Goal: Task Accomplishment & Management: Manage account settings

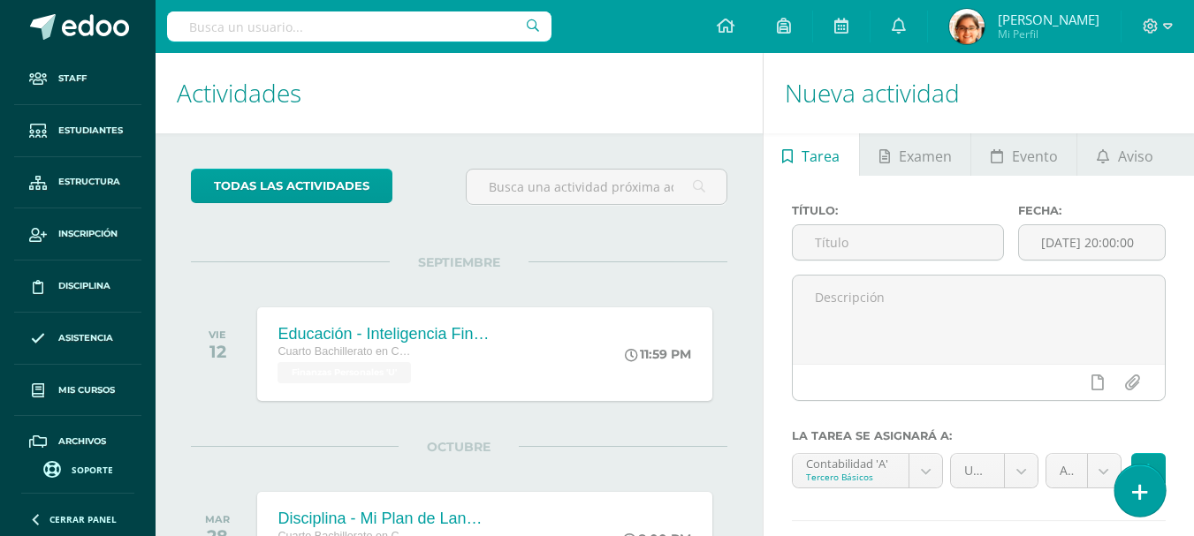
click at [1141, 489] on icon at bounding box center [1140, 492] width 16 height 20
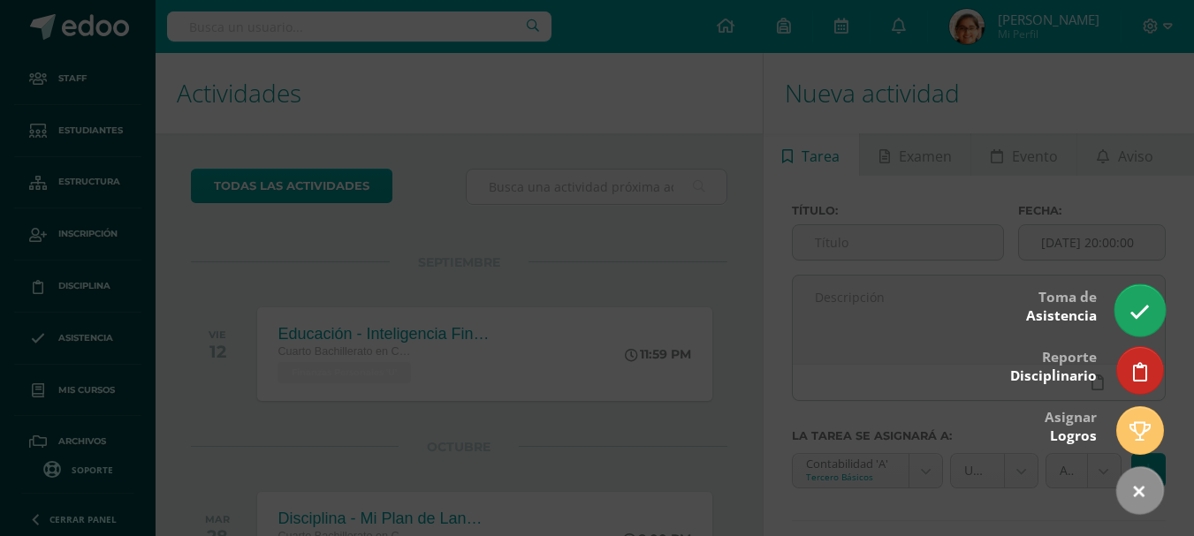
click at [1152, 299] on link at bounding box center [1139, 309] width 50 height 51
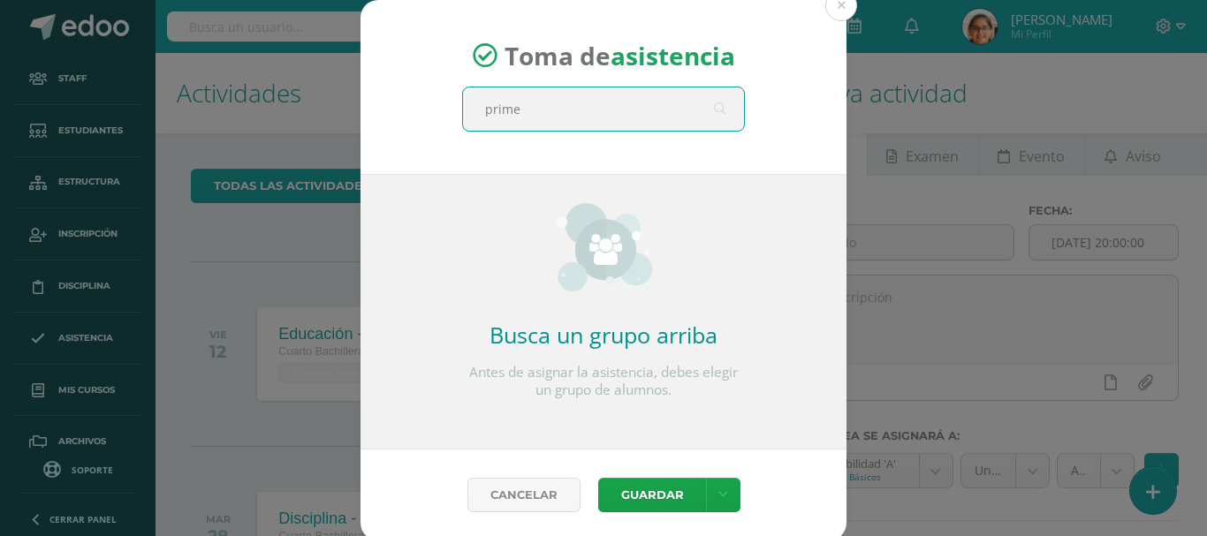
type input "primer"
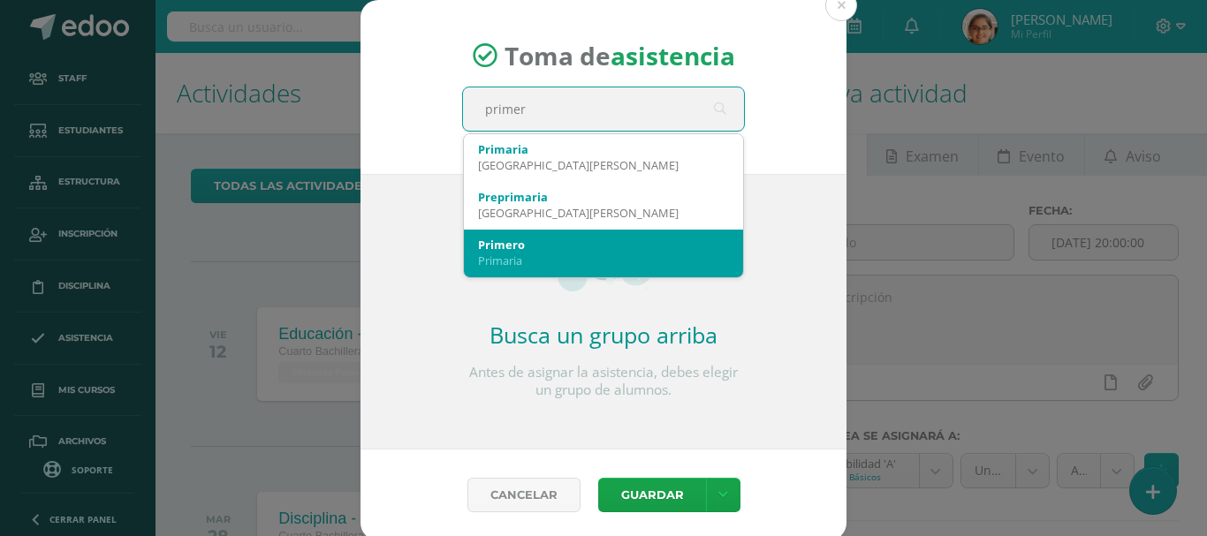
click at [550, 260] on div "Primaria" at bounding box center [603, 261] width 251 height 16
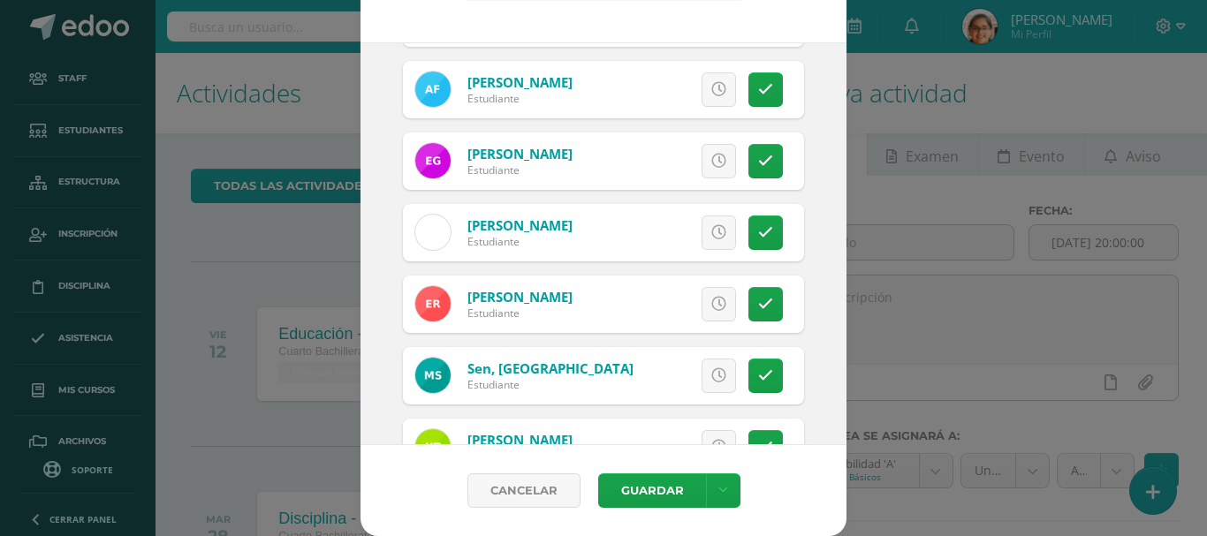
scroll to position [336, 0]
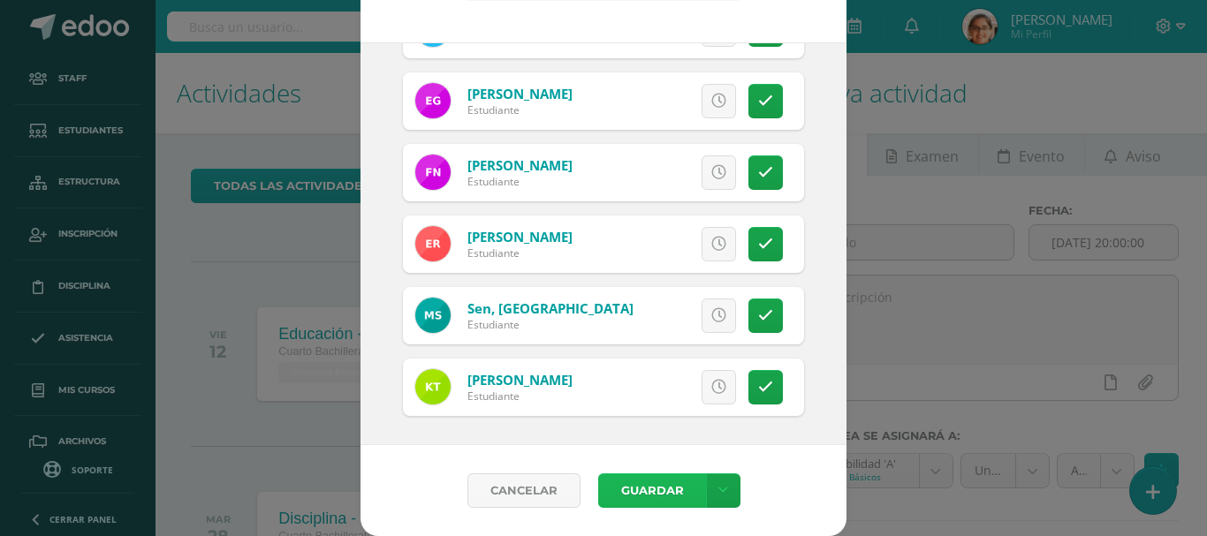
click at [659, 487] on button "Guardar" at bounding box center [652, 491] width 108 height 34
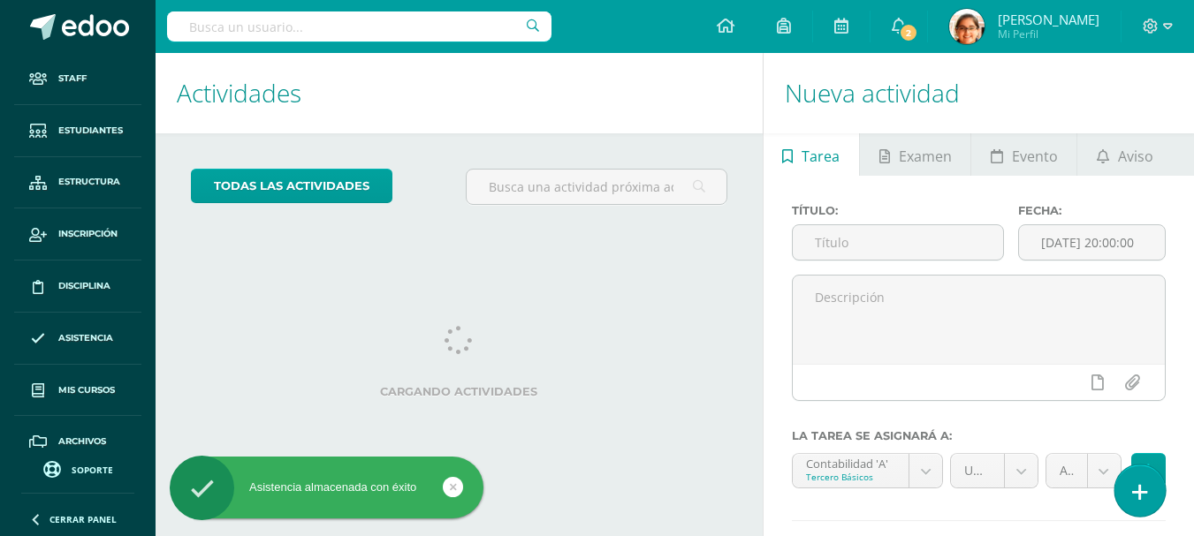
click at [1138, 491] on icon at bounding box center [1140, 492] width 16 height 20
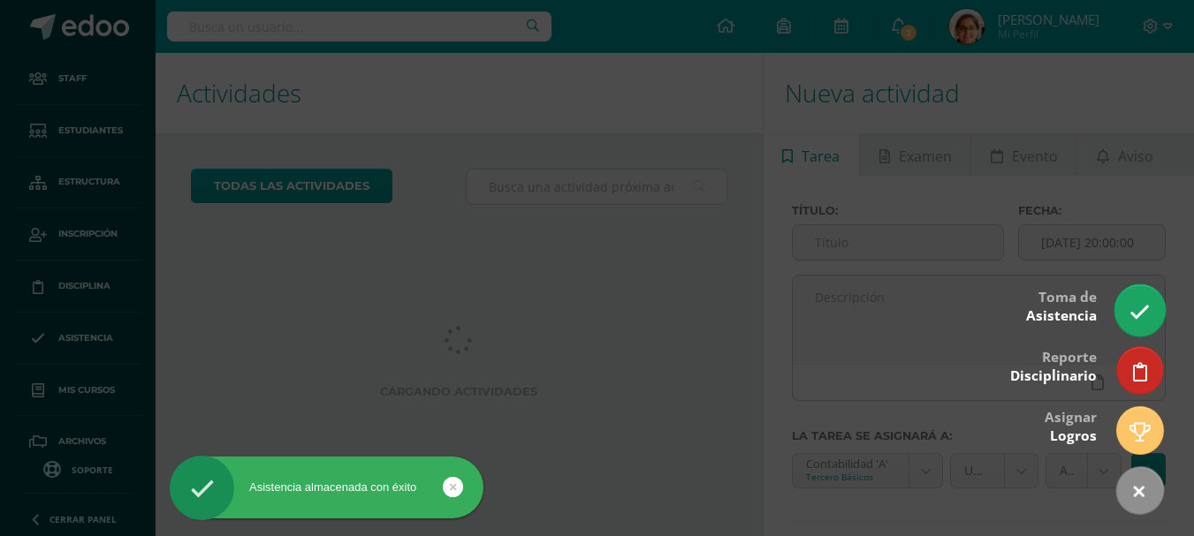
click at [1140, 306] on icon at bounding box center [1139, 312] width 20 height 20
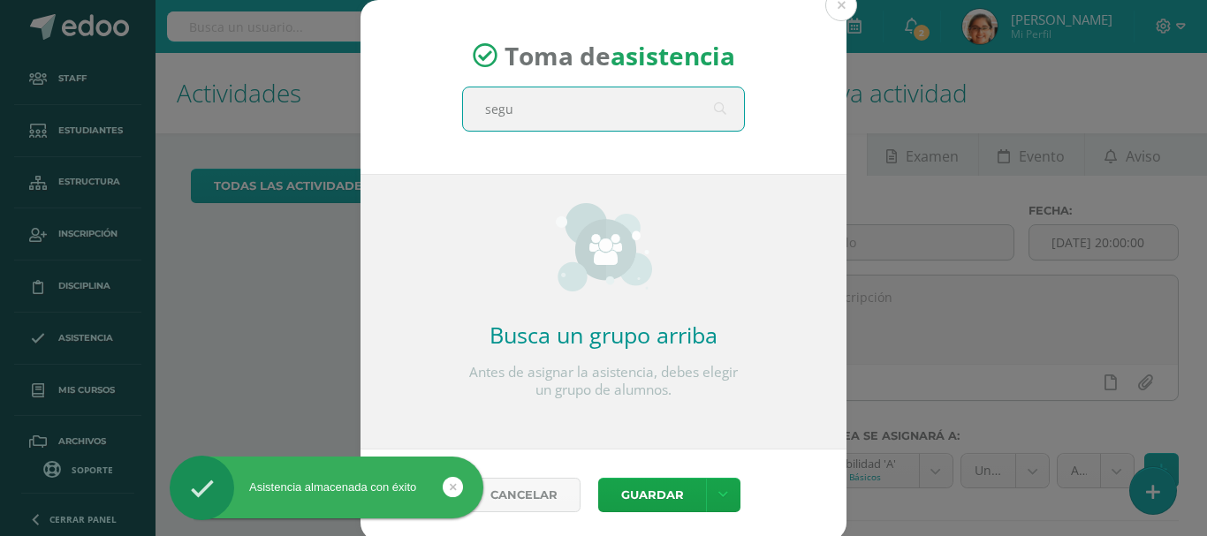
type input "segun"
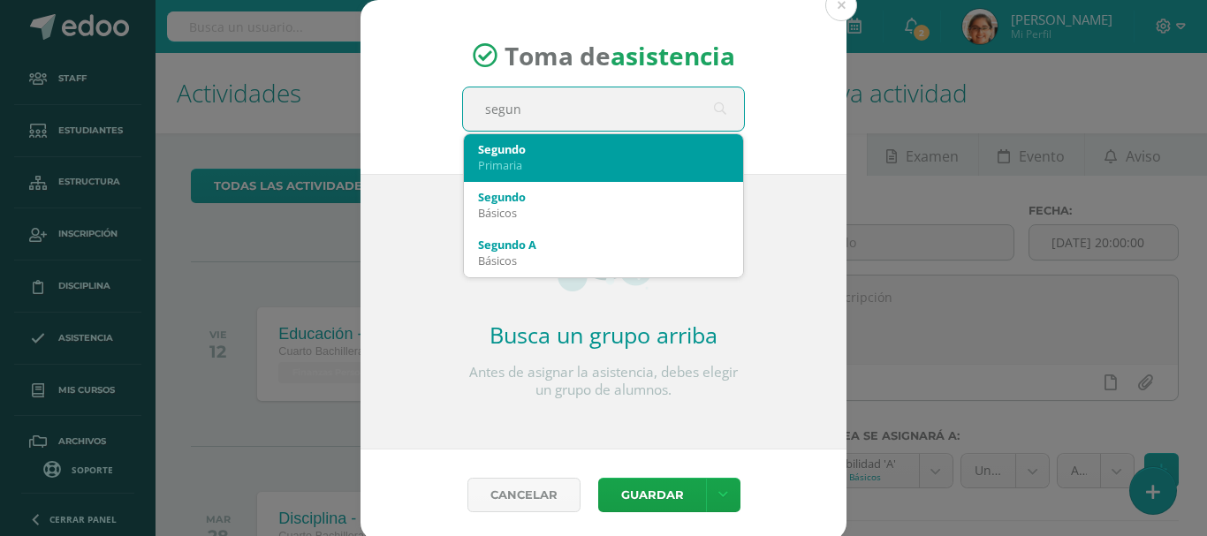
click at [545, 174] on div "Segundo Primaria" at bounding box center [603, 157] width 251 height 46
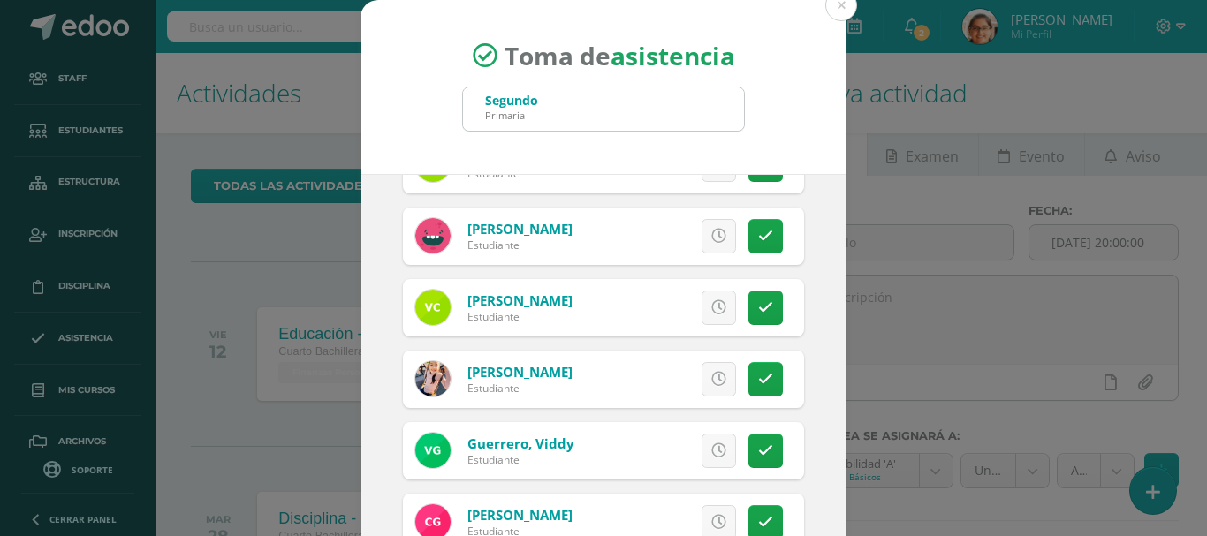
scroll to position [148, 0]
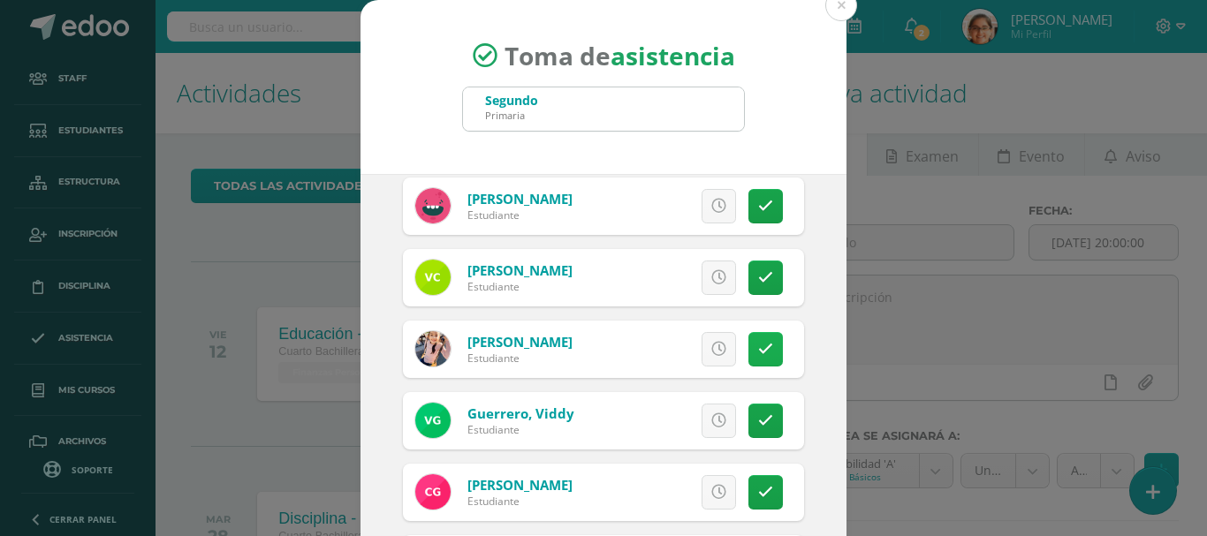
click at [758, 360] on link at bounding box center [765, 349] width 34 height 34
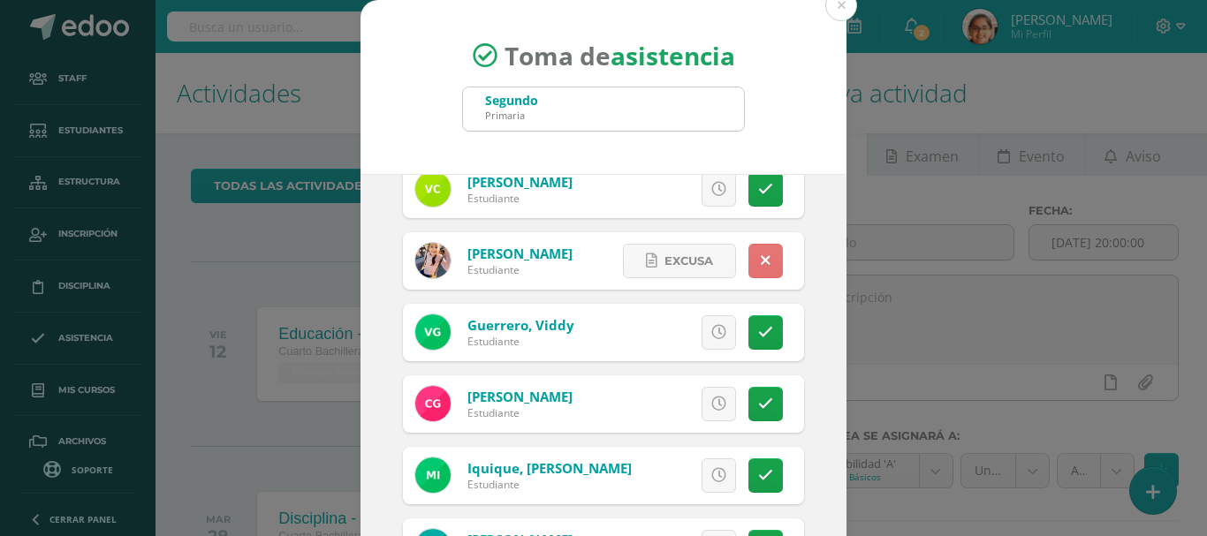
scroll to position [294, 0]
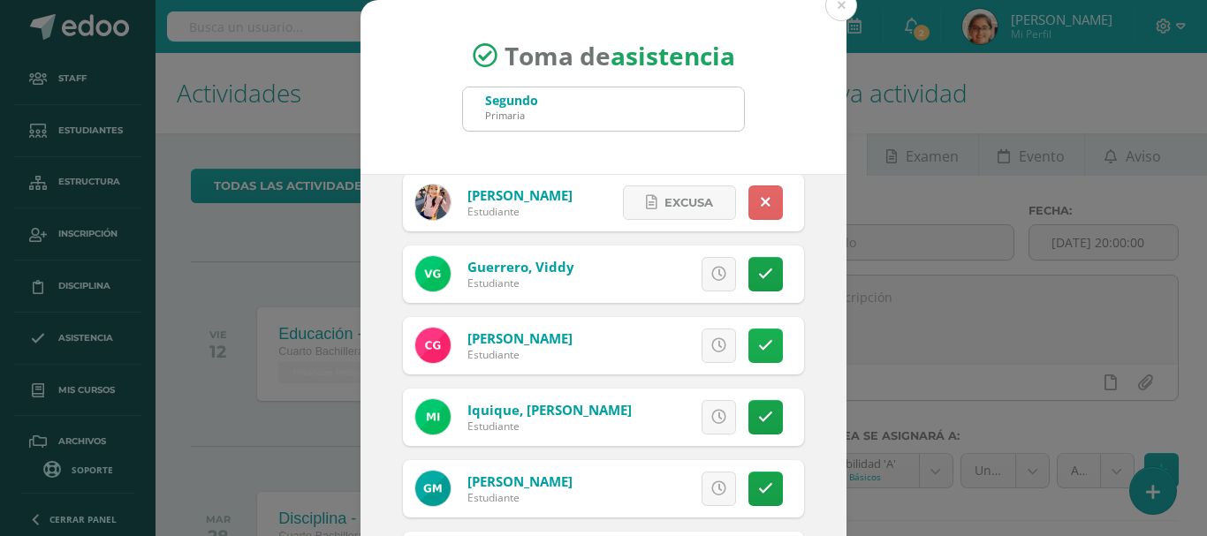
click at [748, 357] on link at bounding box center [765, 346] width 34 height 34
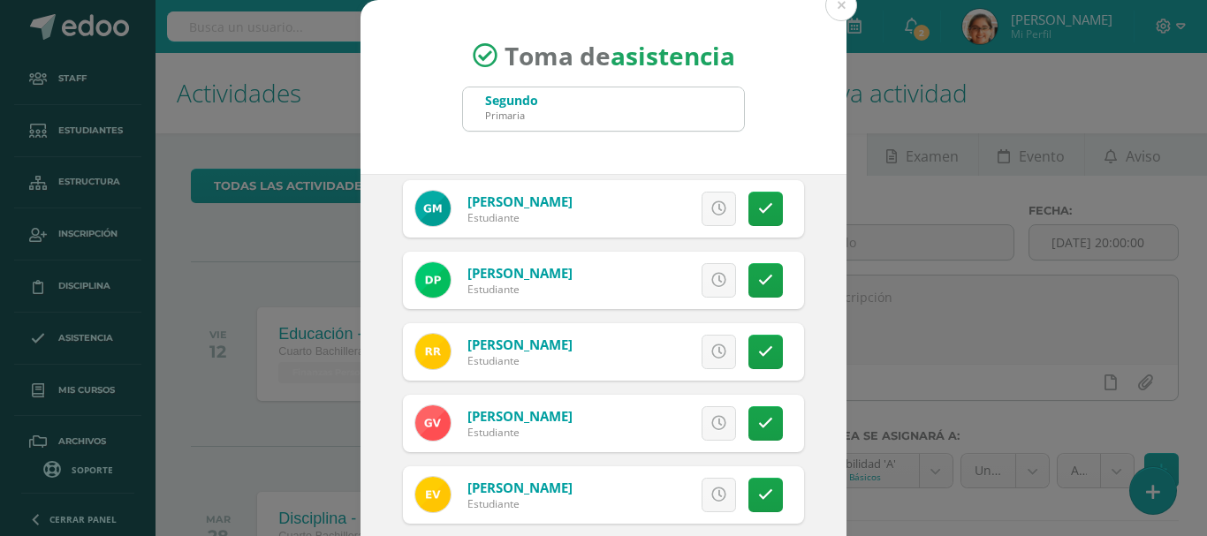
scroll to position [589, 0]
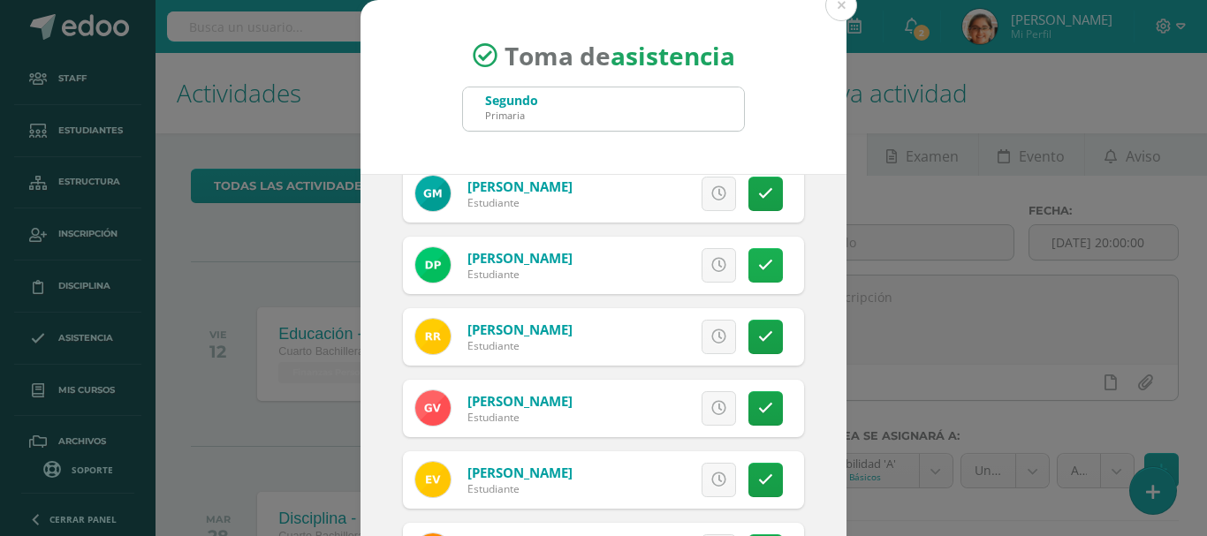
click at [758, 262] on icon at bounding box center [765, 265] width 15 height 15
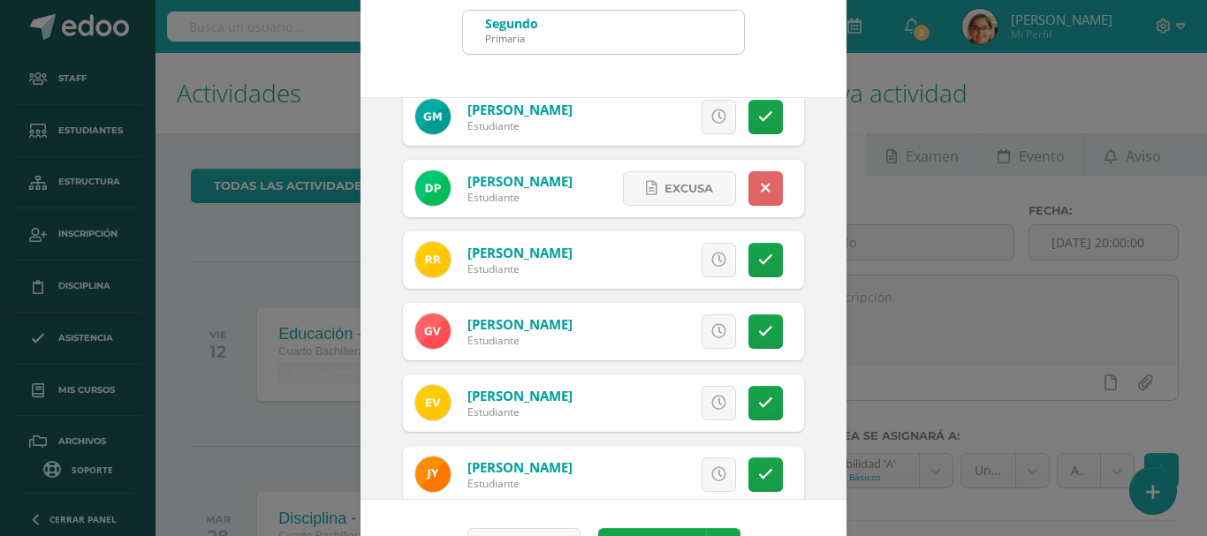
scroll to position [132, 0]
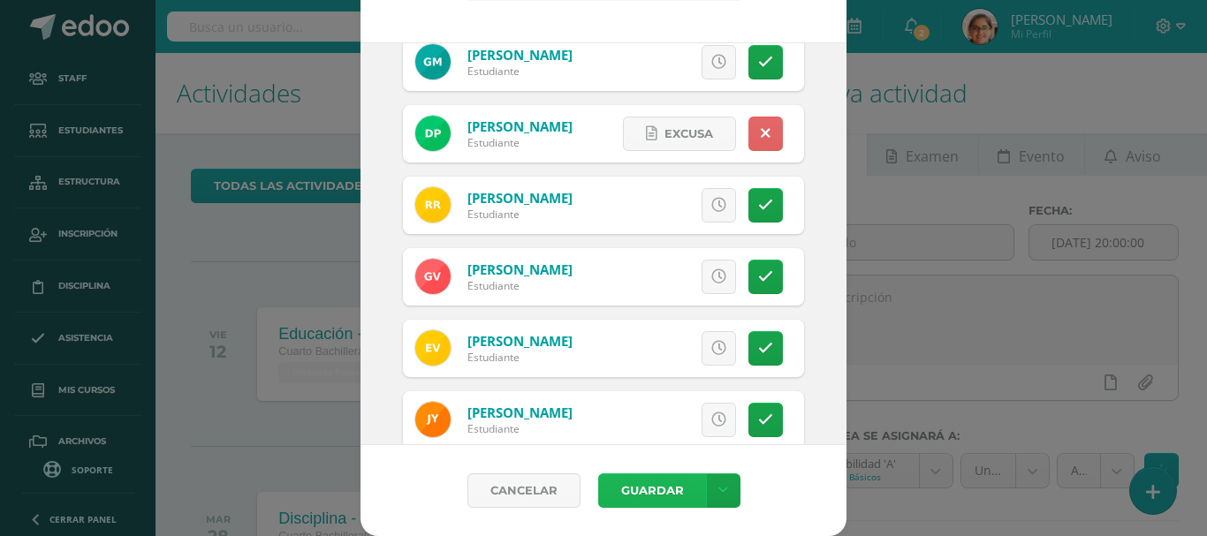
click at [618, 486] on button "Guardar" at bounding box center [652, 491] width 108 height 34
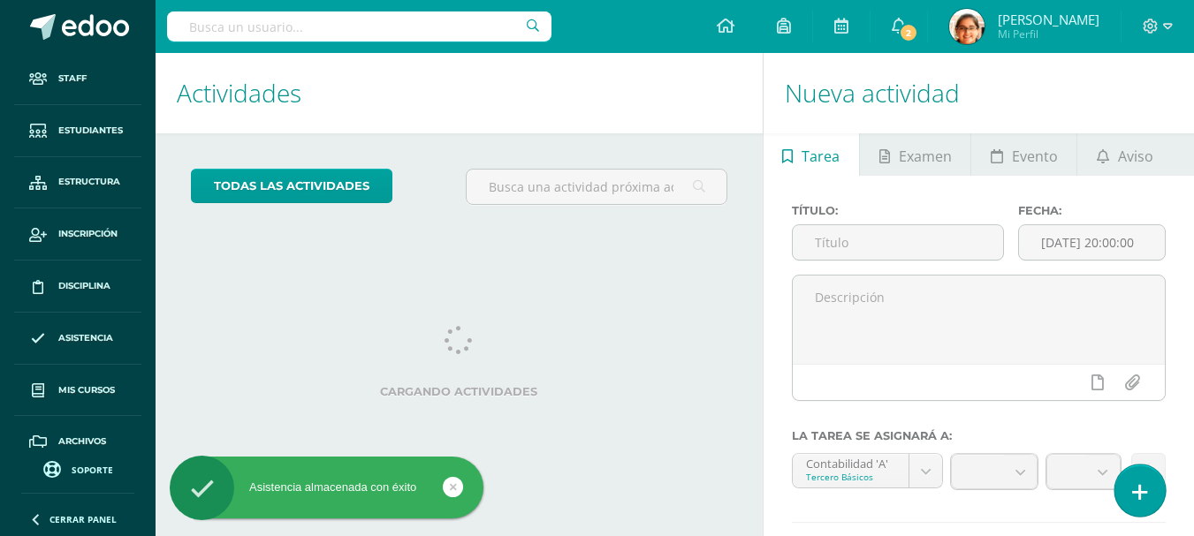
click at [1156, 478] on link at bounding box center [1139, 490] width 50 height 51
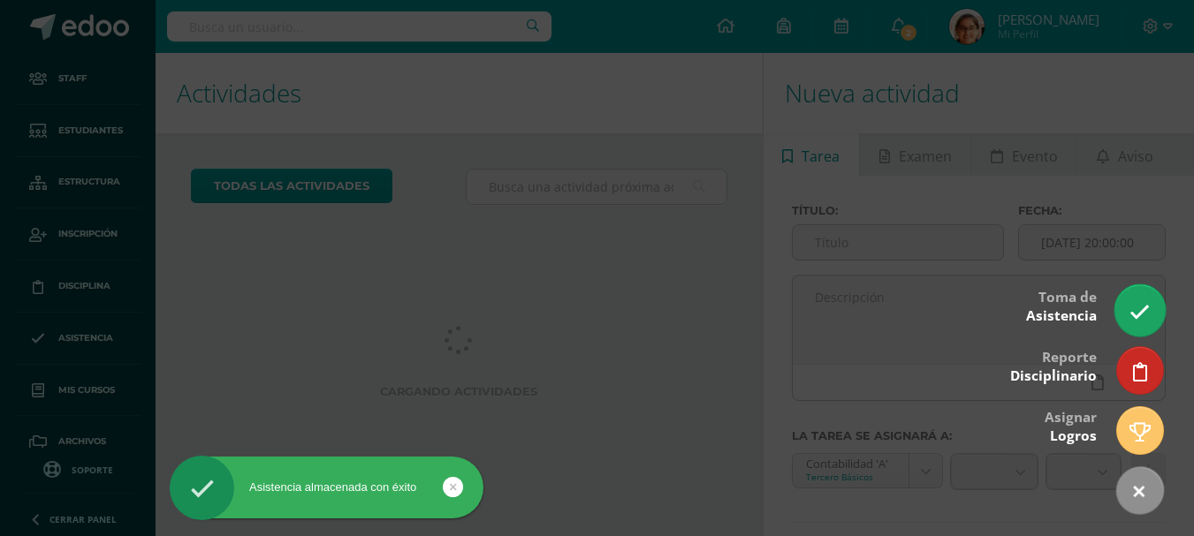
click at [1138, 292] on link at bounding box center [1139, 309] width 50 height 51
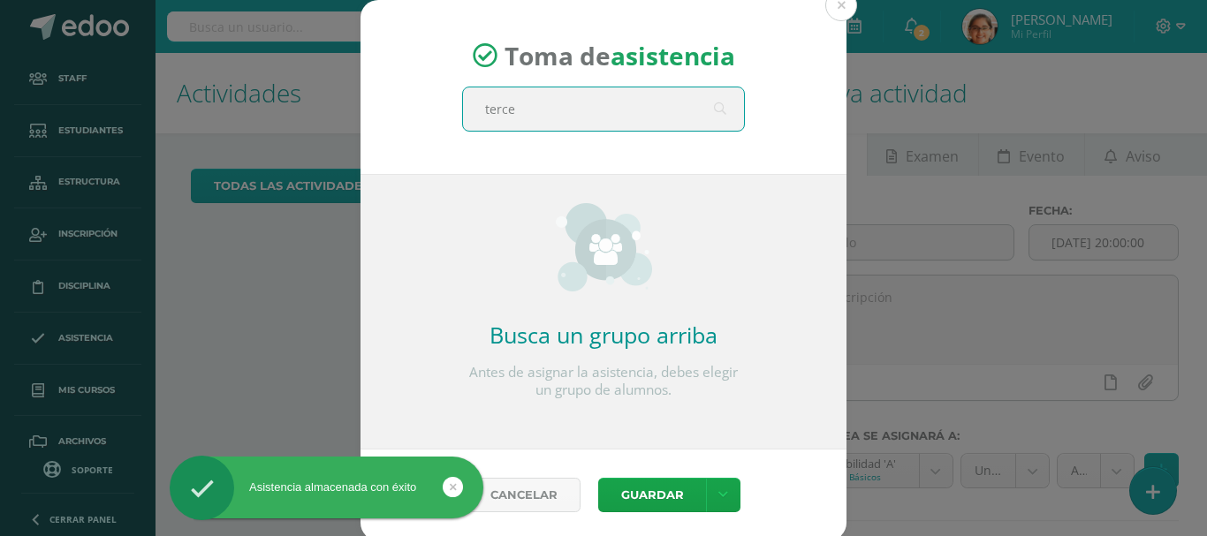
type input "tercer"
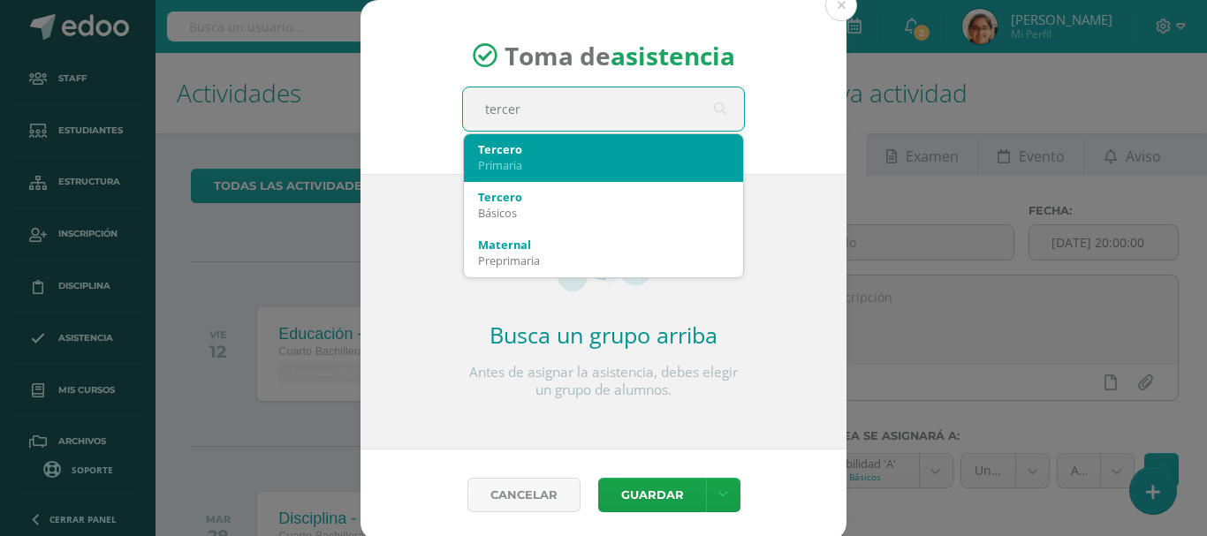
click at [542, 168] on div "Primaria" at bounding box center [603, 165] width 251 height 16
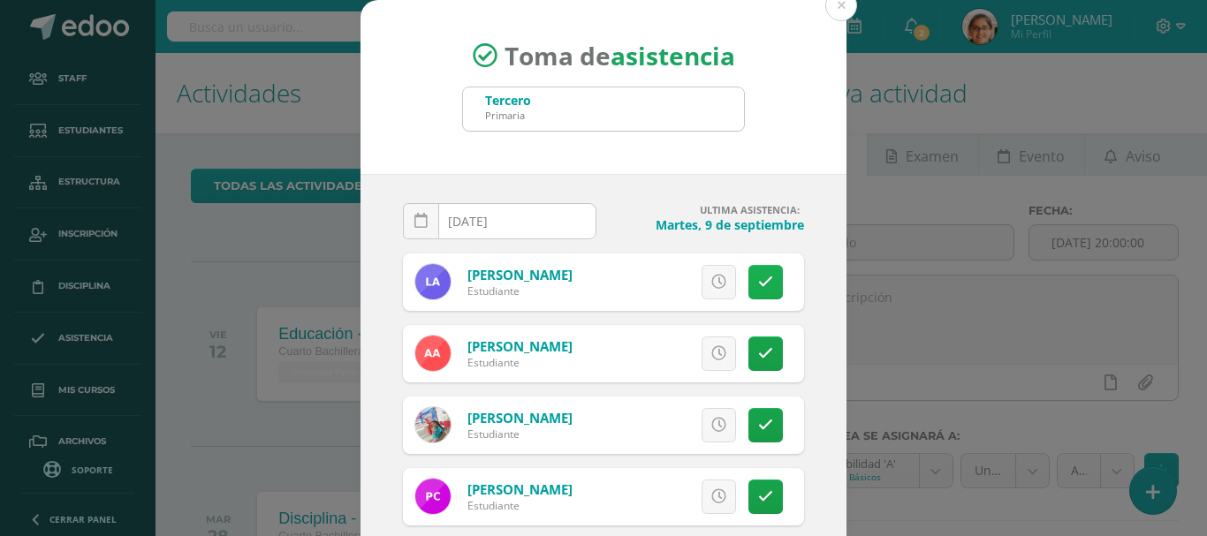
click at [758, 285] on icon at bounding box center [765, 282] width 15 height 15
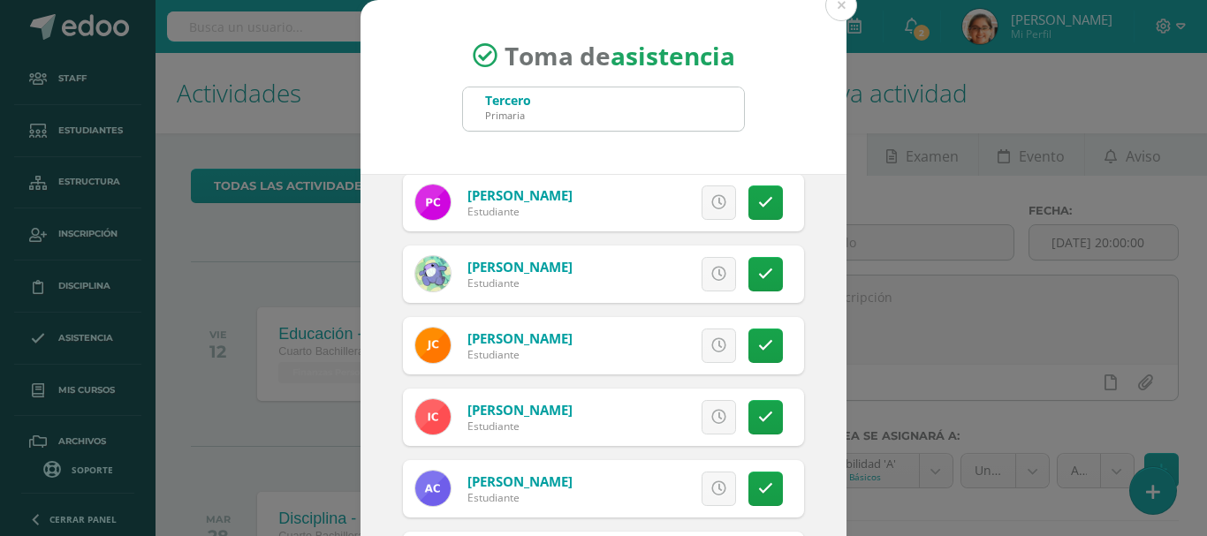
scroll to position [132, 0]
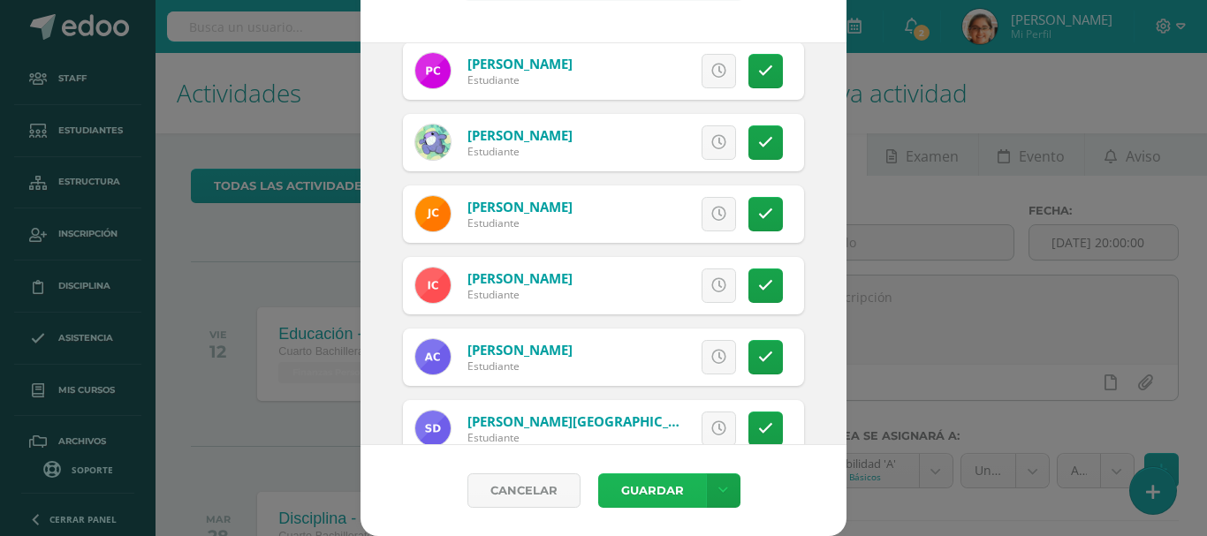
click at [666, 477] on button "Guardar" at bounding box center [652, 491] width 108 height 34
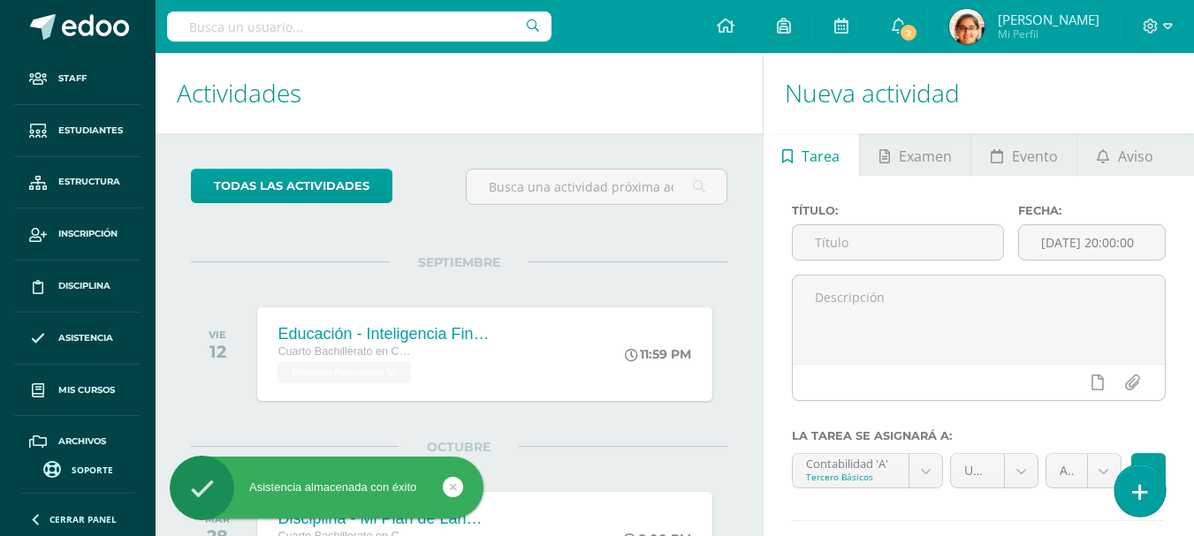
click at [1138, 503] on icon at bounding box center [1140, 492] width 16 height 20
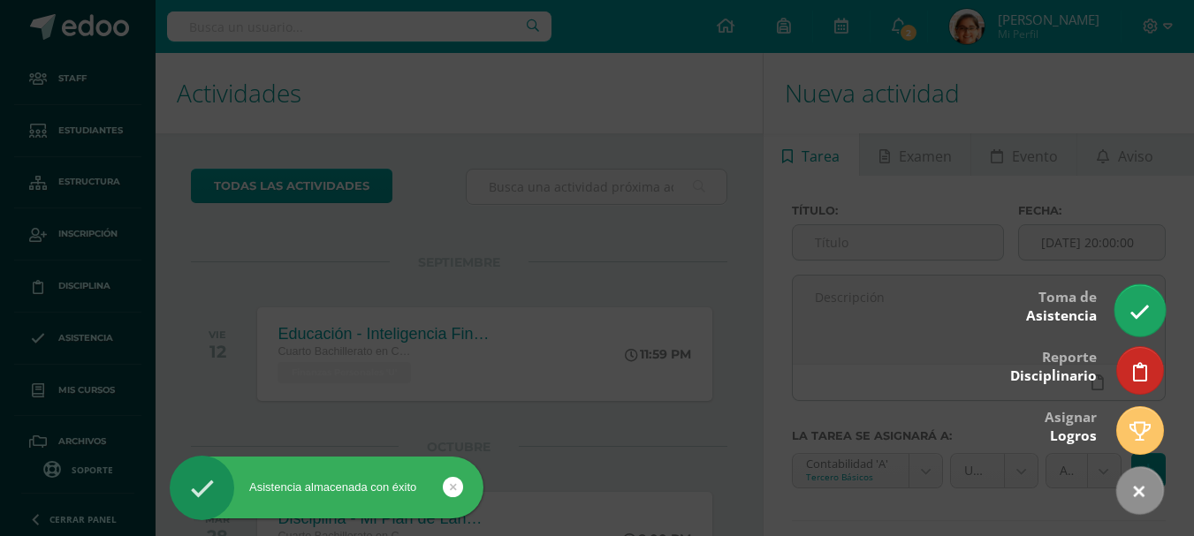
click at [1147, 307] on icon at bounding box center [1139, 312] width 20 height 20
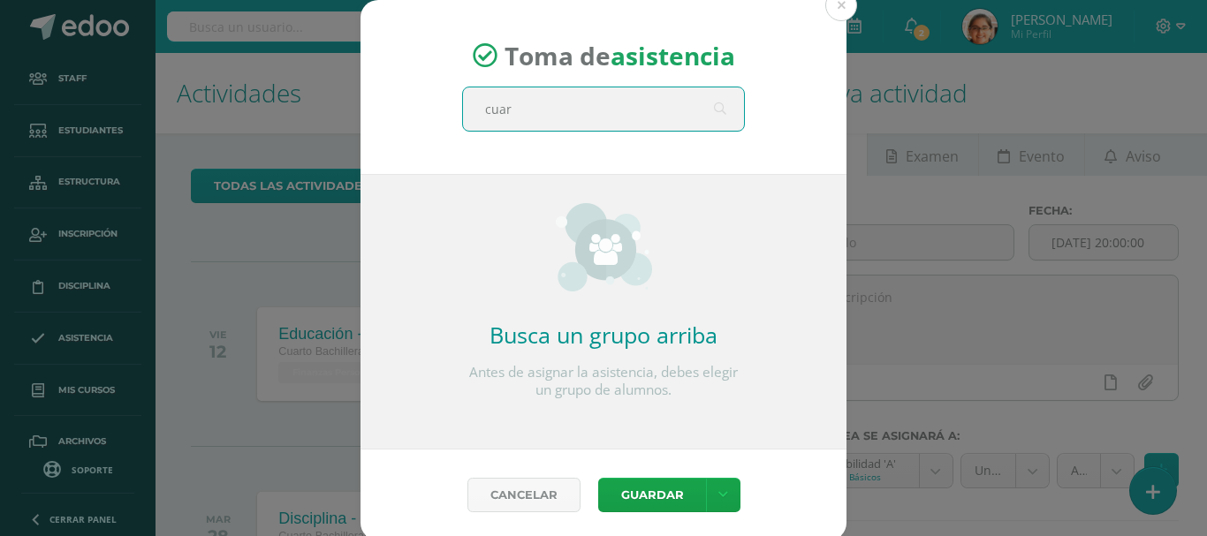
type input "cuart"
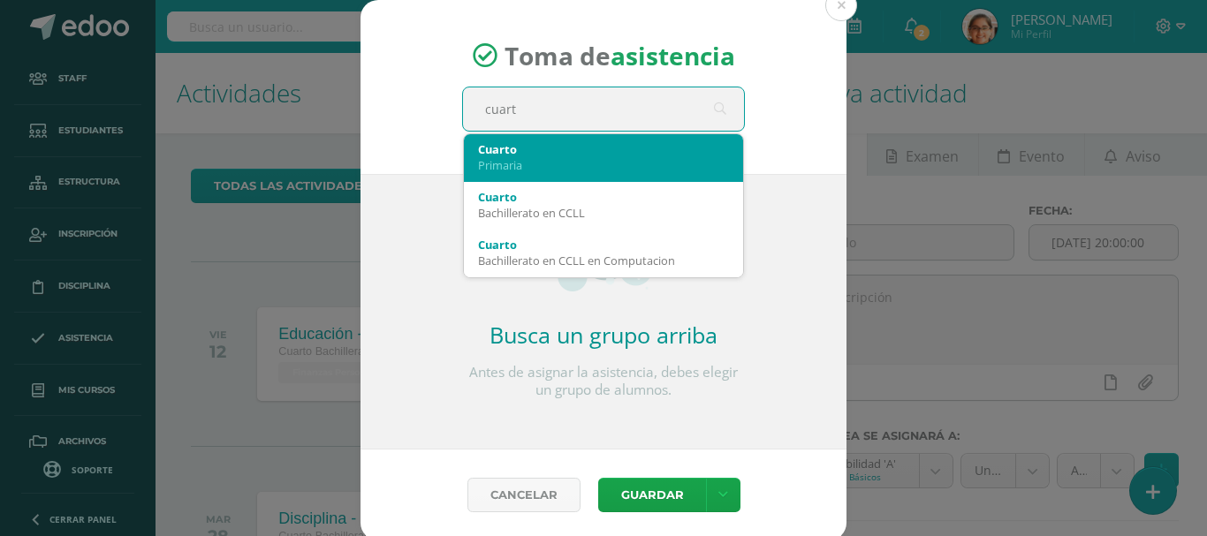
click at [519, 163] on div "Primaria" at bounding box center [603, 165] width 251 height 16
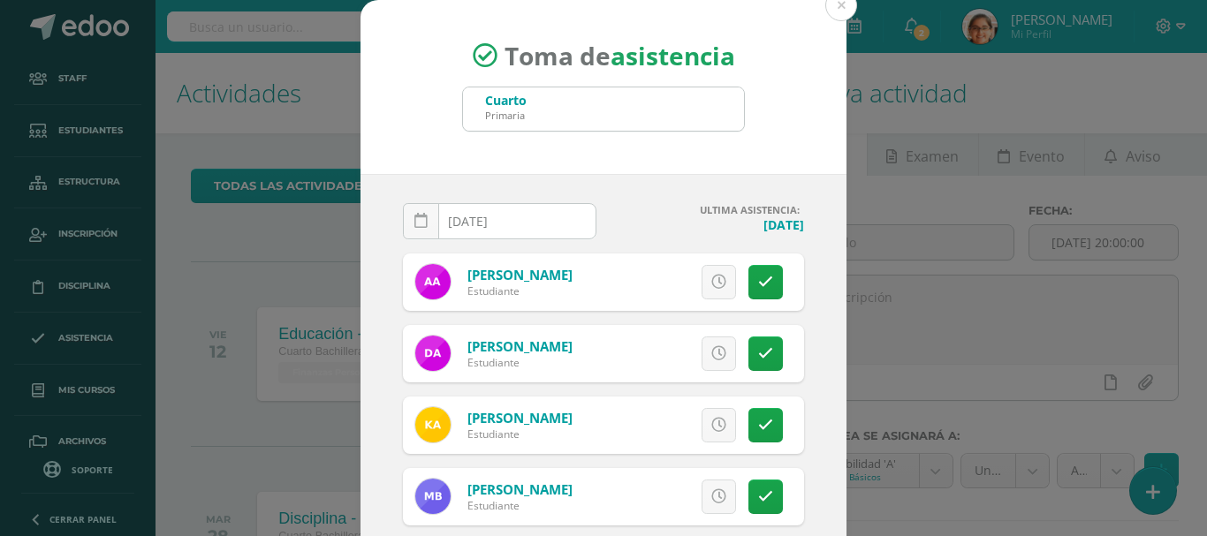
scroll to position [148, 0]
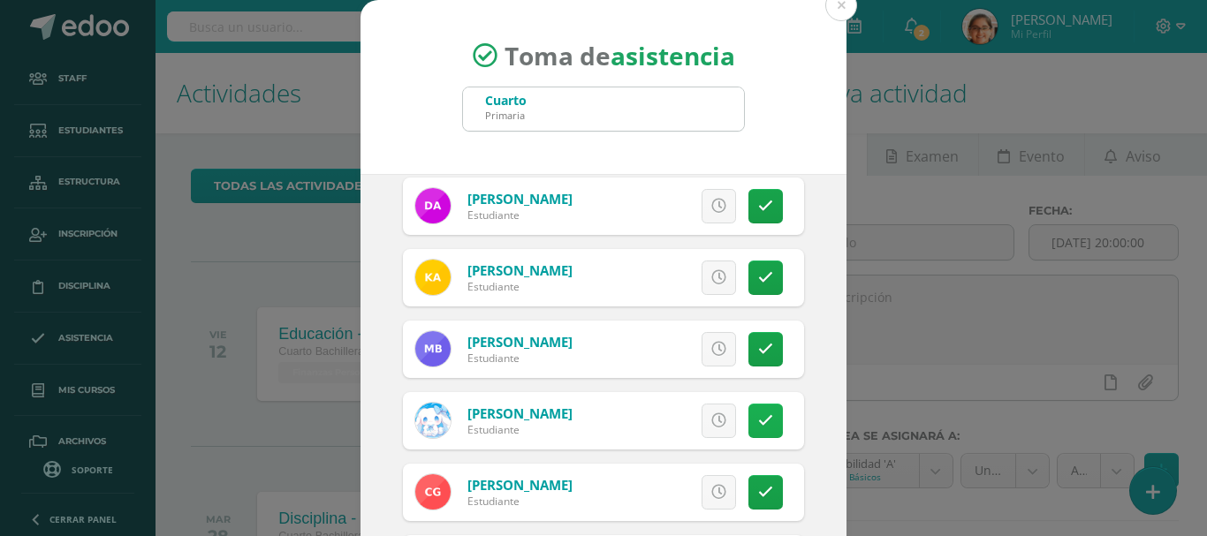
click at [758, 421] on icon at bounding box center [765, 420] width 15 height 15
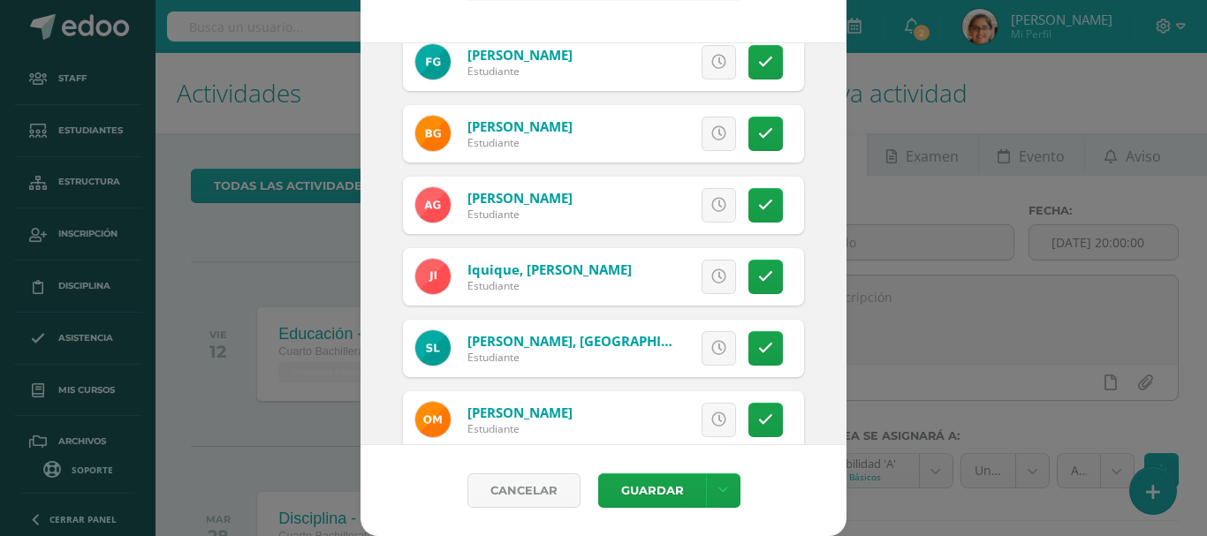
scroll to position [1031, 0]
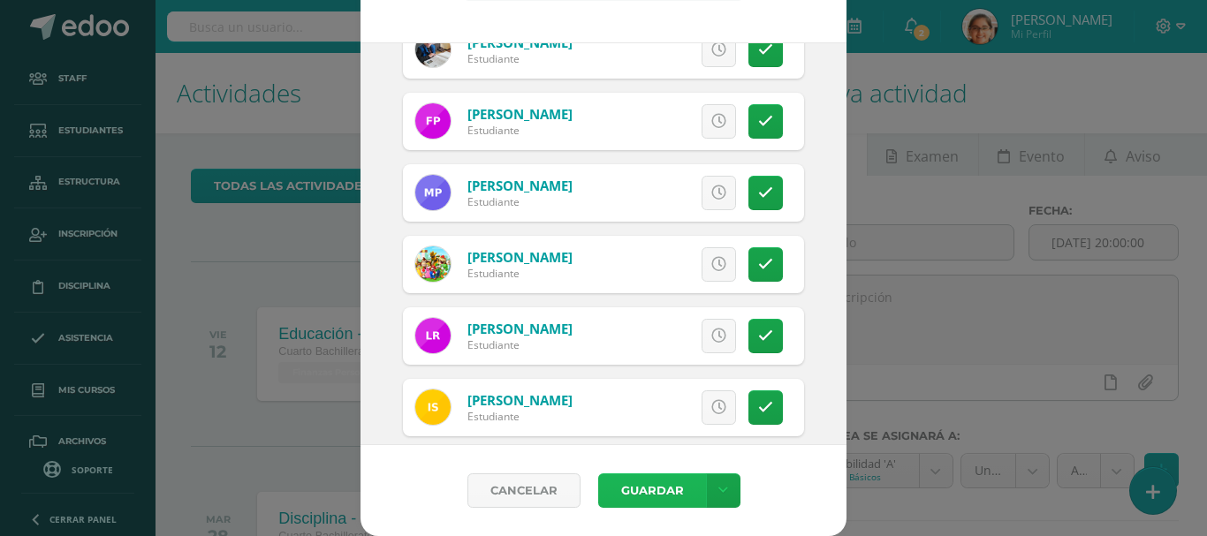
click at [654, 506] on button "Guardar" at bounding box center [652, 491] width 108 height 34
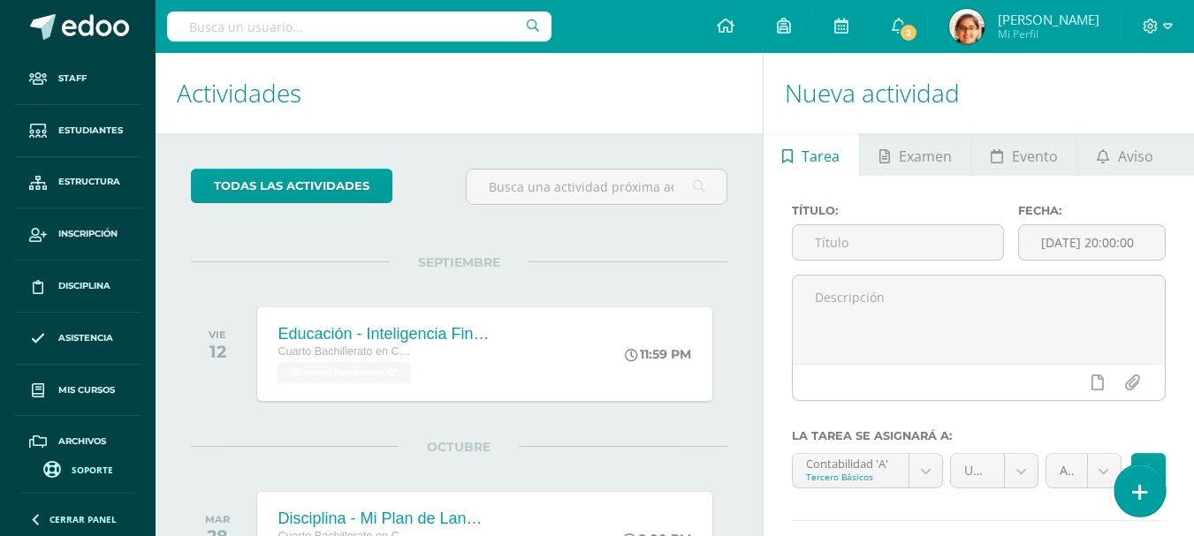
click at [1147, 485] on link at bounding box center [1139, 490] width 50 height 51
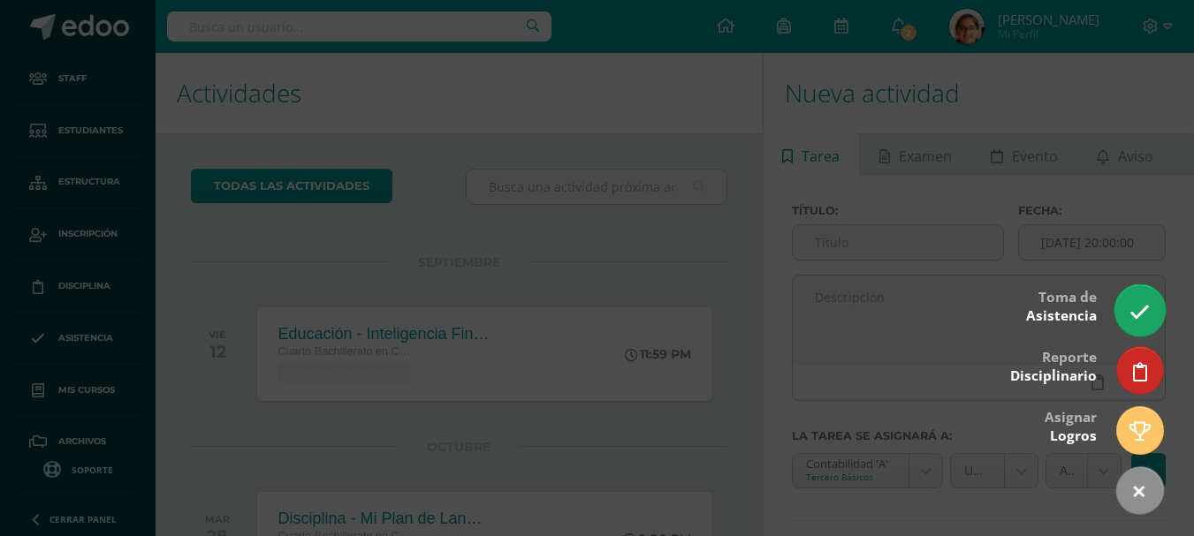
click at [1140, 296] on link at bounding box center [1139, 309] width 50 height 51
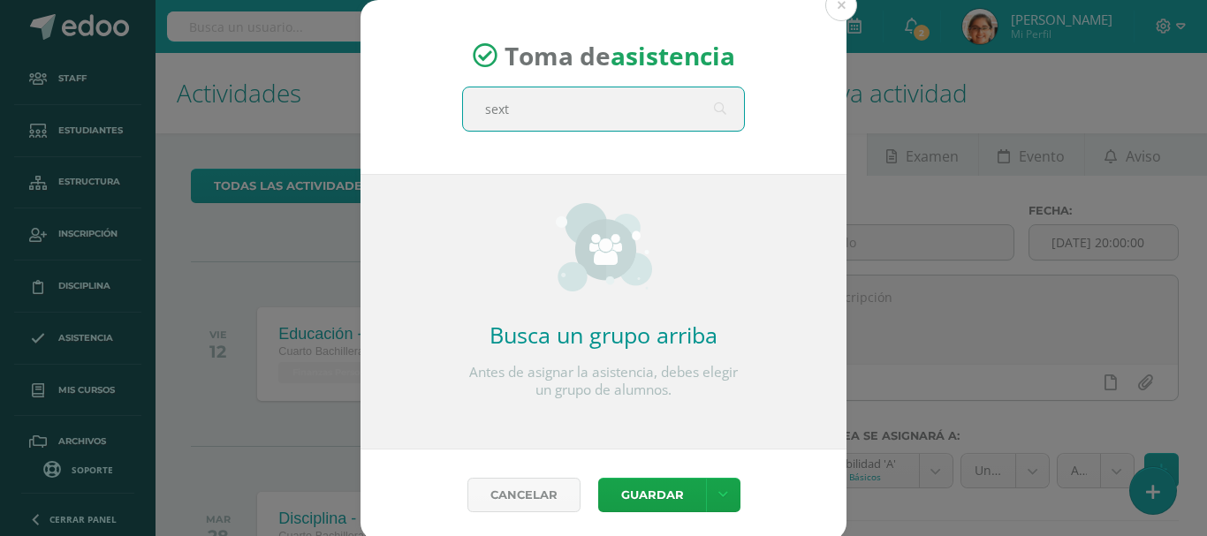
type input "sexto"
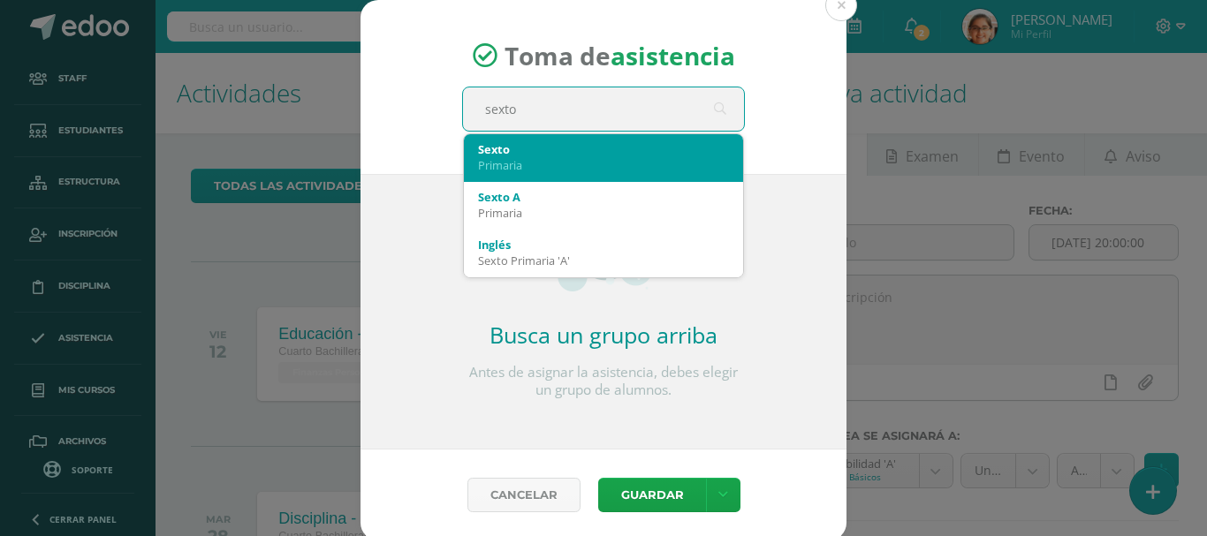
click at [634, 160] on div "Primaria" at bounding box center [603, 165] width 251 height 16
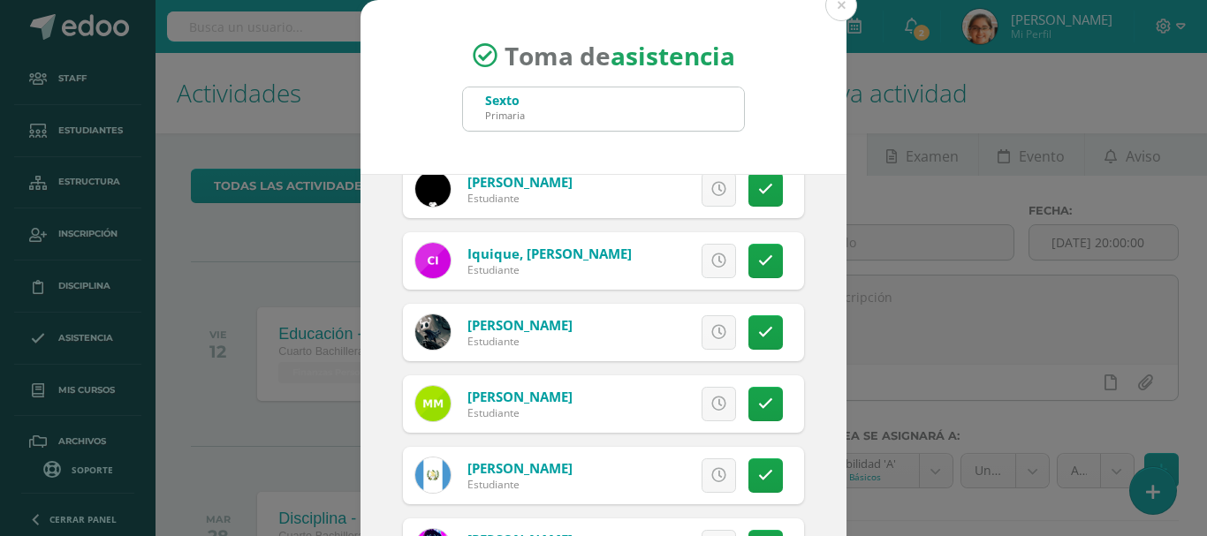
scroll to position [883, 0]
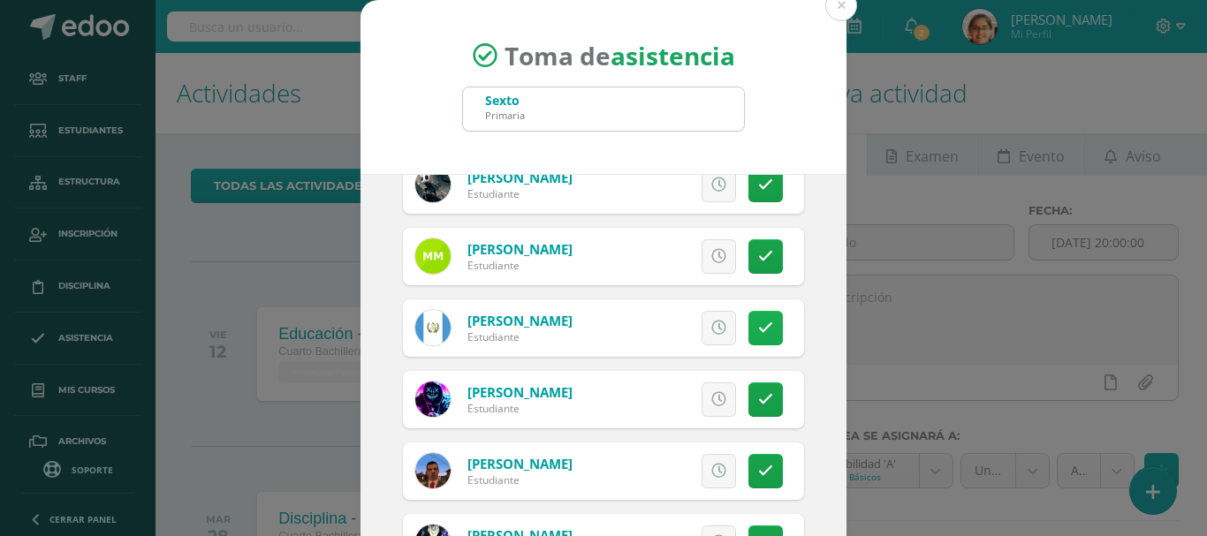
click at [758, 330] on icon at bounding box center [765, 328] width 15 height 15
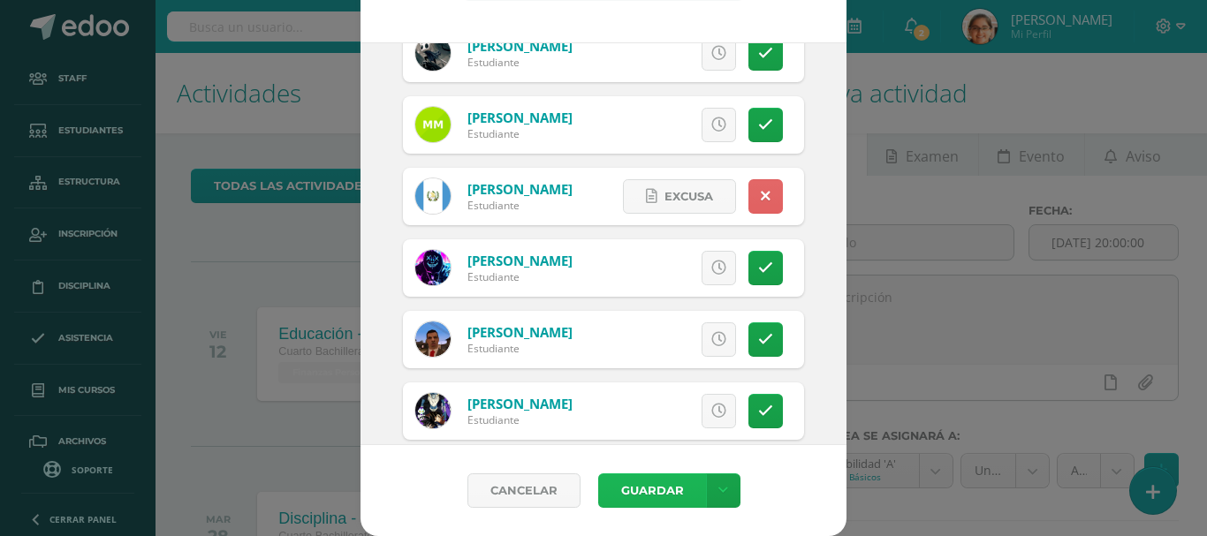
click at [663, 481] on button "Guardar" at bounding box center [652, 491] width 108 height 34
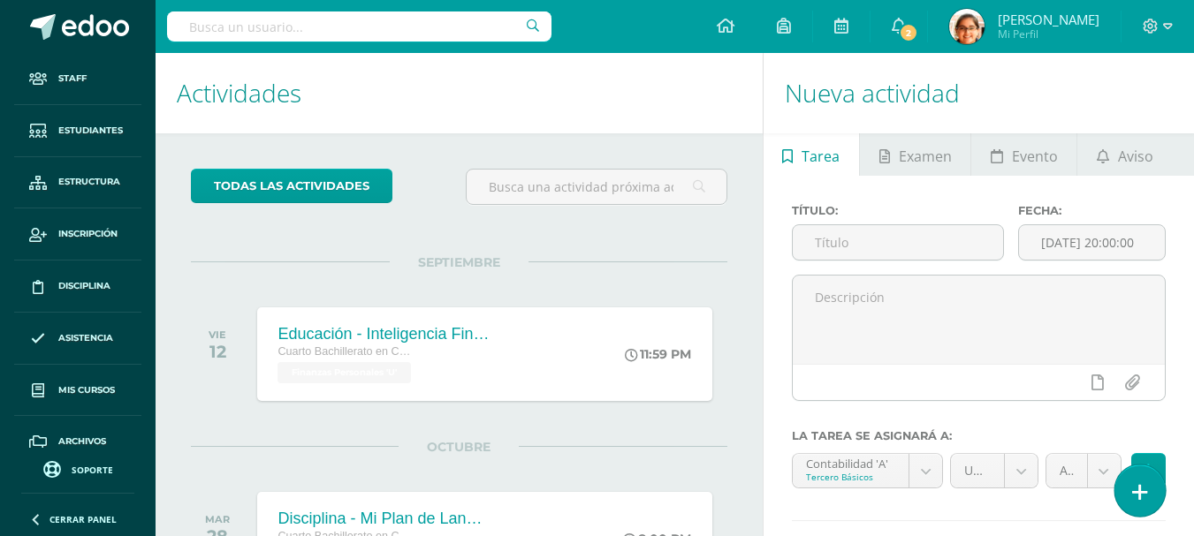
click at [1141, 488] on icon at bounding box center [1140, 492] width 16 height 20
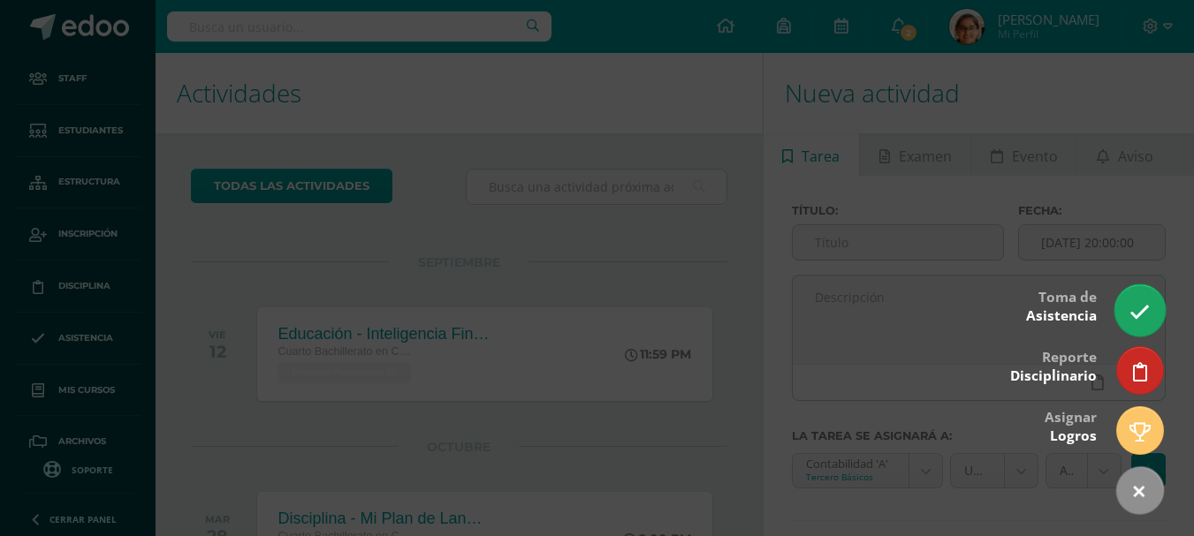
click at [1151, 304] on link at bounding box center [1139, 309] width 50 height 51
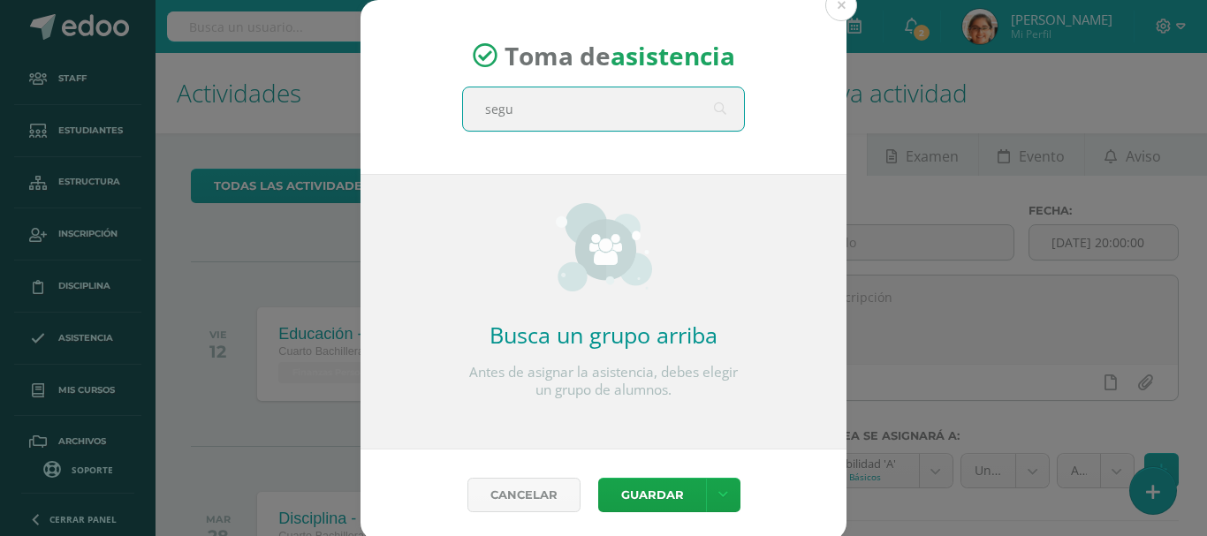
type input "segun"
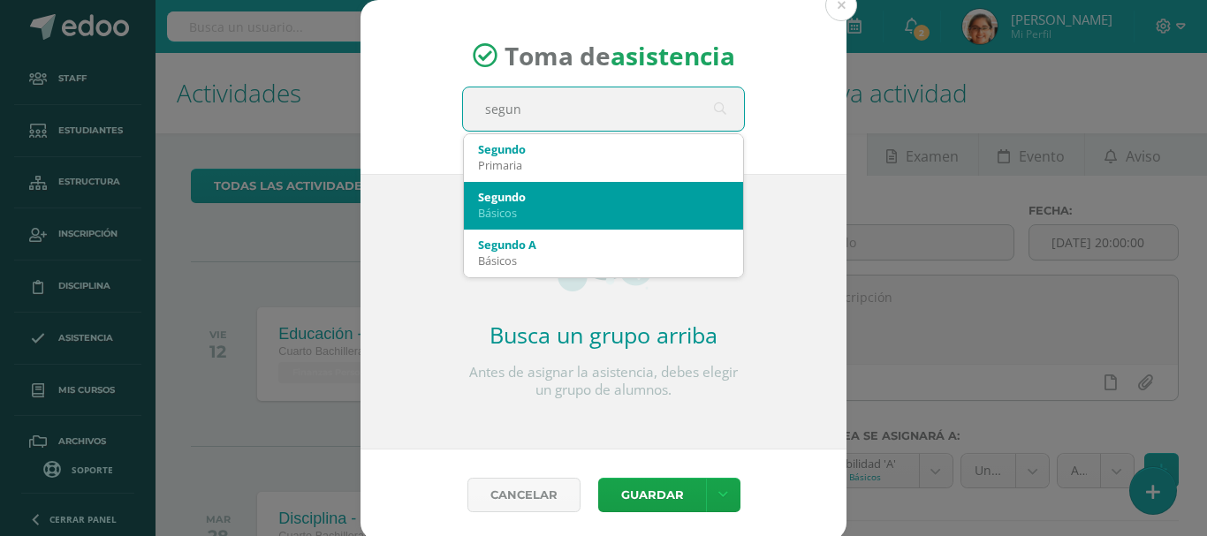
click at [574, 201] on div "Segundo" at bounding box center [603, 197] width 251 height 16
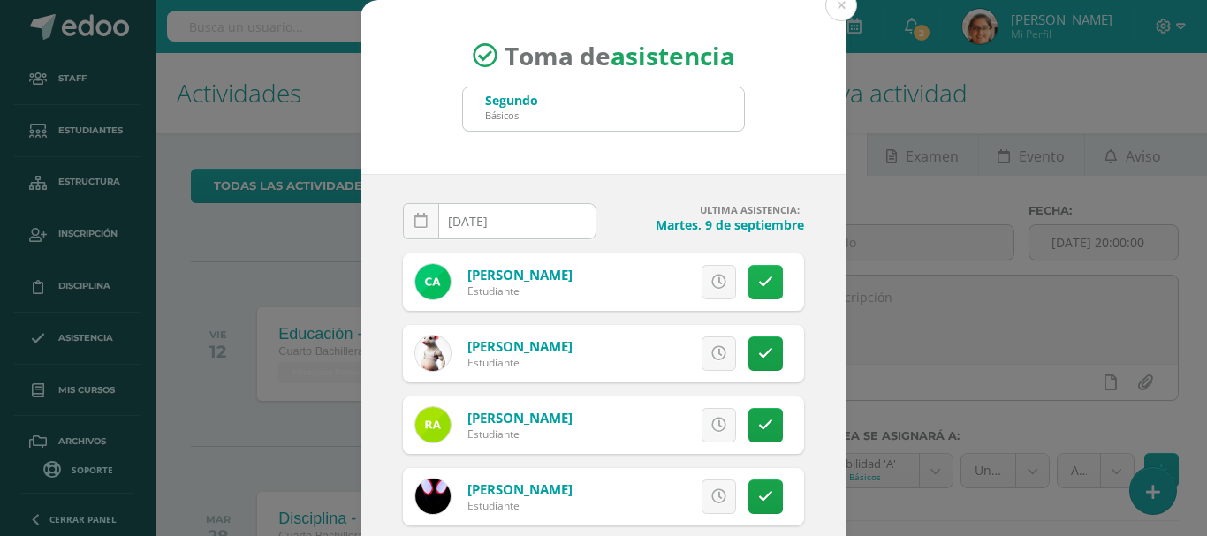
click at [757, 278] on link at bounding box center [765, 282] width 34 height 34
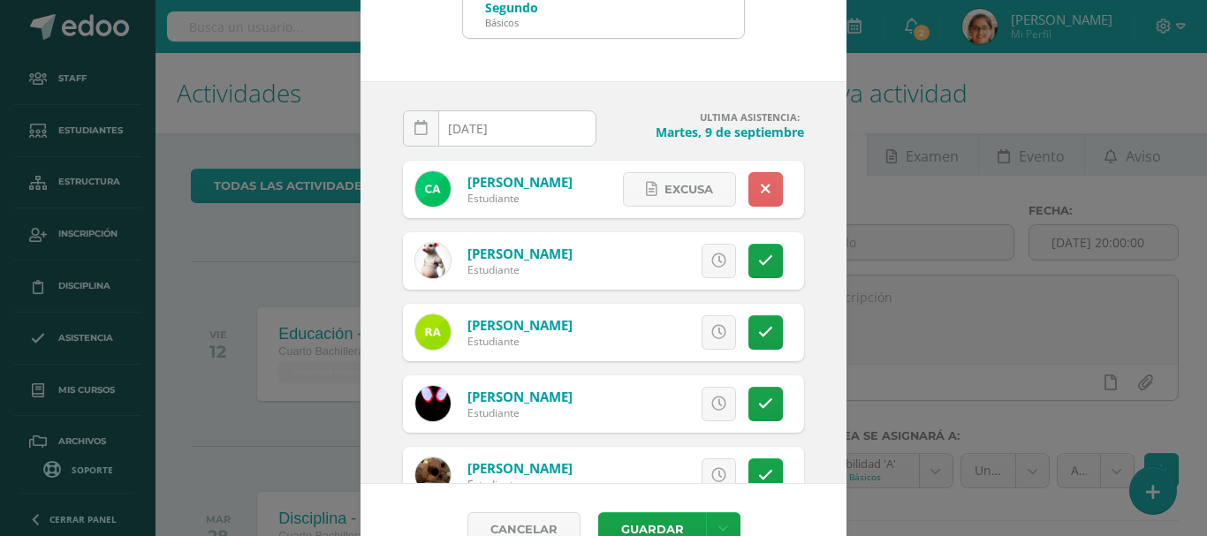
scroll to position [132, 0]
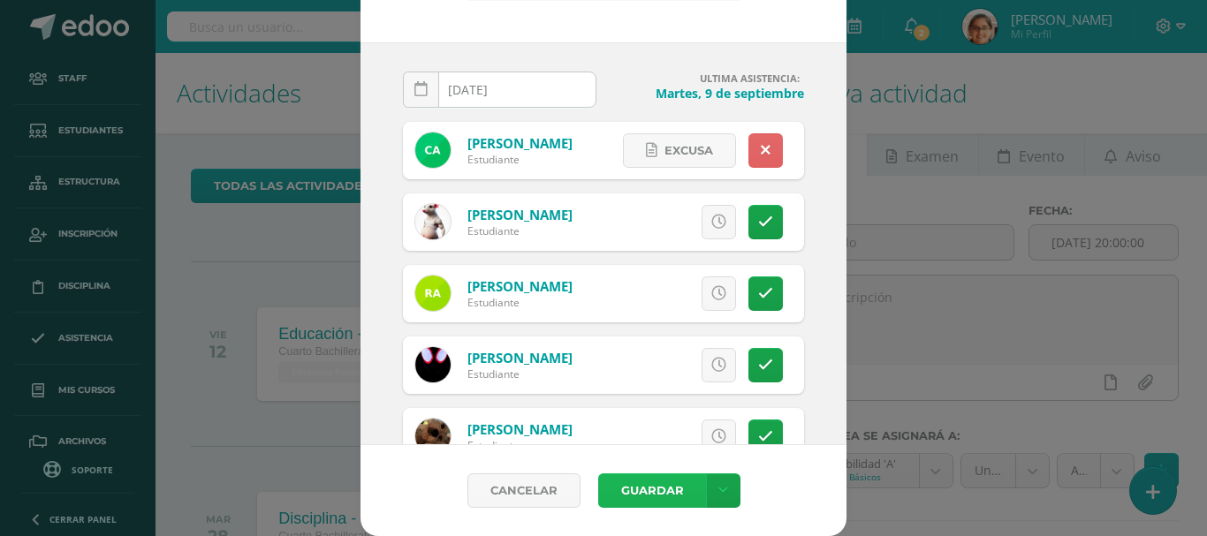
click at [679, 493] on button "Guardar" at bounding box center [652, 491] width 108 height 34
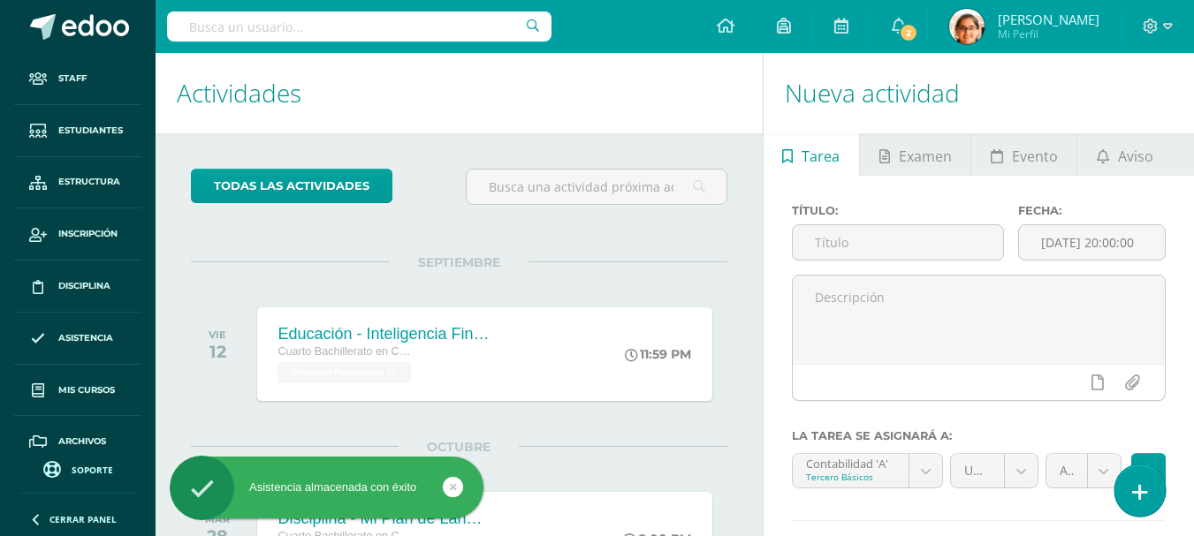
click at [1128, 497] on link at bounding box center [1139, 490] width 50 height 51
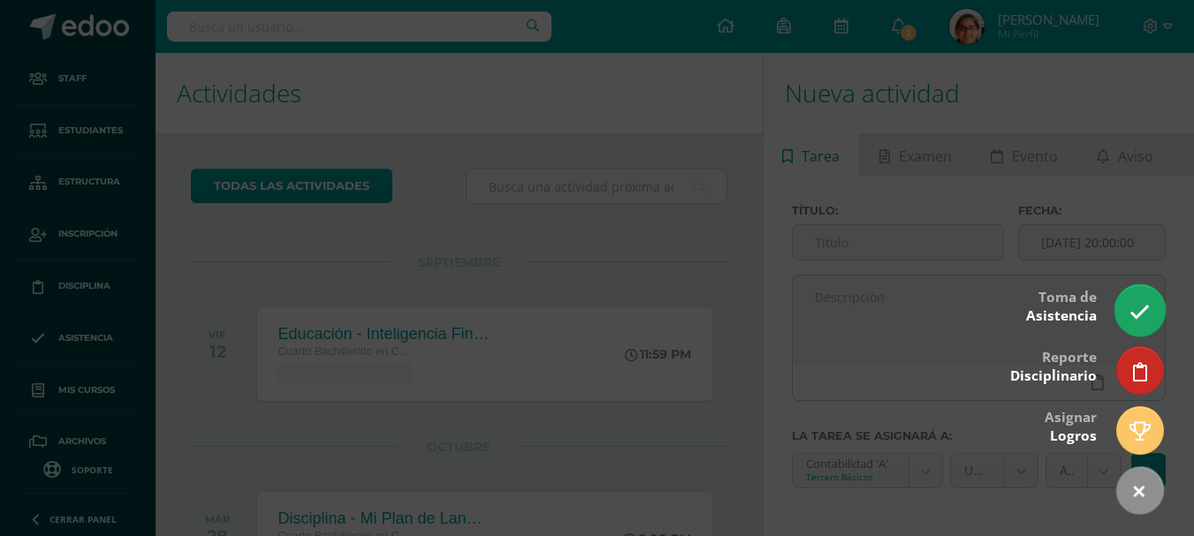
click at [1138, 325] on link at bounding box center [1139, 309] width 50 height 51
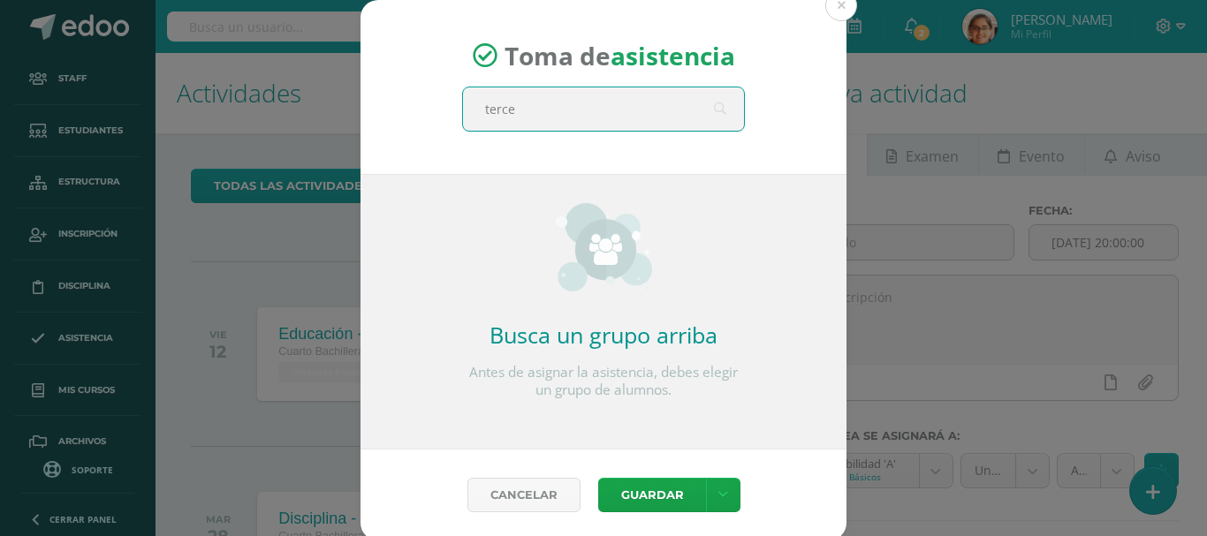
type input "tercer"
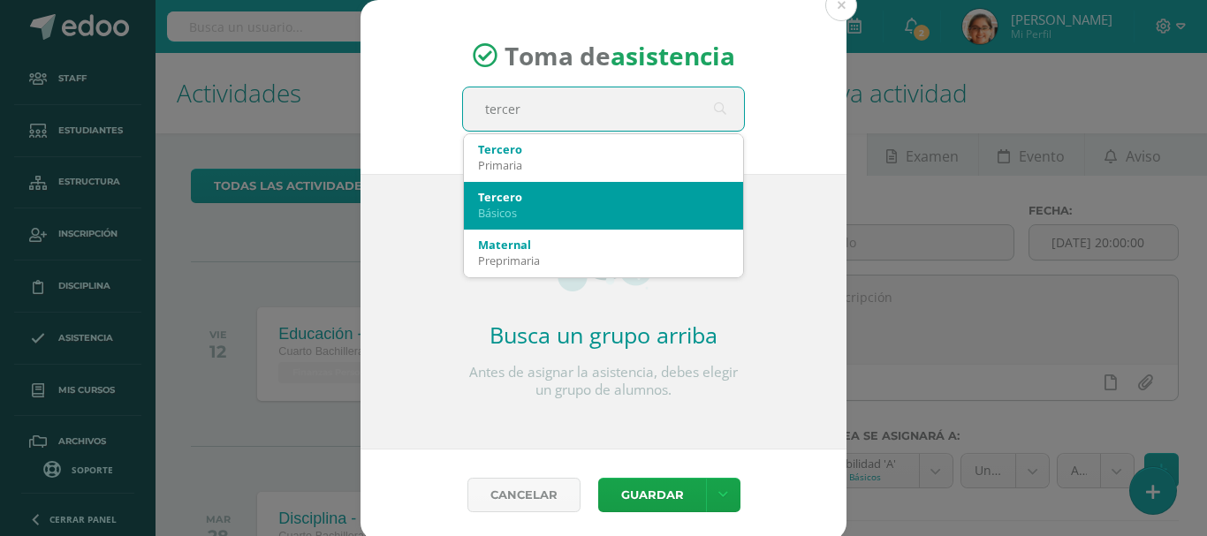
click at [522, 198] on div "Tercero" at bounding box center [603, 197] width 251 height 16
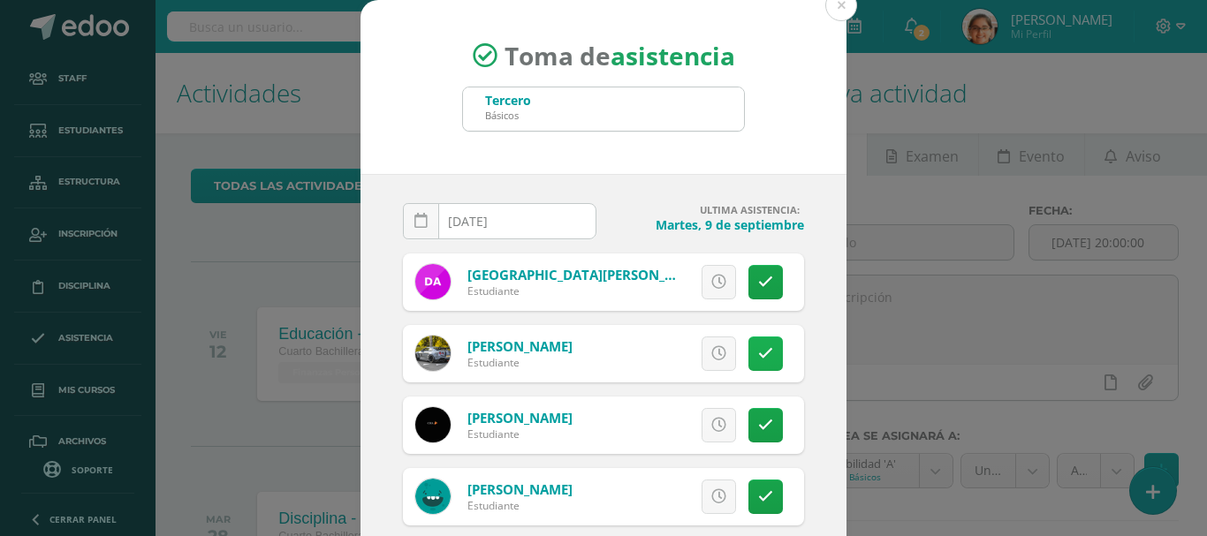
click at [749, 342] on link at bounding box center [765, 354] width 34 height 34
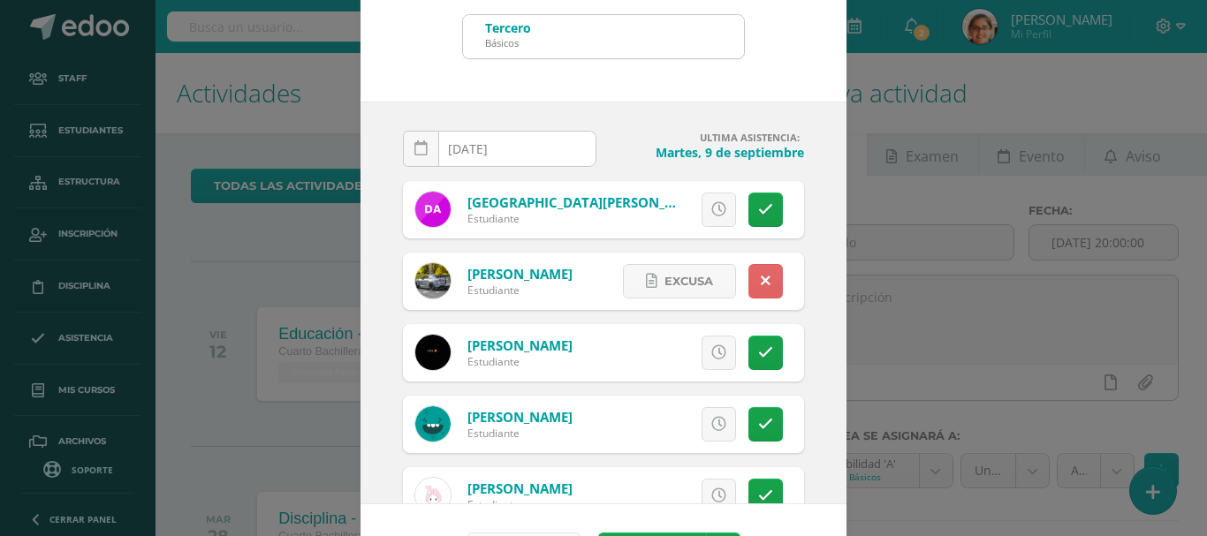
scroll to position [132, 0]
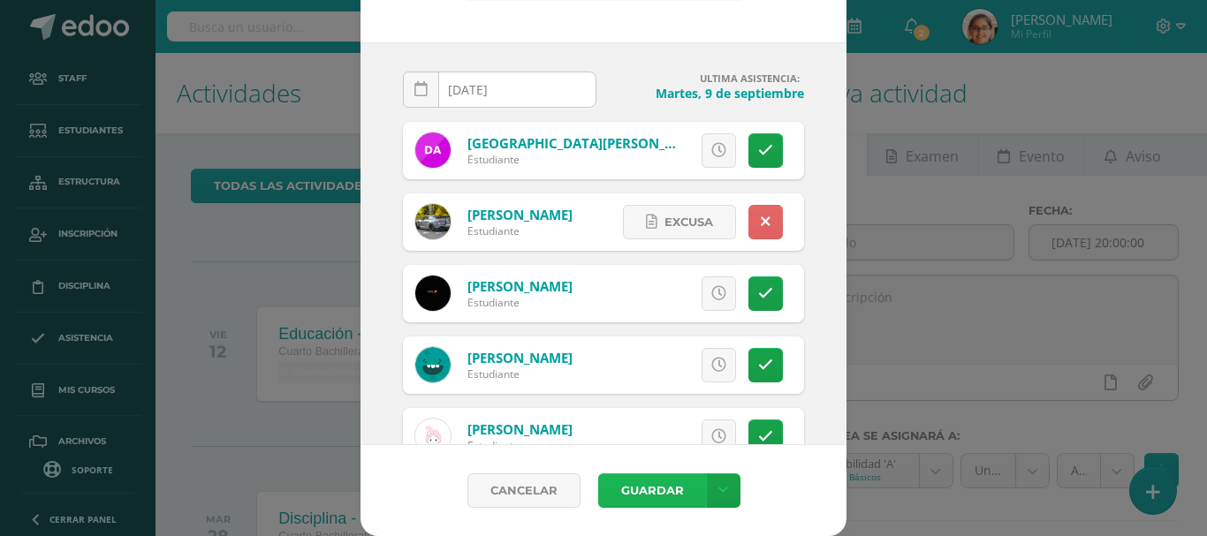
click at [648, 486] on button "Guardar" at bounding box center [652, 491] width 108 height 34
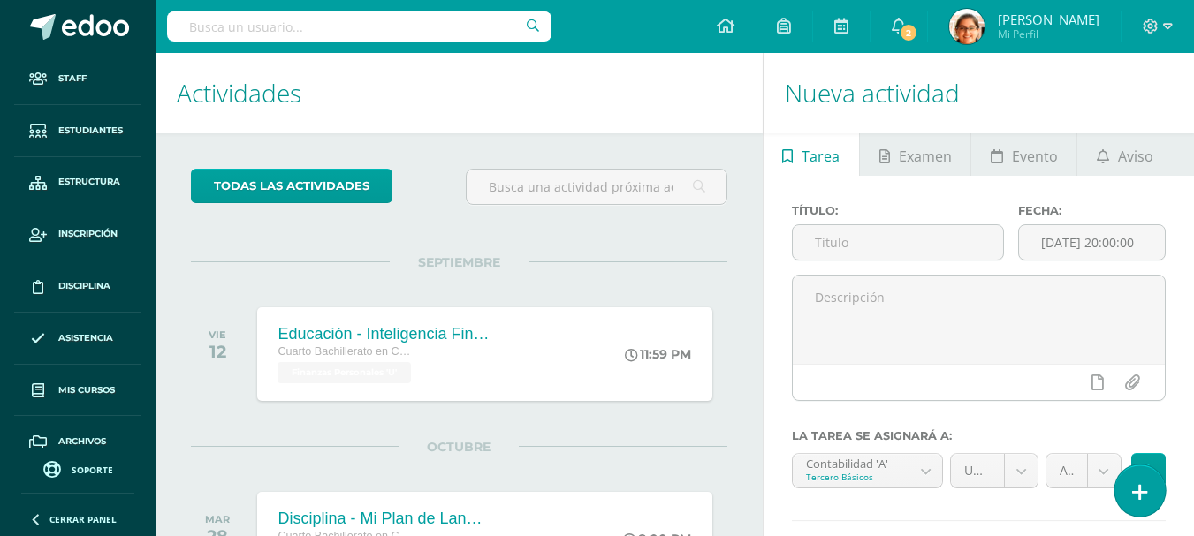
click at [1154, 489] on link at bounding box center [1139, 490] width 50 height 51
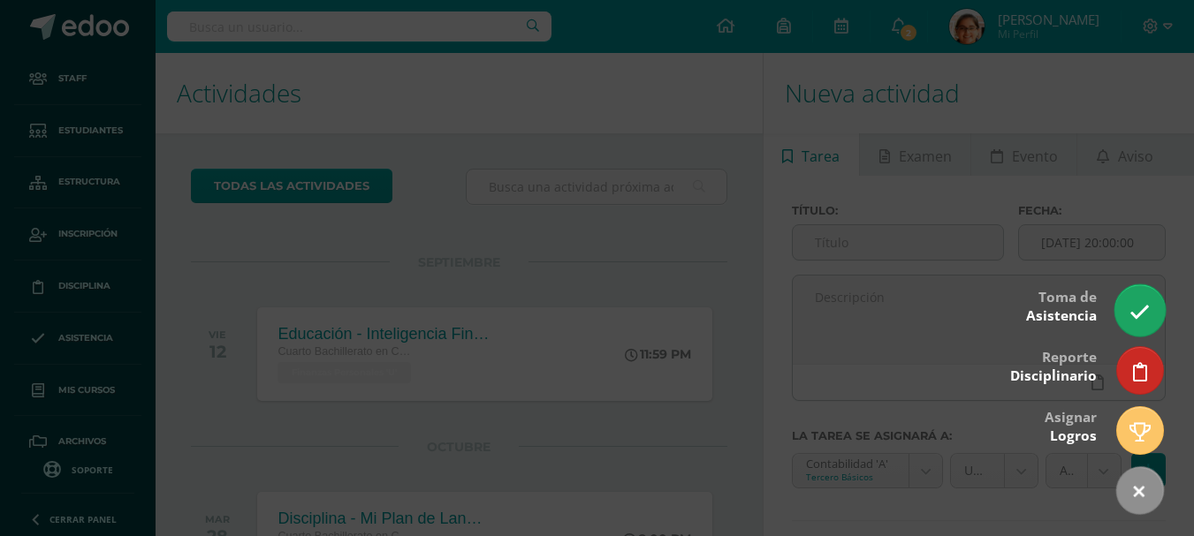
click at [1132, 307] on icon at bounding box center [1139, 312] width 20 height 20
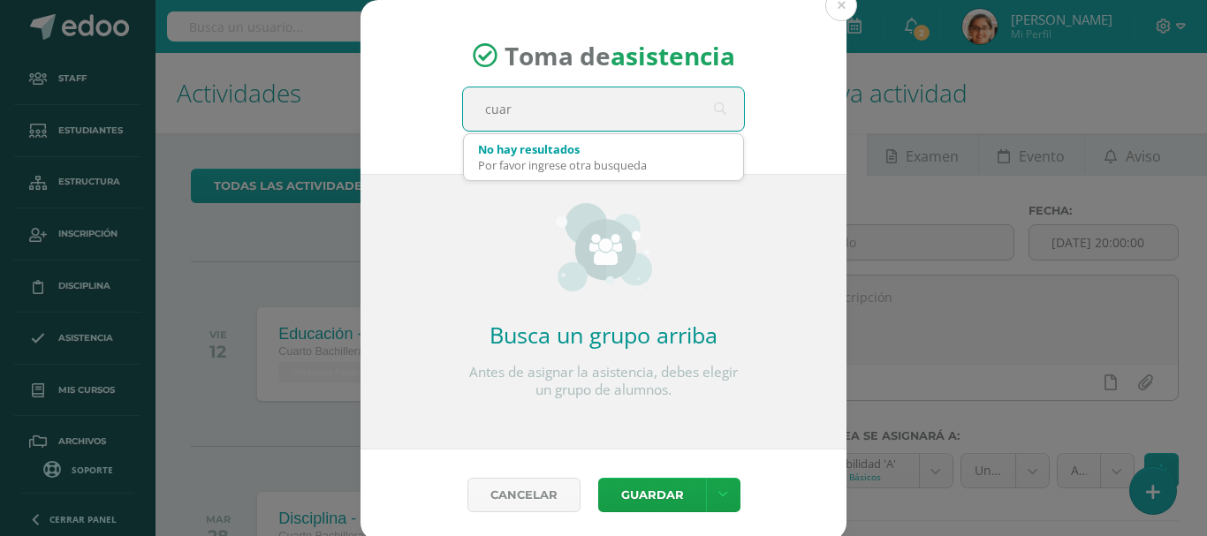
type input "cuart"
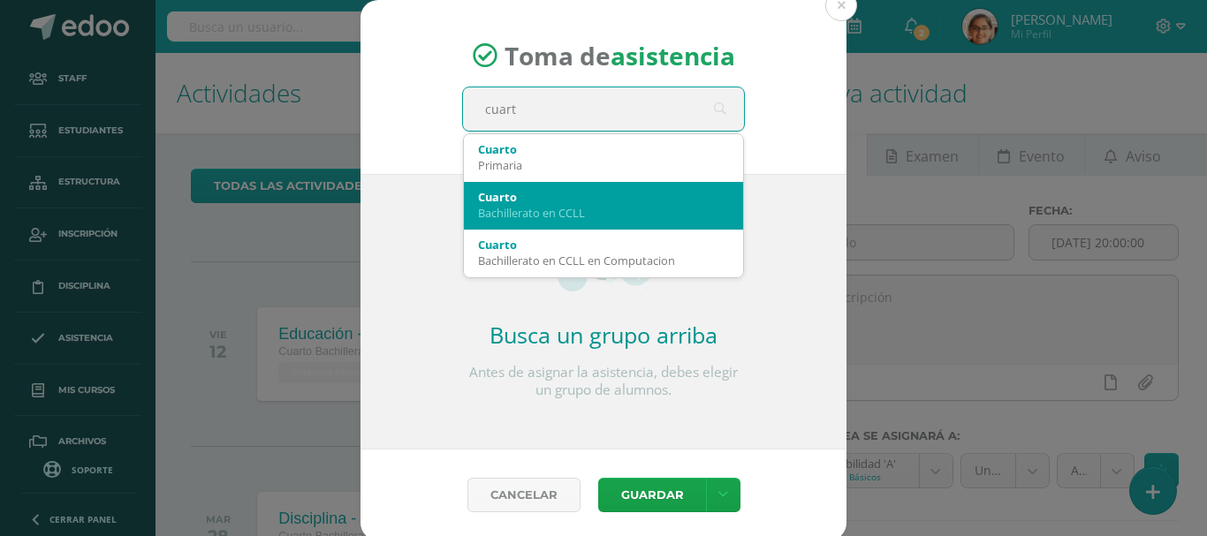
click at [588, 207] on div "Bachillerato en CCLL" at bounding box center [603, 213] width 251 height 16
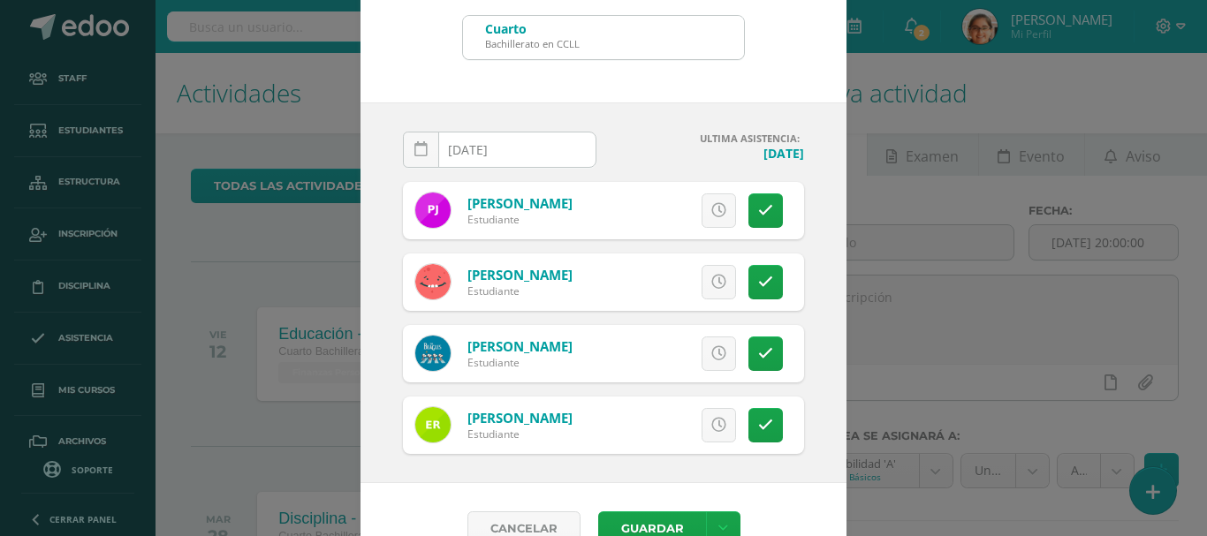
scroll to position [110, 0]
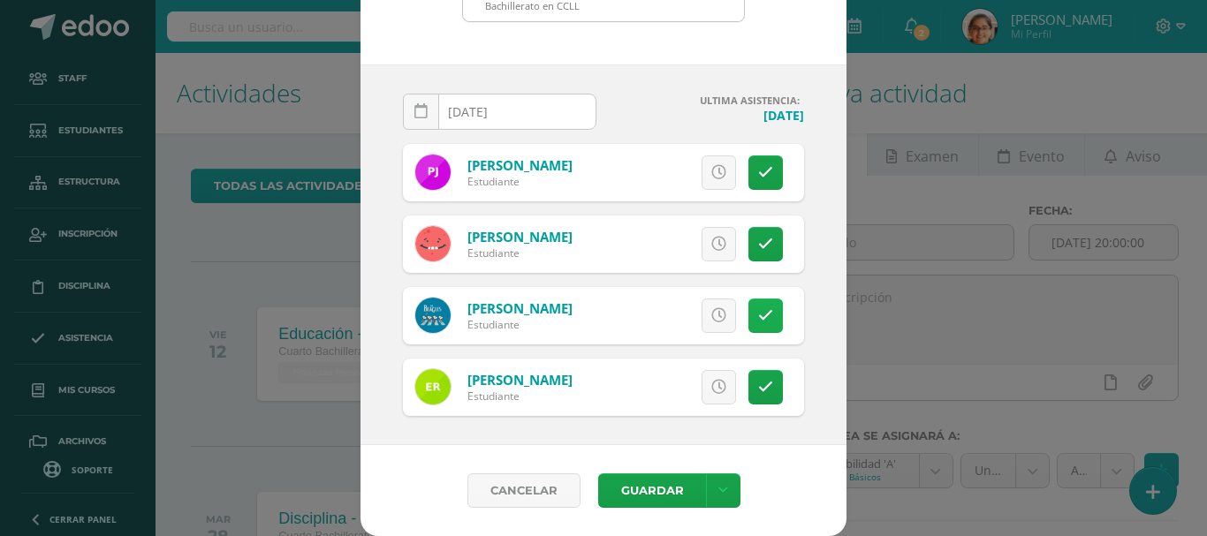
click at [768, 314] on link at bounding box center [765, 316] width 34 height 34
click at [641, 495] on button "Guardar" at bounding box center [652, 491] width 108 height 34
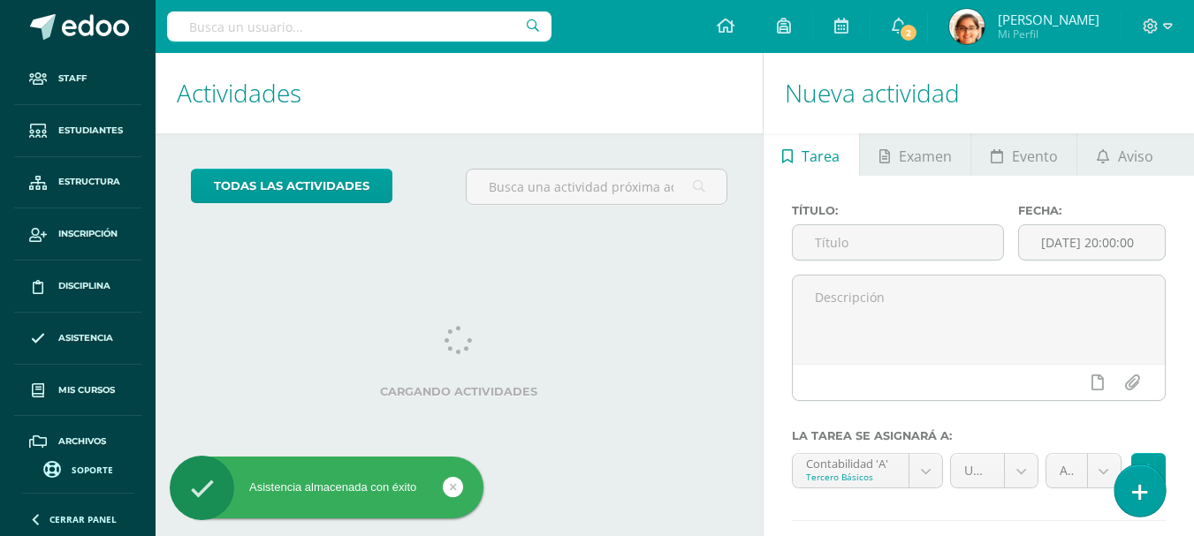
click at [1136, 492] on icon at bounding box center [1140, 492] width 16 height 20
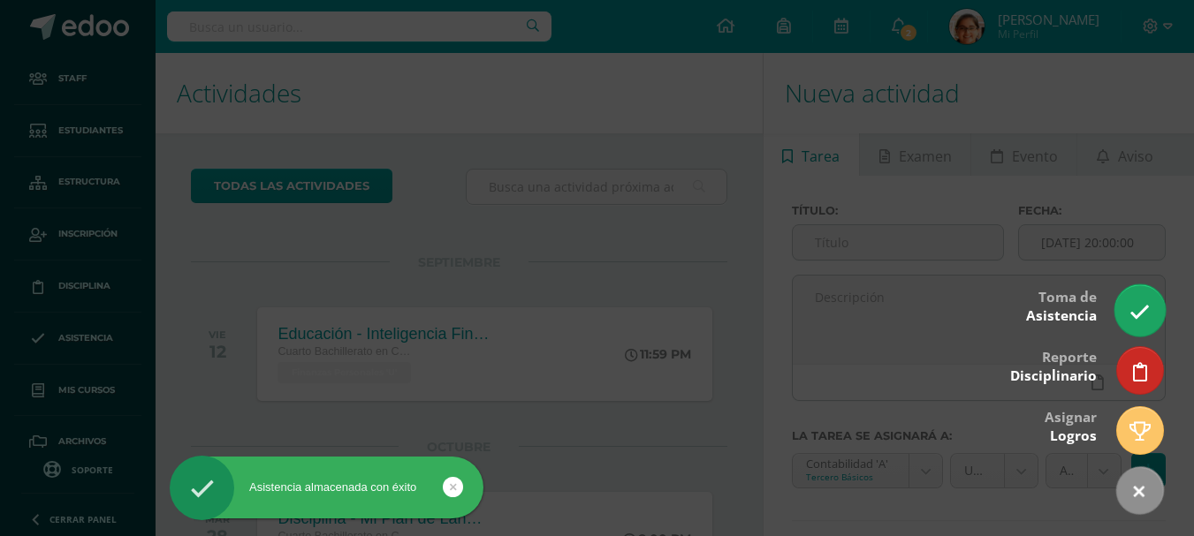
click at [1149, 297] on link at bounding box center [1139, 309] width 50 height 51
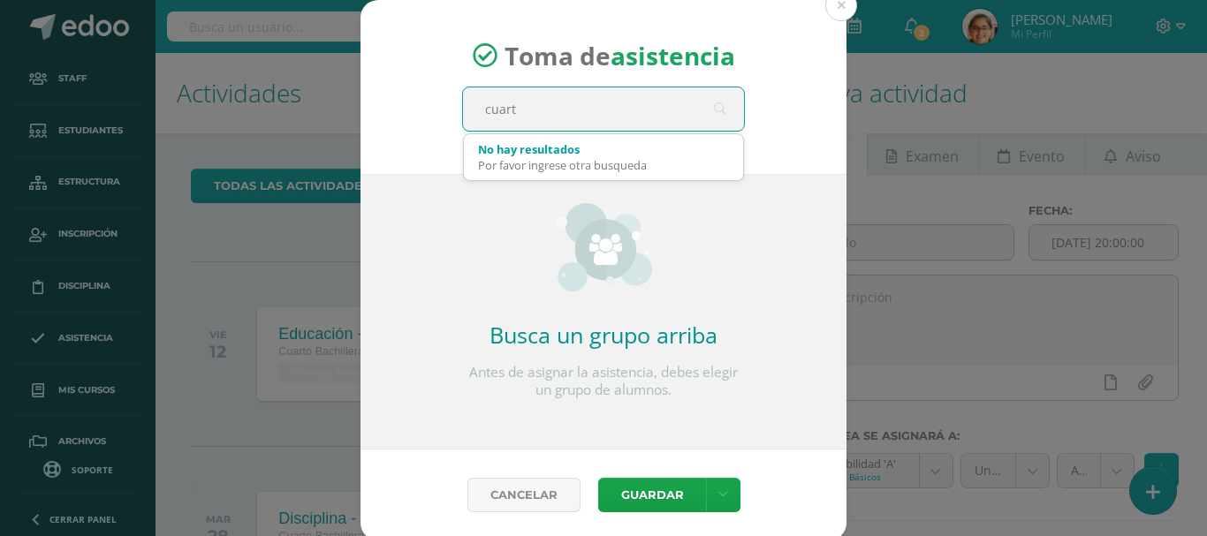
type input "cuarto"
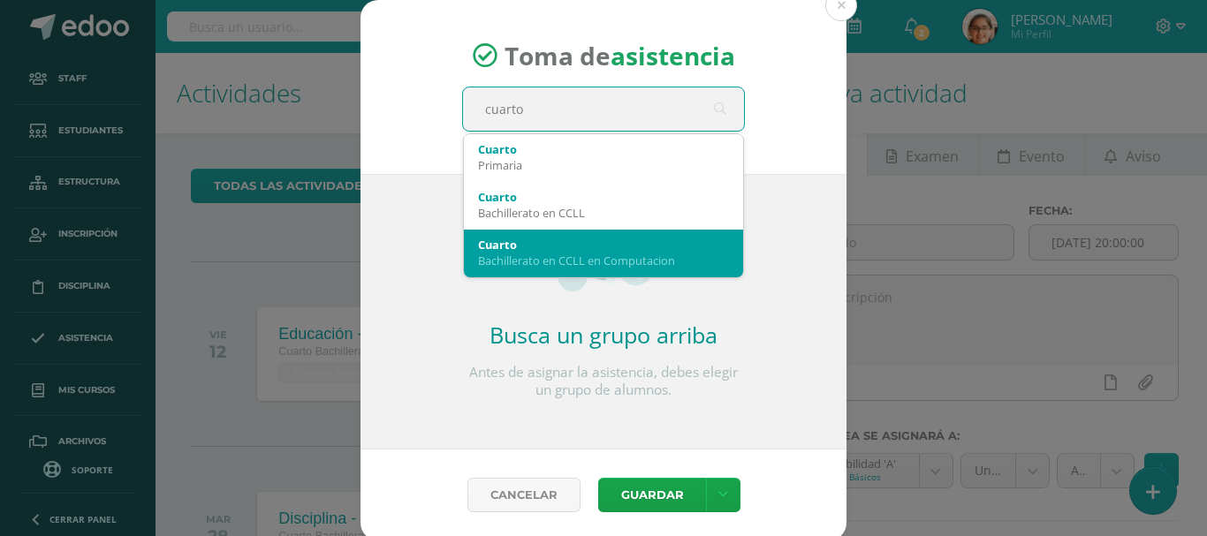
click at [688, 254] on div "Bachillerato en CCLL en Computacion" at bounding box center [603, 261] width 251 height 16
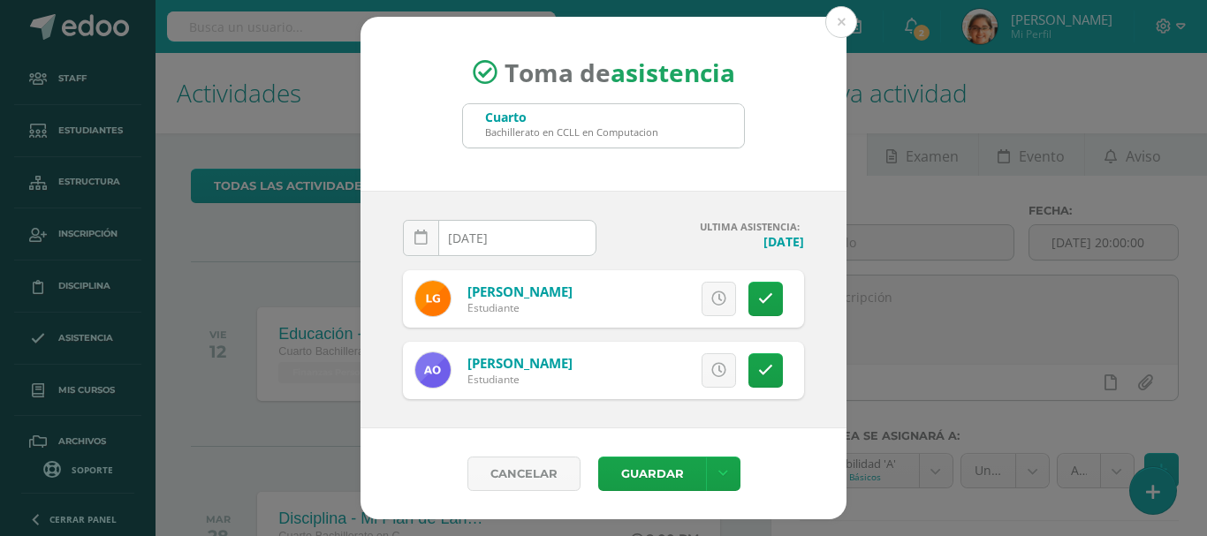
click at [657, 457] on div "Guardar" at bounding box center [669, 474] width 160 height 34
click at [663, 471] on button "Guardar" at bounding box center [652, 474] width 108 height 34
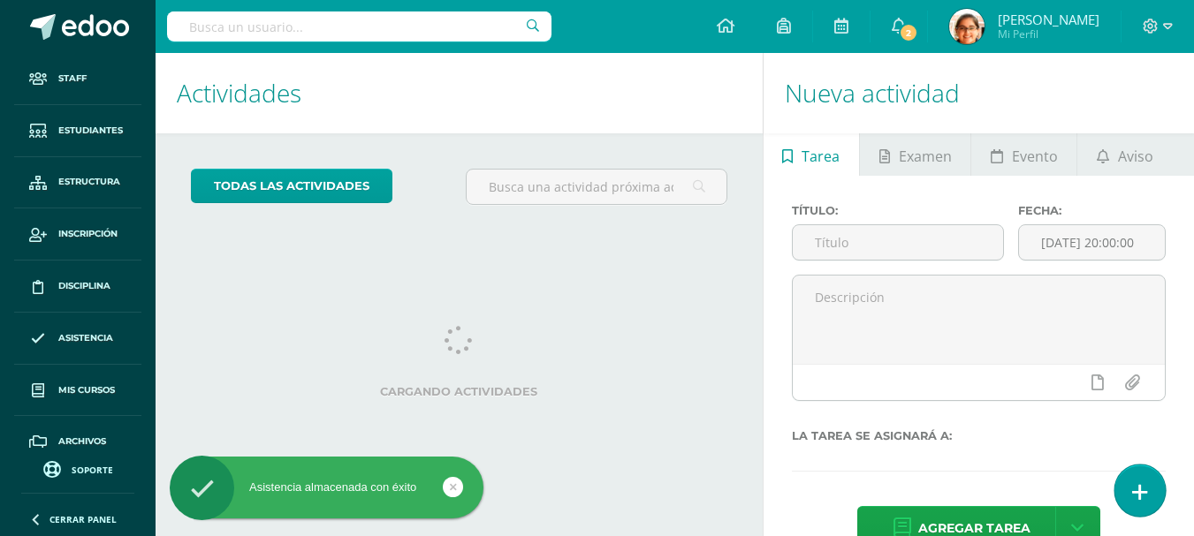
click at [1141, 483] on icon at bounding box center [1140, 492] width 16 height 20
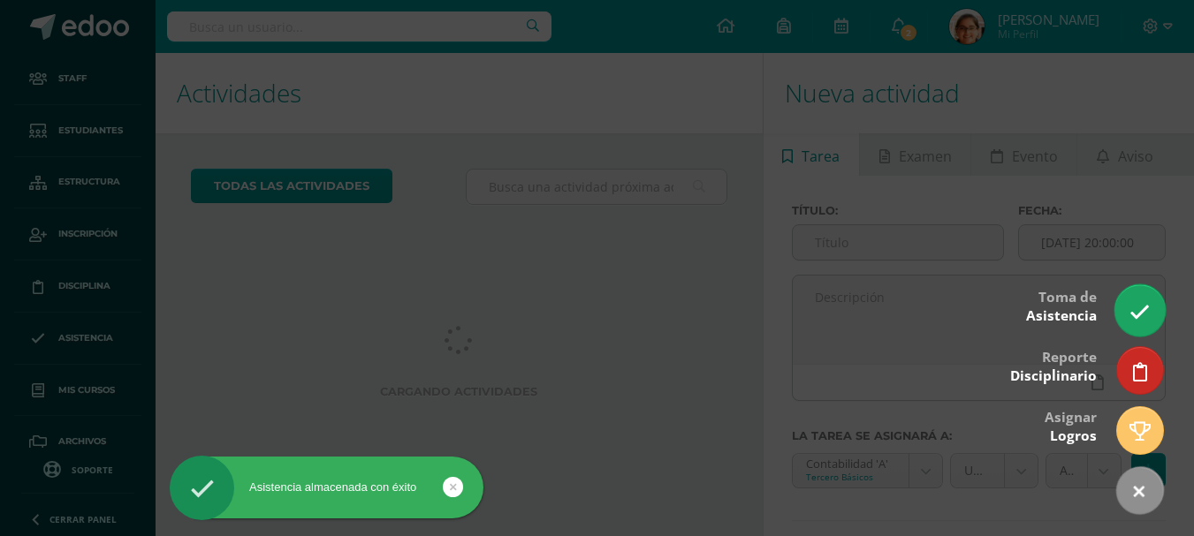
click at [1160, 299] on link at bounding box center [1139, 309] width 50 height 51
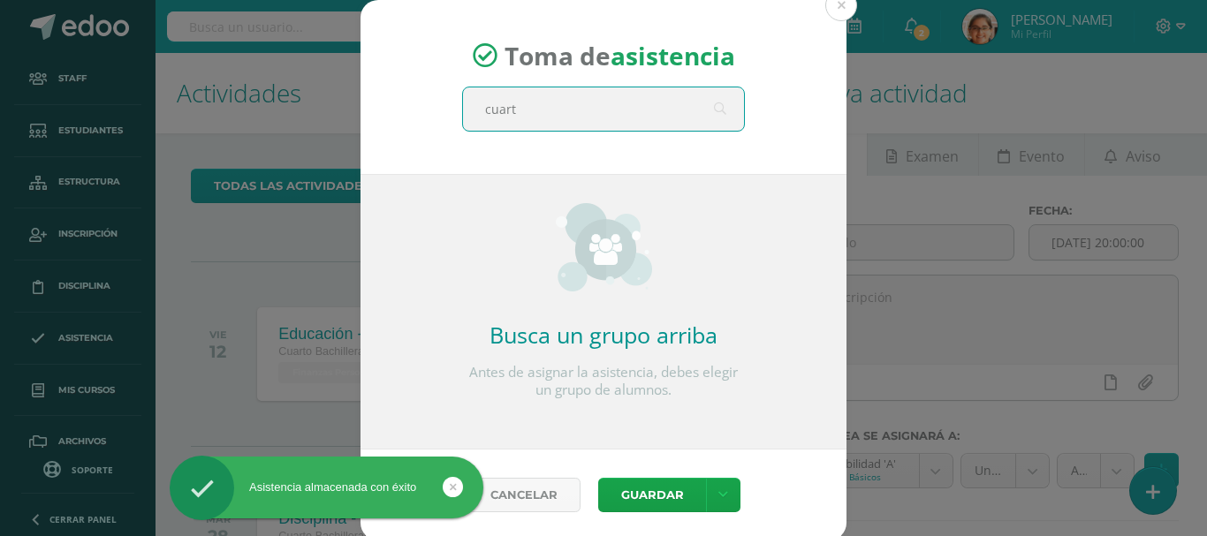
type input "cuarto"
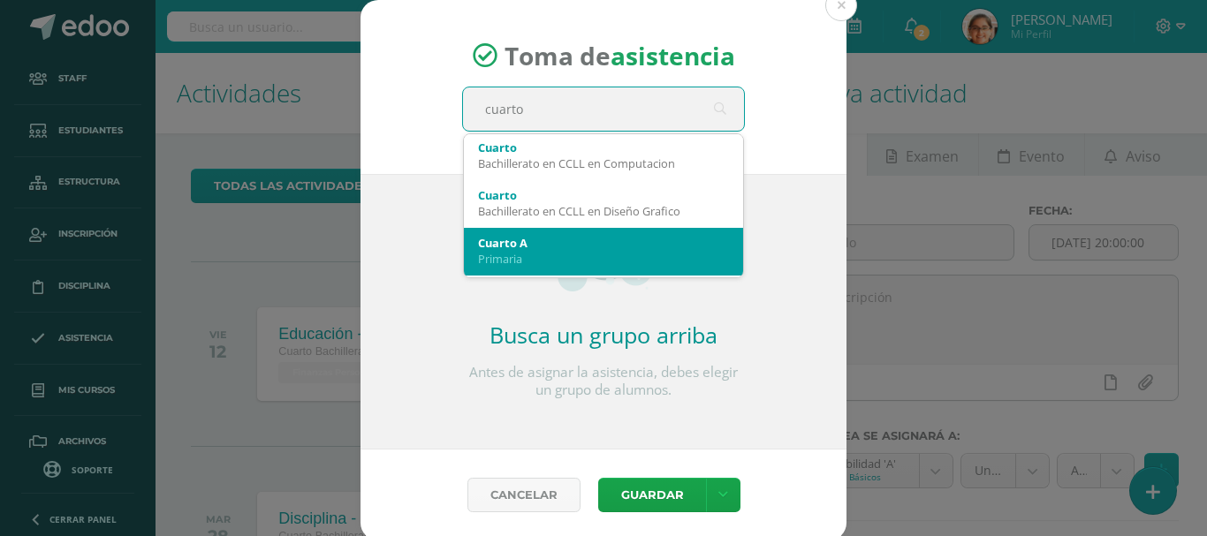
scroll to position [106, 0]
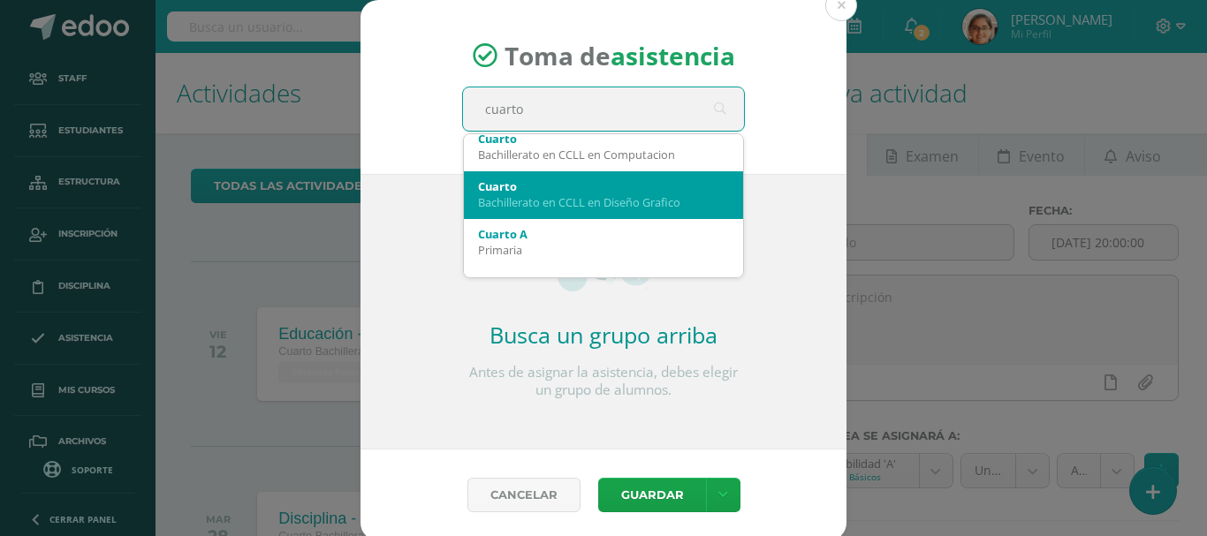
click at [633, 190] on div "Cuarto" at bounding box center [603, 186] width 251 height 16
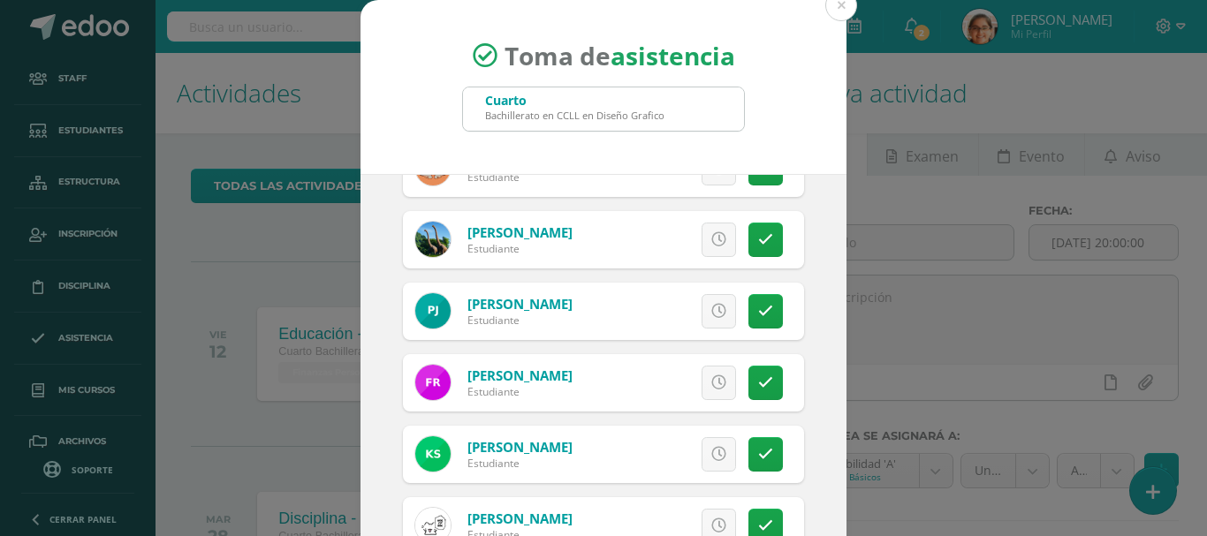
scroll to position [264, 0]
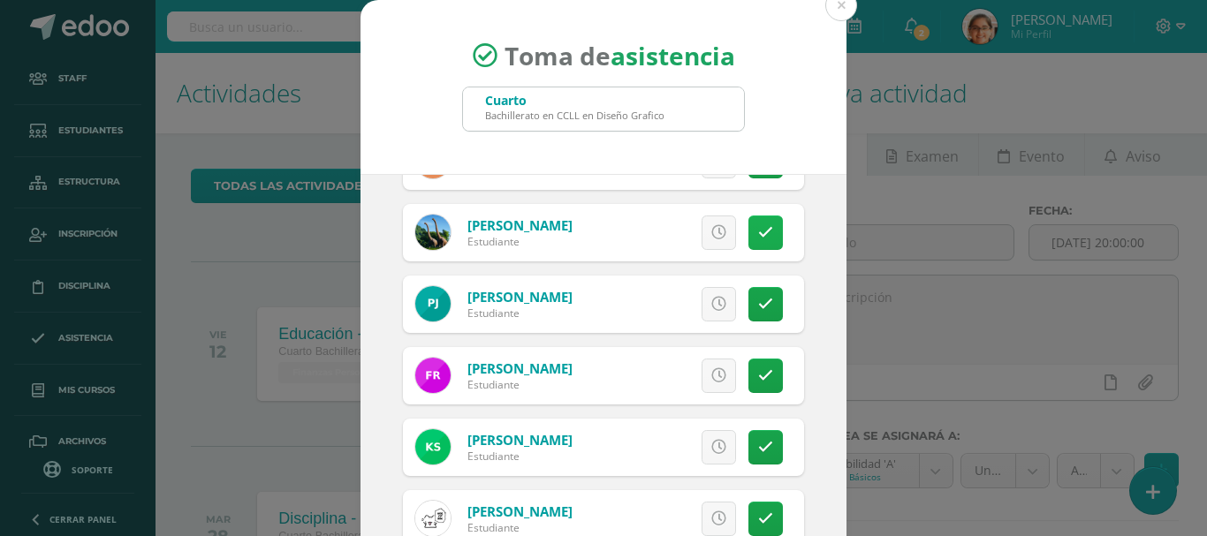
click at [757, 234] on link at bounding box center [765, 233] width 34 height 34
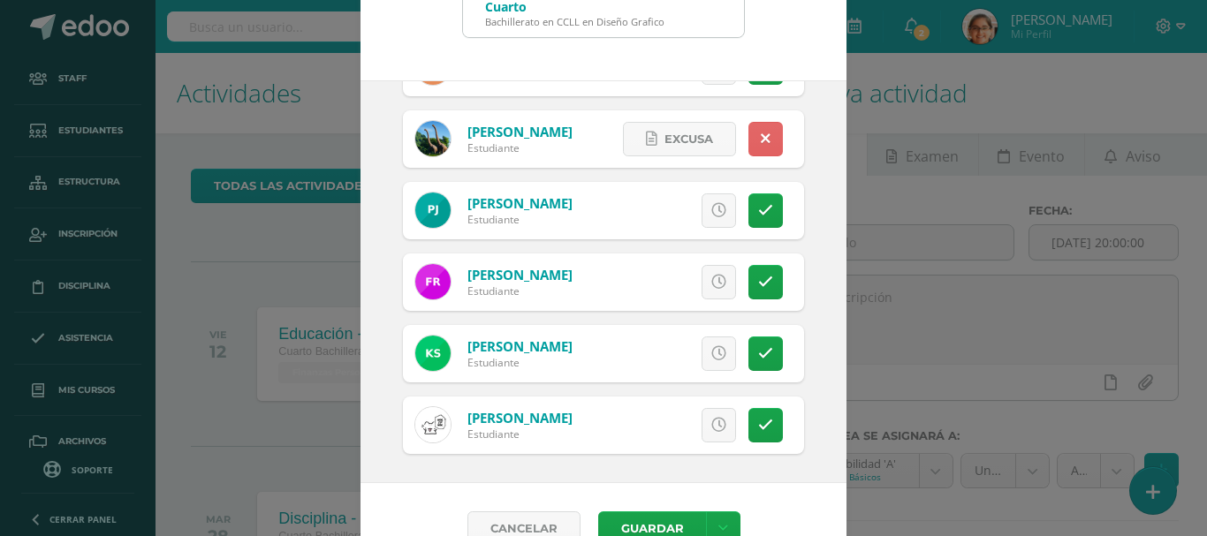
scroll to position [132, 0]
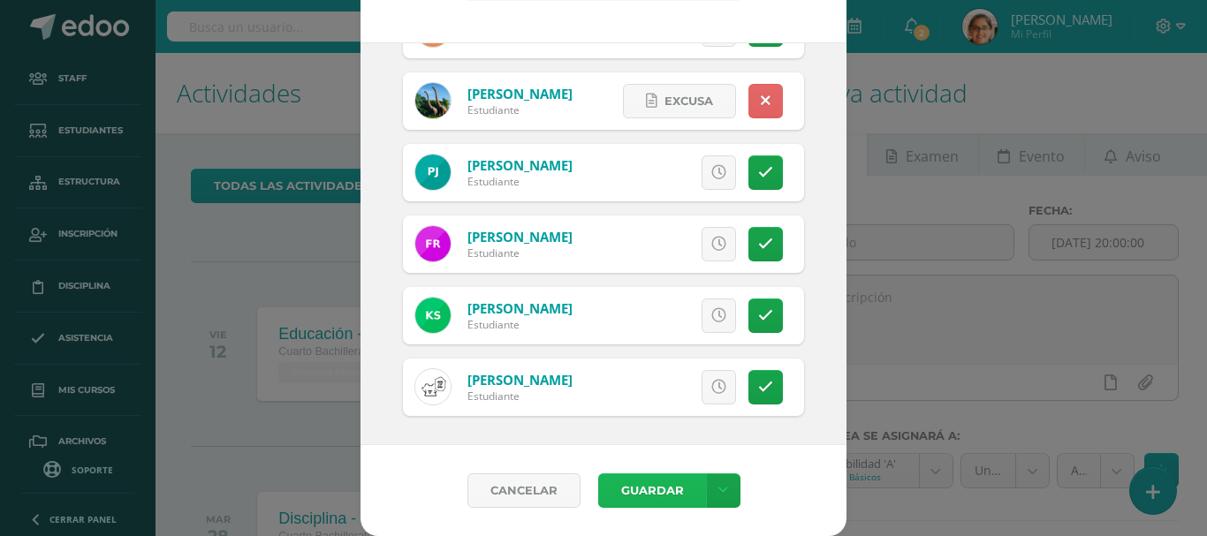
click at [672, 491] on button "Guardar" at bounding box center [652, 491] width 108 height 34
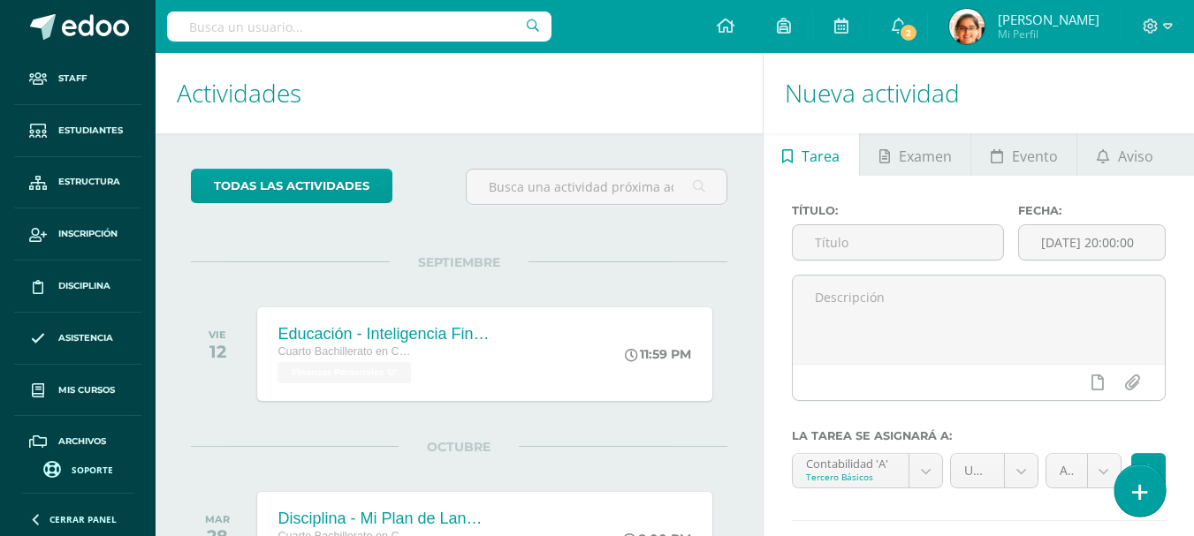
click at [1152, 504] on link at bounding box center [1139, 490] width 50 height 51
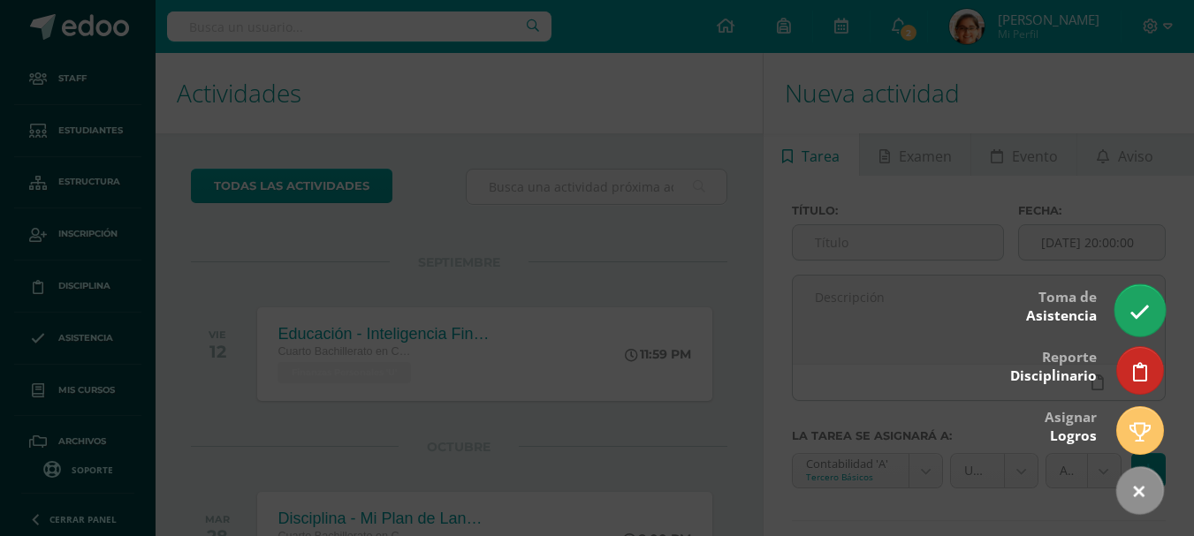
click at [1124, 310] on link at bounding box center [1139, 309] width 50 height 51
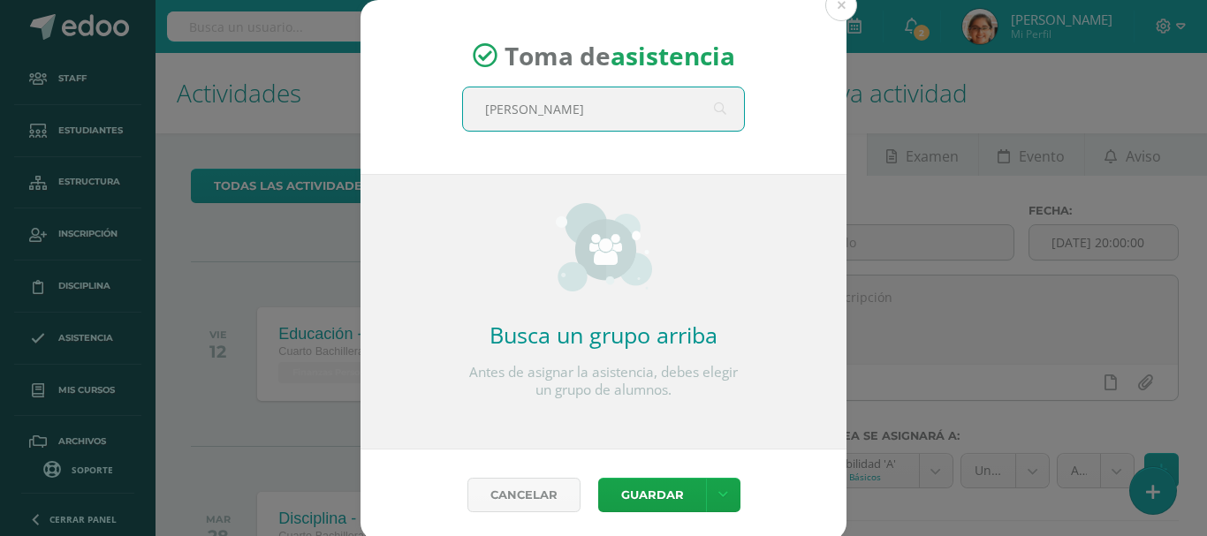
type input "quinto"
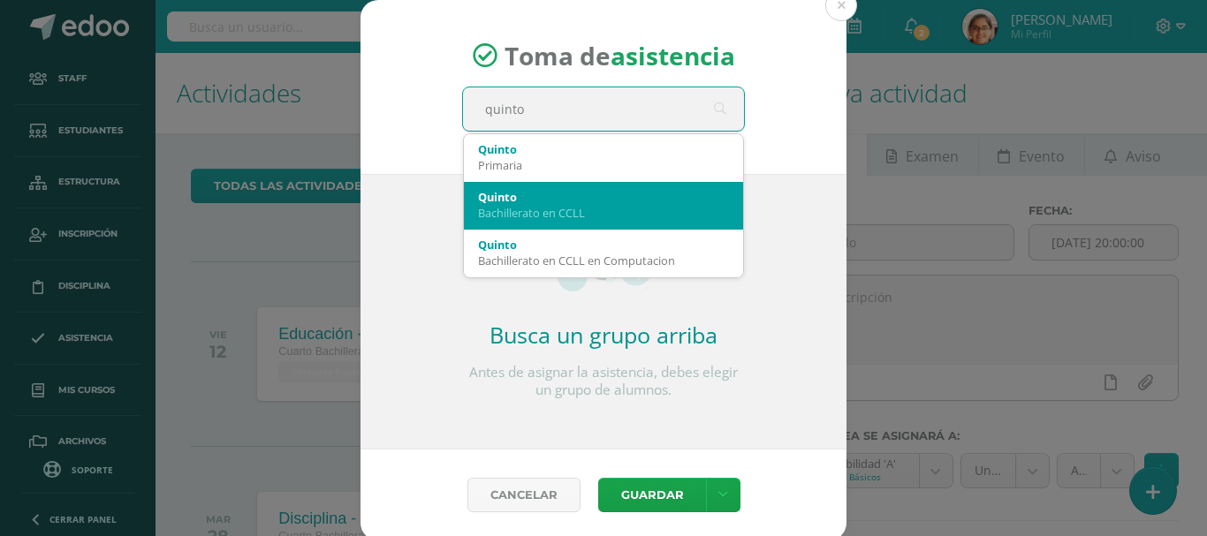
click at [588, 196] on div "Quinto" at bounding box center [603, 197] width 251 height 16
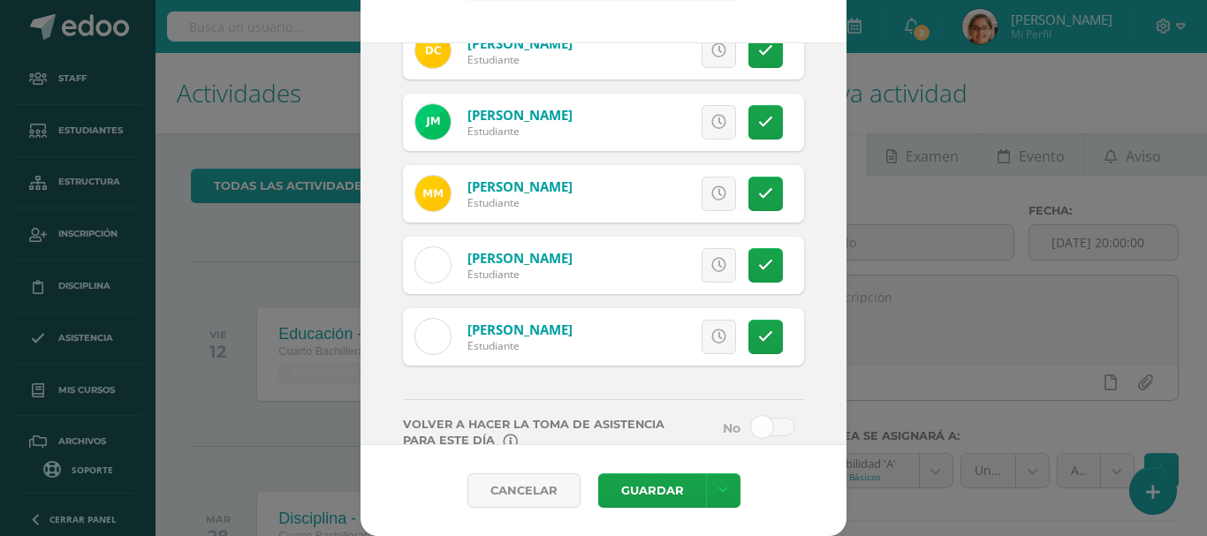
scroll to position [300, 0]
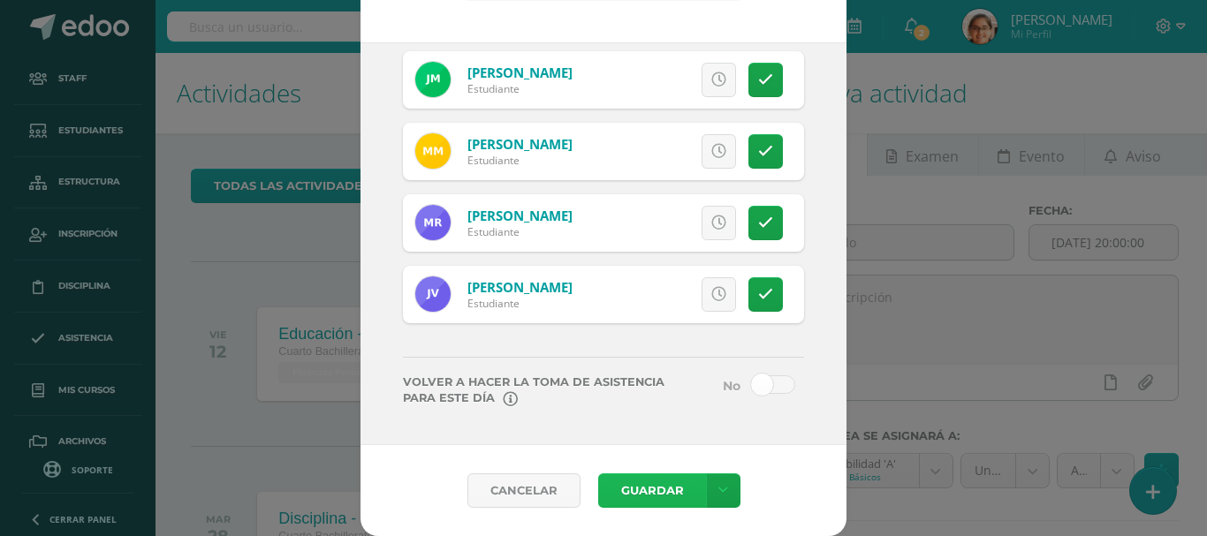
click at [636, 507] on button "Guardar" at bounding box center [652, 491] width 108 height 34
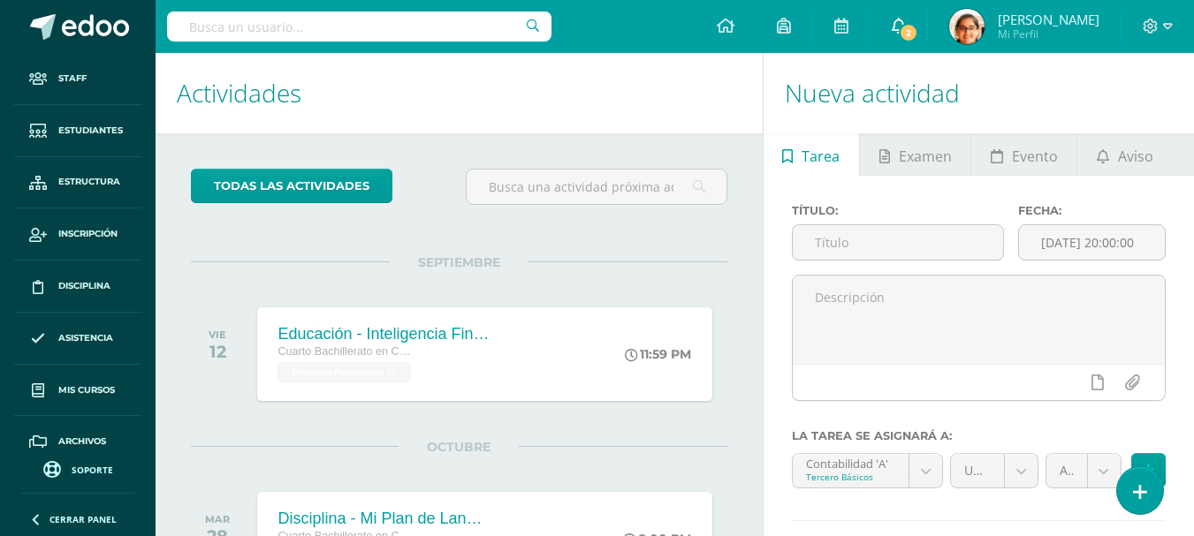
click at [927, 17] on link "2" at bounding box center [898, 26] width 57 height 53
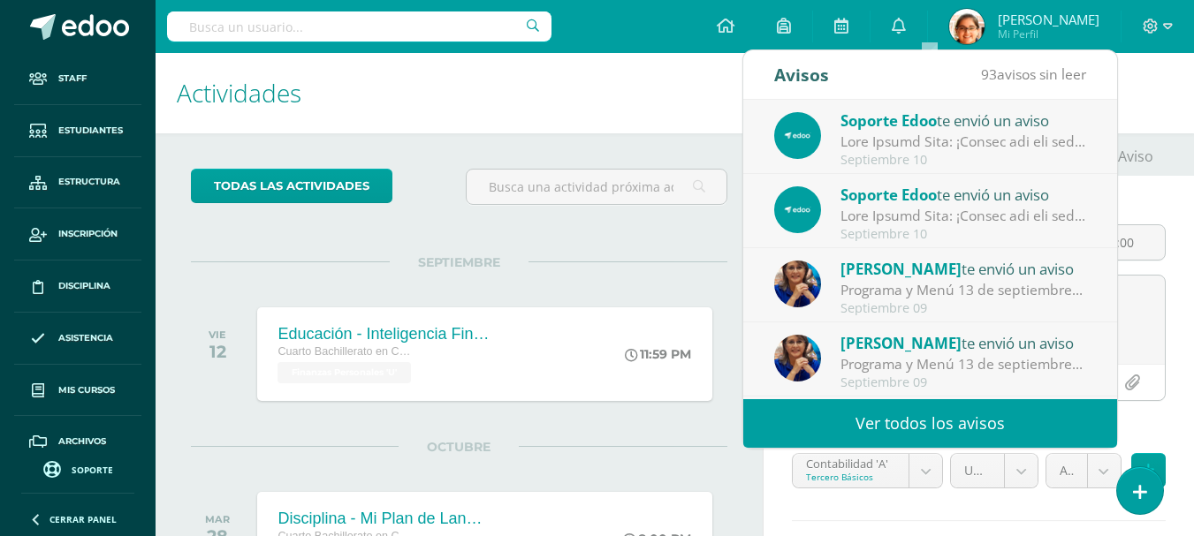
click at [634, 87] on h1 "Actividades" at bounding box center [459, 93] width 565 height 80
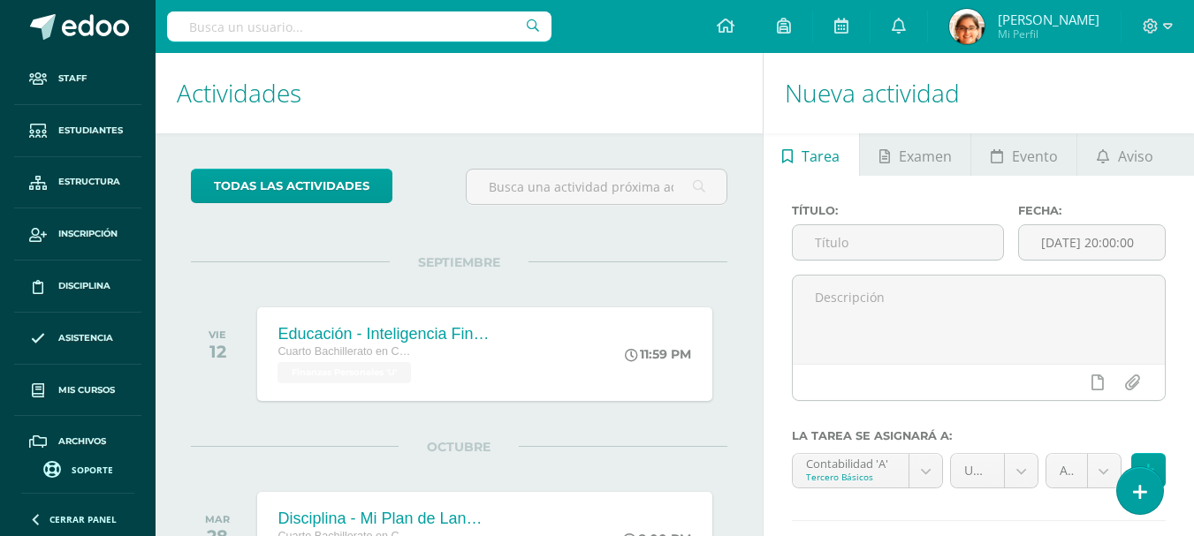
click at [287, 30] on input "text" at bounding box center [359, 26] width 384 height 30
click at [90, 336] on span "Asistencia" at bounding box center [85, 338] width 55 height 14
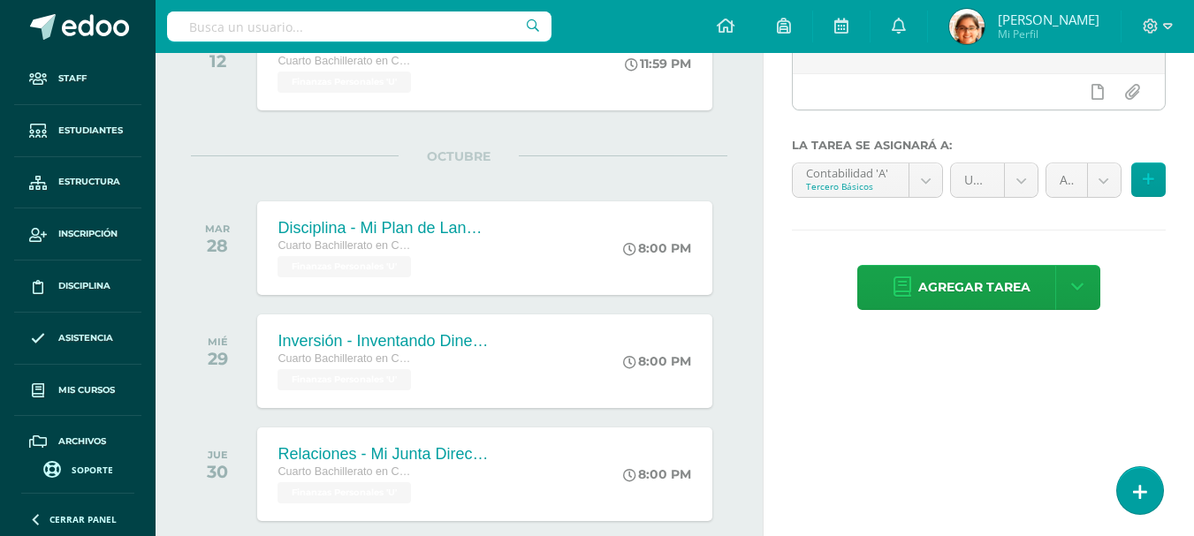
scroll to position [294, 0]
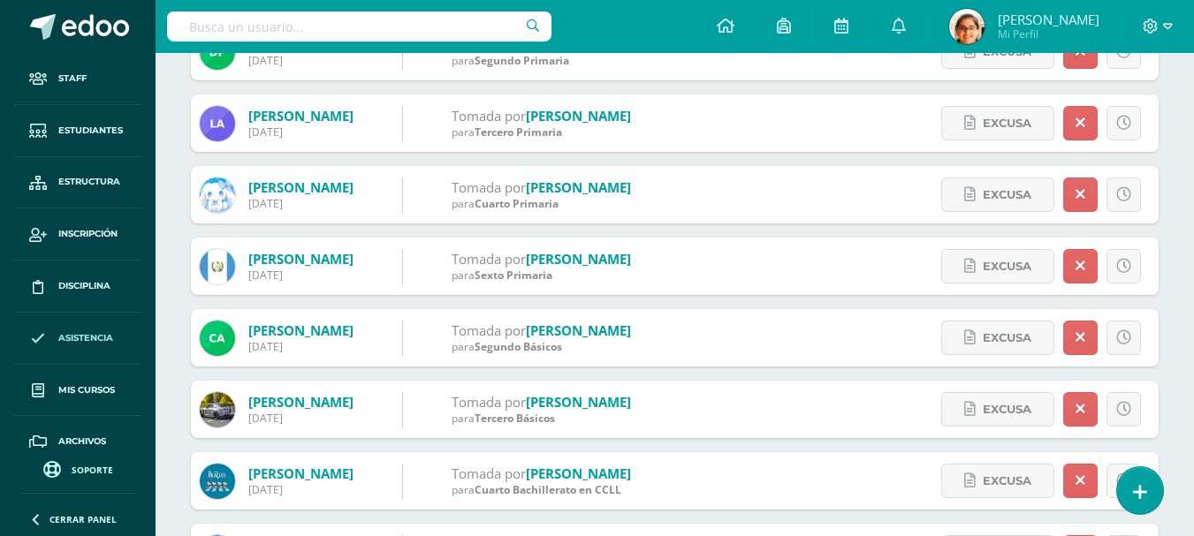
scroll to position [736, 0]
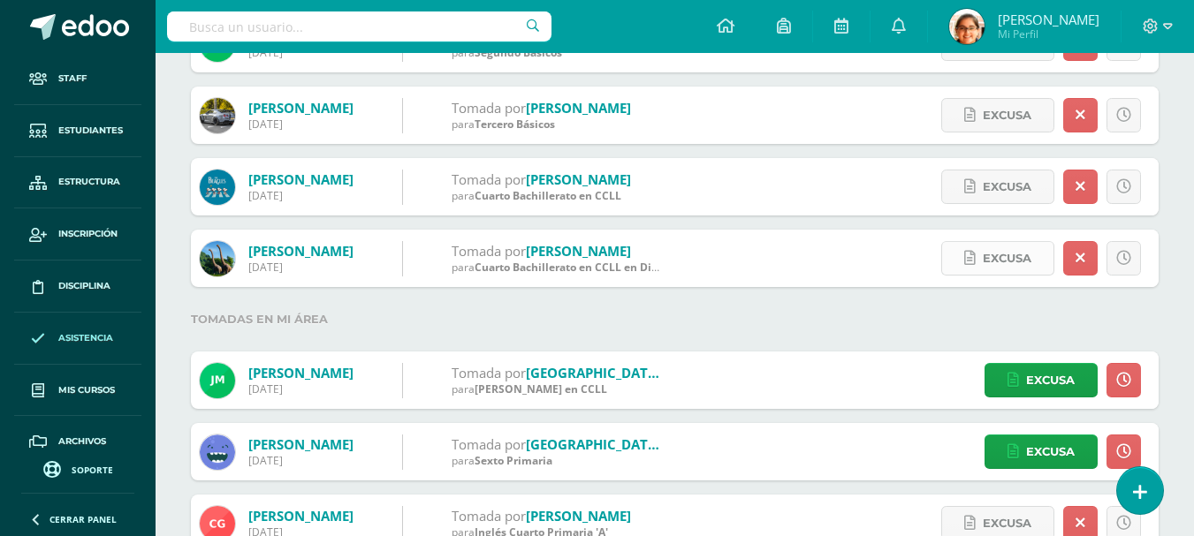
click at [967, 252] on icon at bounding box center [969, 258] width 11 height 15
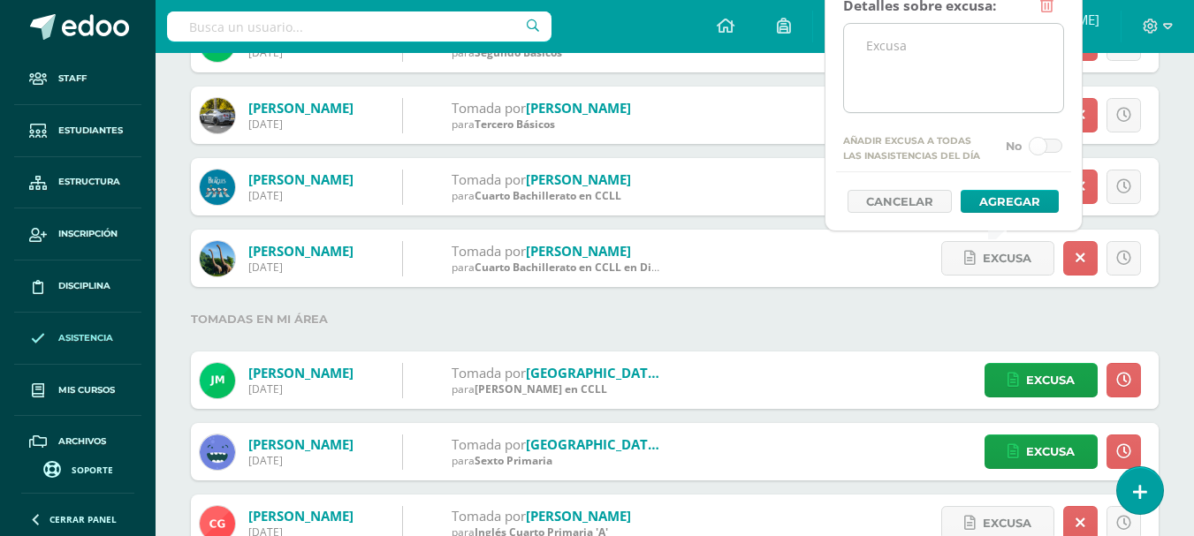
click at [929, 57] on textarea at bounding box center [953, 68] width 219 height 88
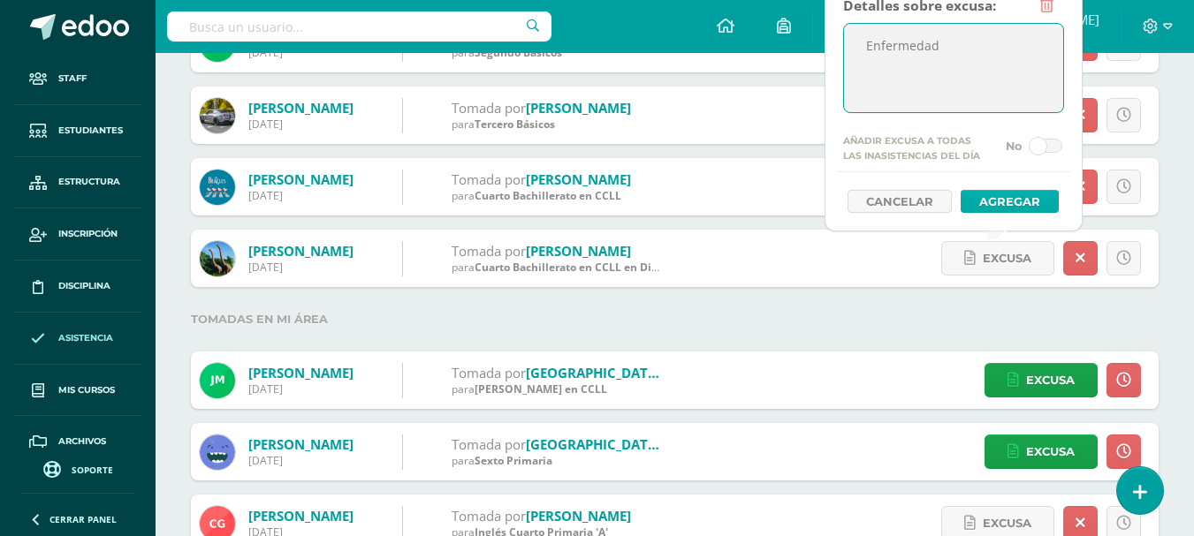
type textarea "Enfermedad"
click at [1035, 195] on button "Agregar" at bounding box center [1009, 201] width 98 height 23
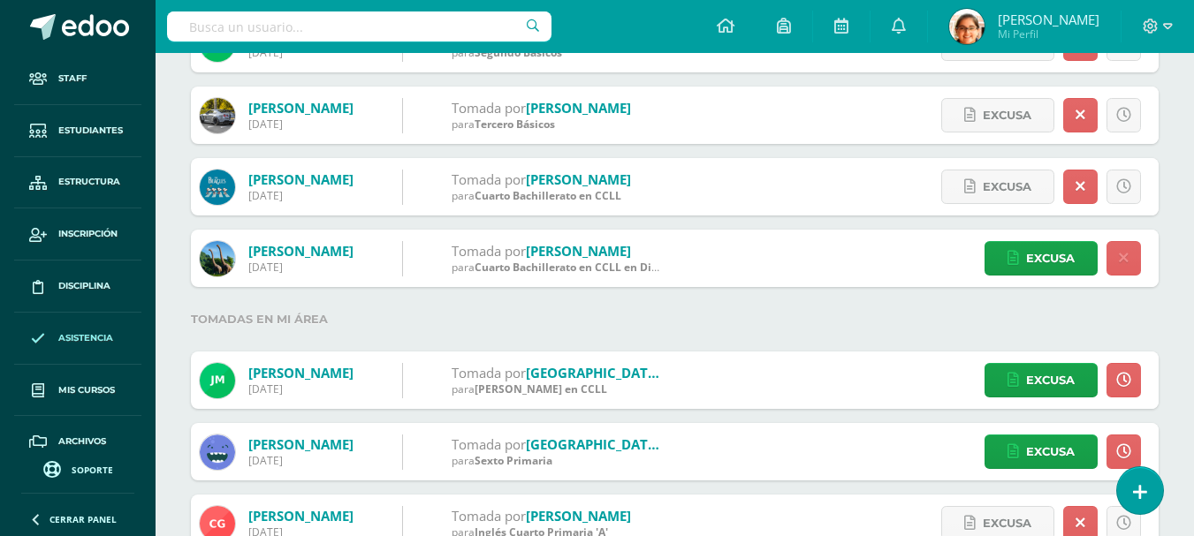
scroll to position [589, 0]
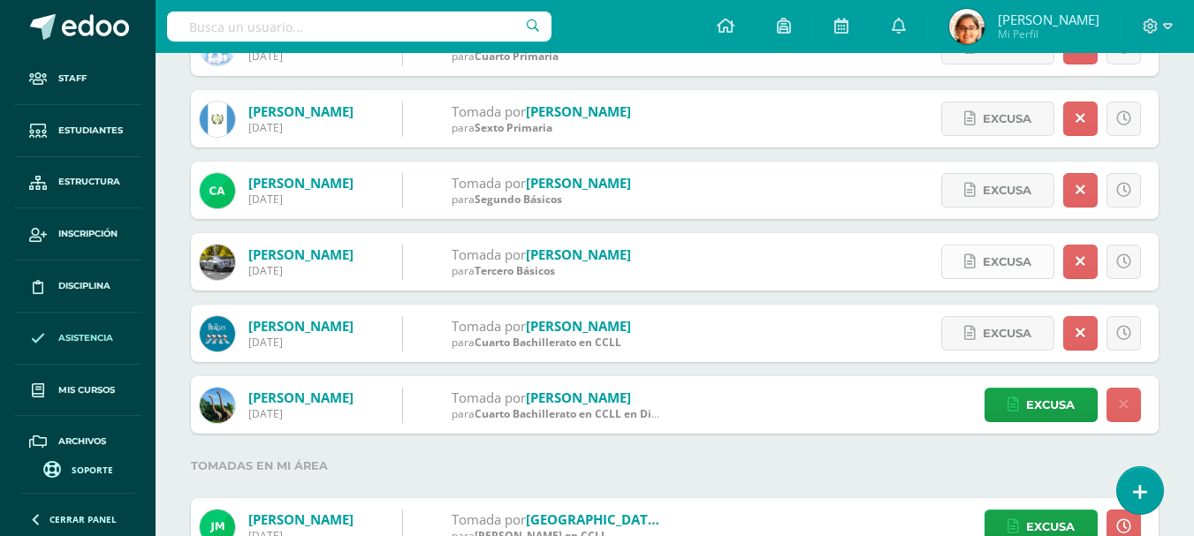
click at [941, 258] on link "Excusa" at bounding box center [997, 262] width 113 height 34
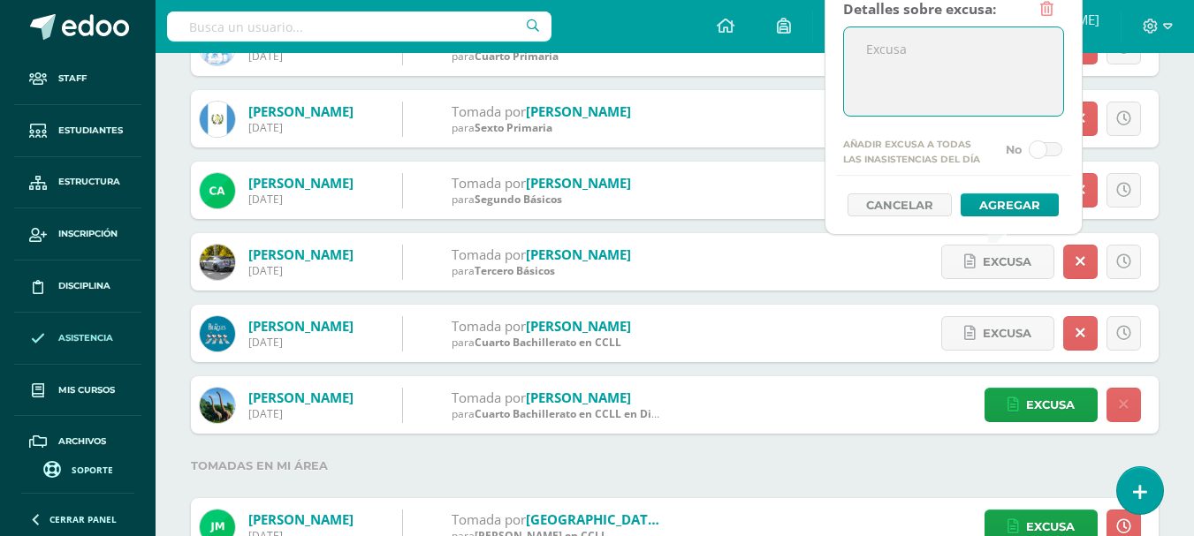
click at [871, 73] on textarea at bounding box center [953, 71] width 219 height 88
type textarea "Enfermedad"
click at [1031, 211] on button "Agregar" at bounding box center [1009, 204] width 98 height 23
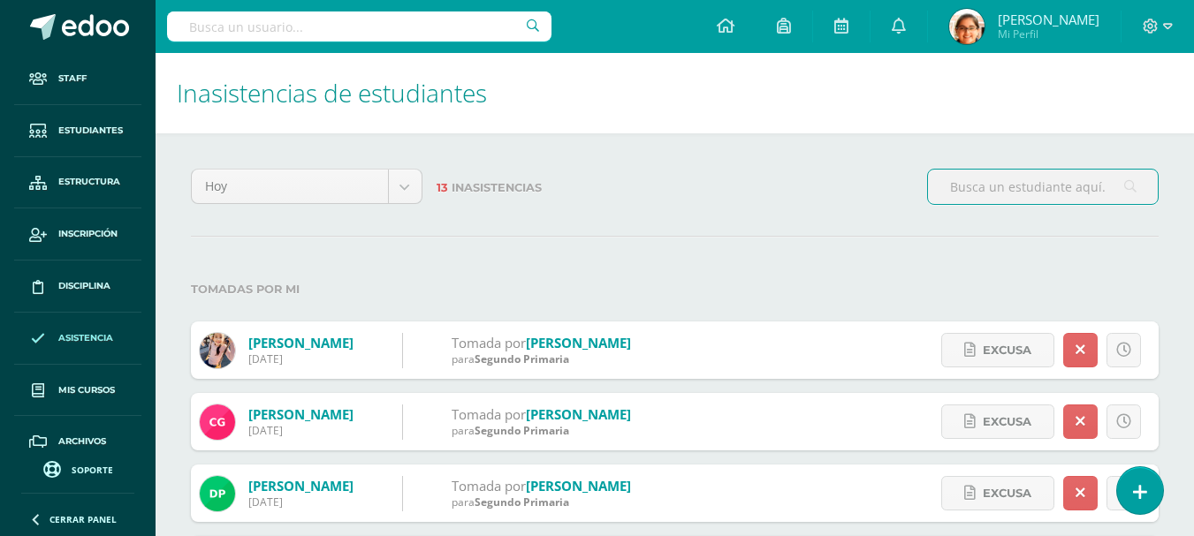
click at [298, 33] on input "text" at bounding box center [359, 26] width 384 height 30
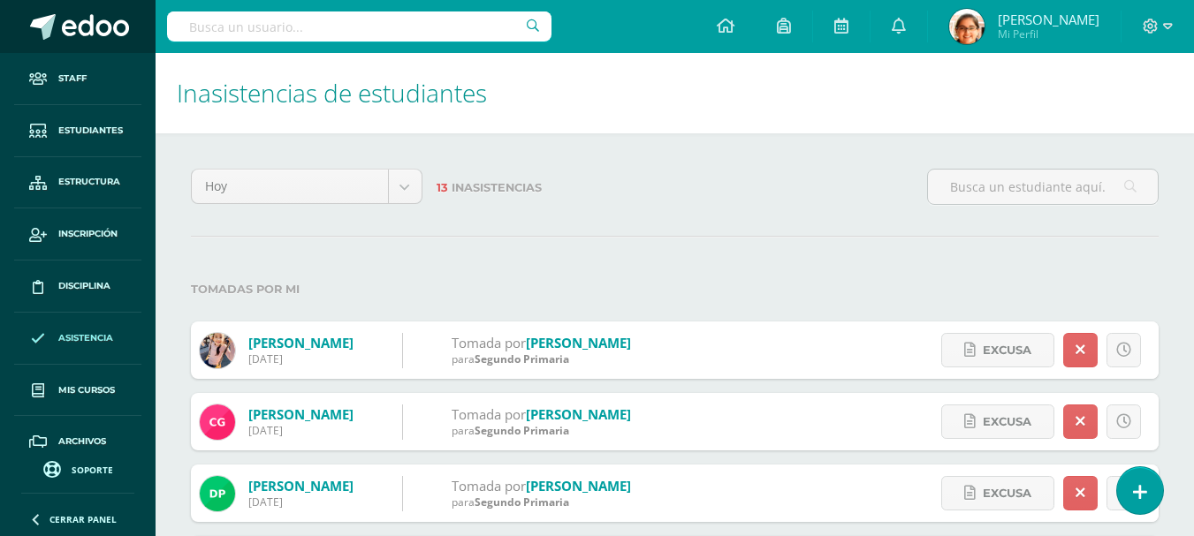
click at [91, 31] on span at bounding box center [95, 27] width 67 height 27
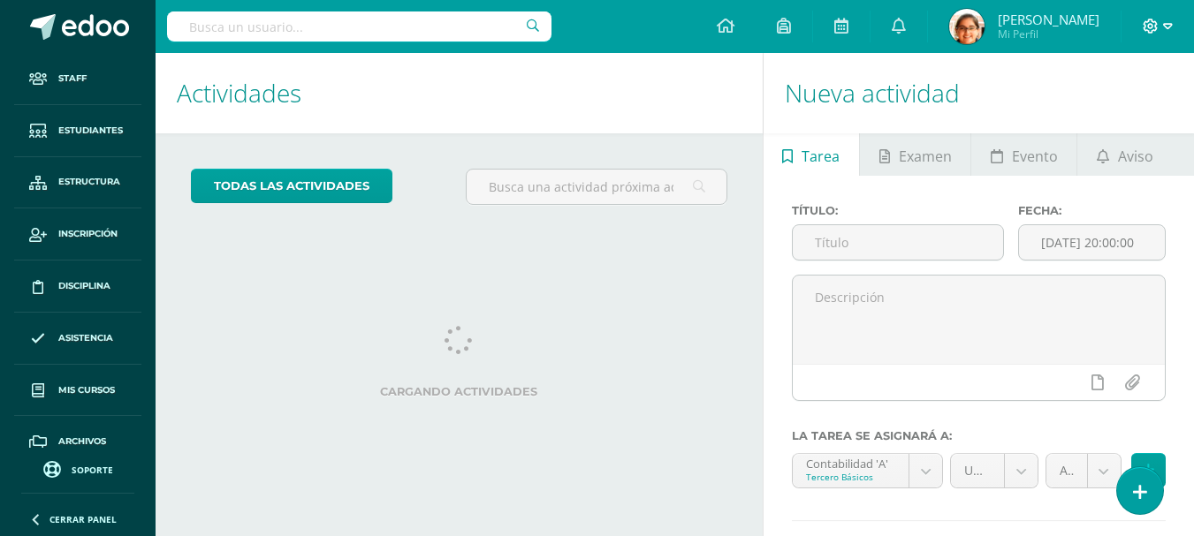
click at [1157, 27] on icon at bounding box center [1150, 27] width 16 height 16
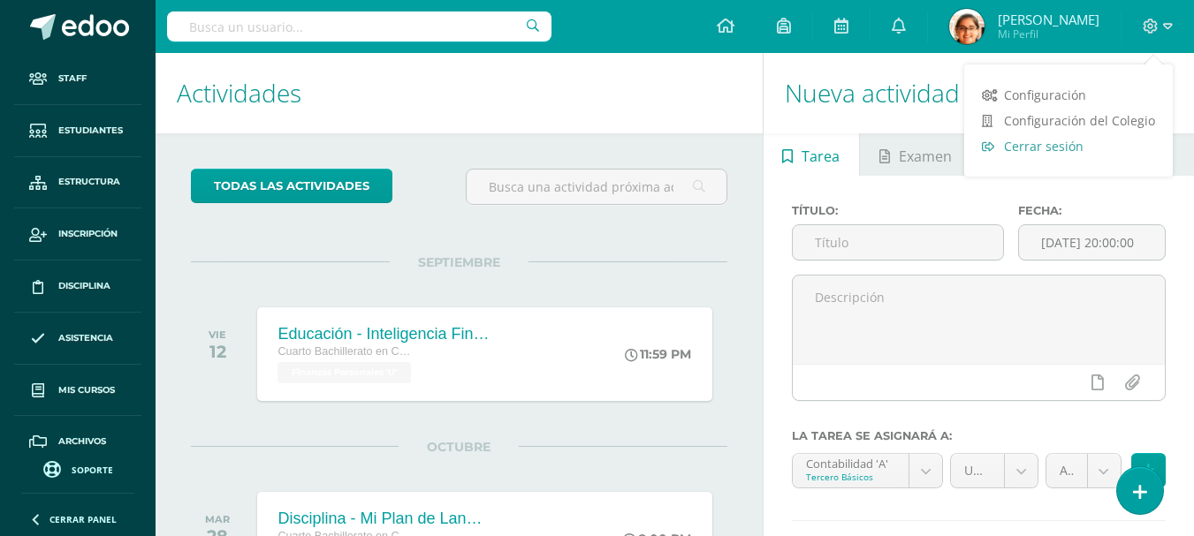
click at [1073, 155] on link "Cerrar sesión" at bounding box center [1068, 146] width 209 height 26
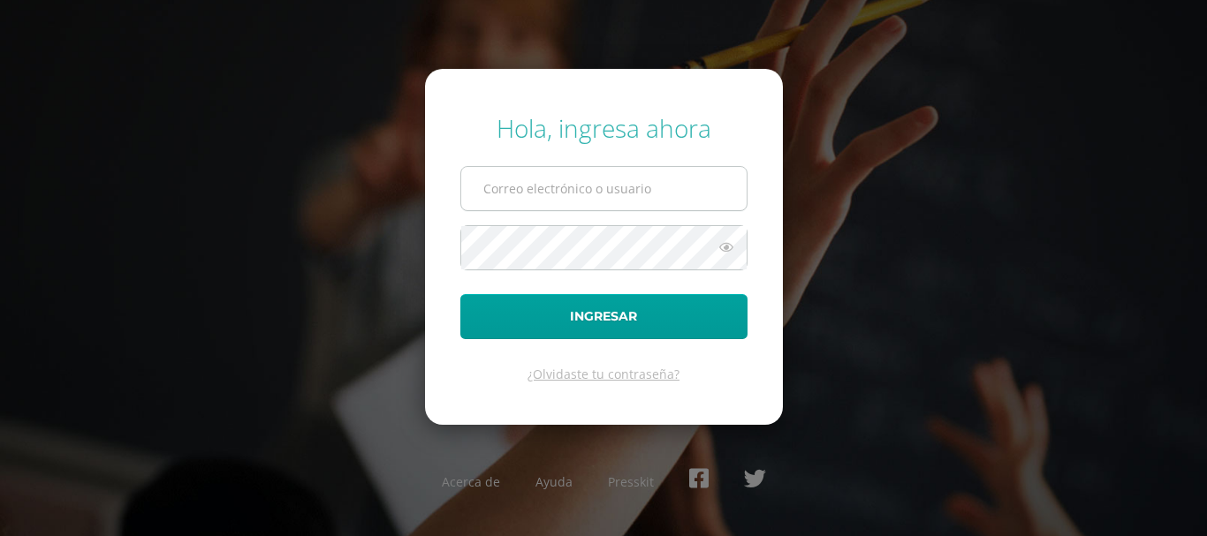
click at [527, 179] on input "text" at bounding box center [603, 188] width 285 height 43
click at [862, 183] on div "Hola, ingresa ahora Ingresar ¿Olvidaste tu contraseña? Acerca de Ayuda Presskit" at bounding box center [604, 267] width 1140 height 341
click at [563, 180] on input "text" at bounding box center [603, 188] width 285 height 43
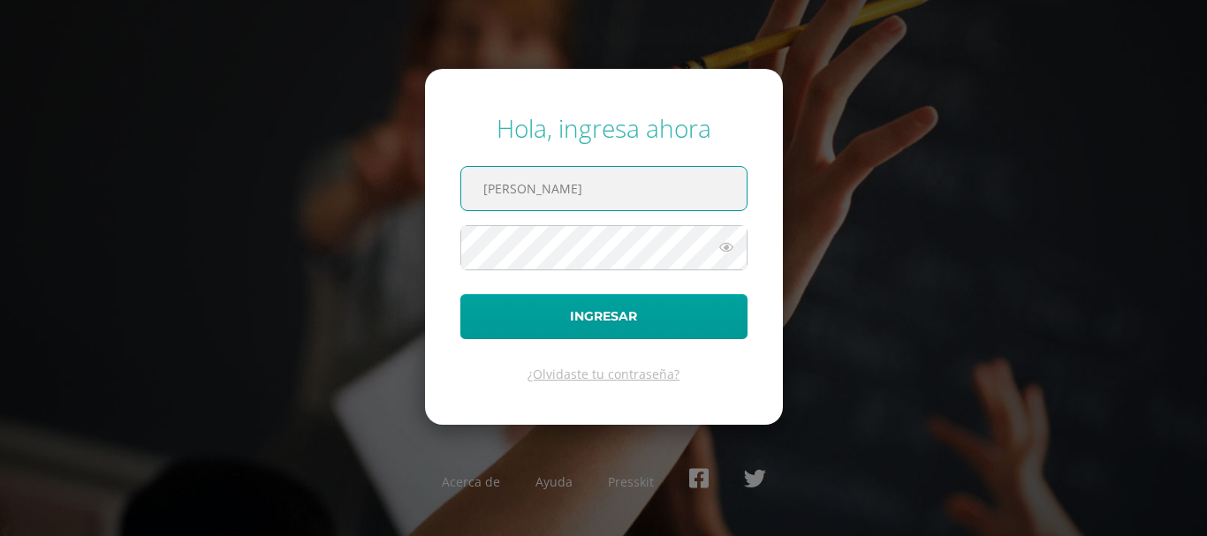
click at [634, 194] on input "[PERSON_NAME]" at bounding box center [603, 188] width 285 height 43
click at [674, 175] on input "luisenrique" at bounding box center [603, 188] width 285 height 43
type input "luisenrique@fatima.edoo"
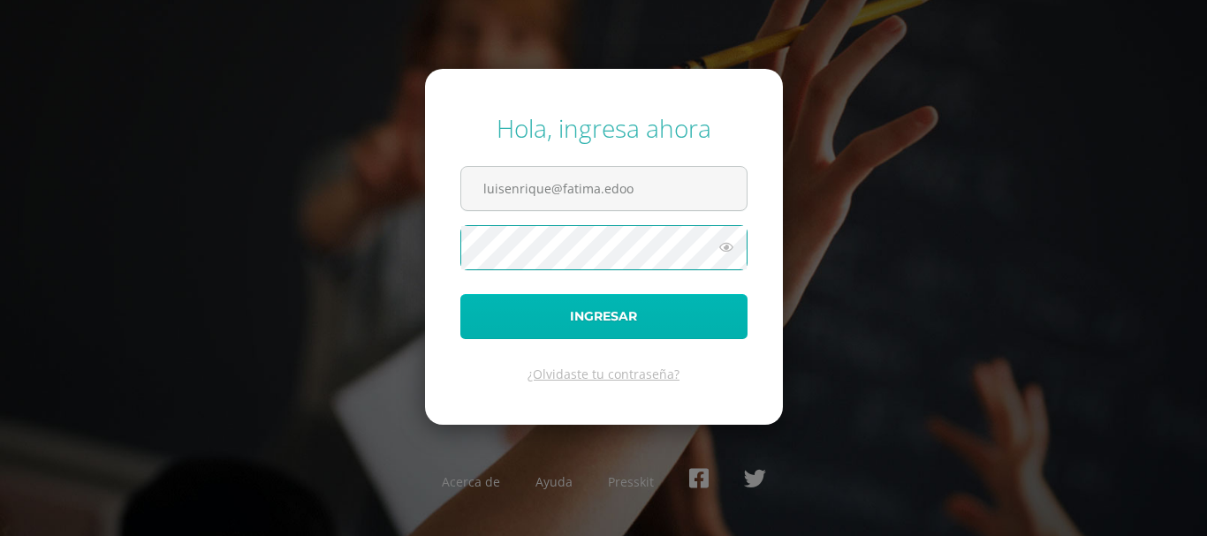
click at [597, 330] on button "Ingresar" at bounding box center [603, 316] width 287 height 45
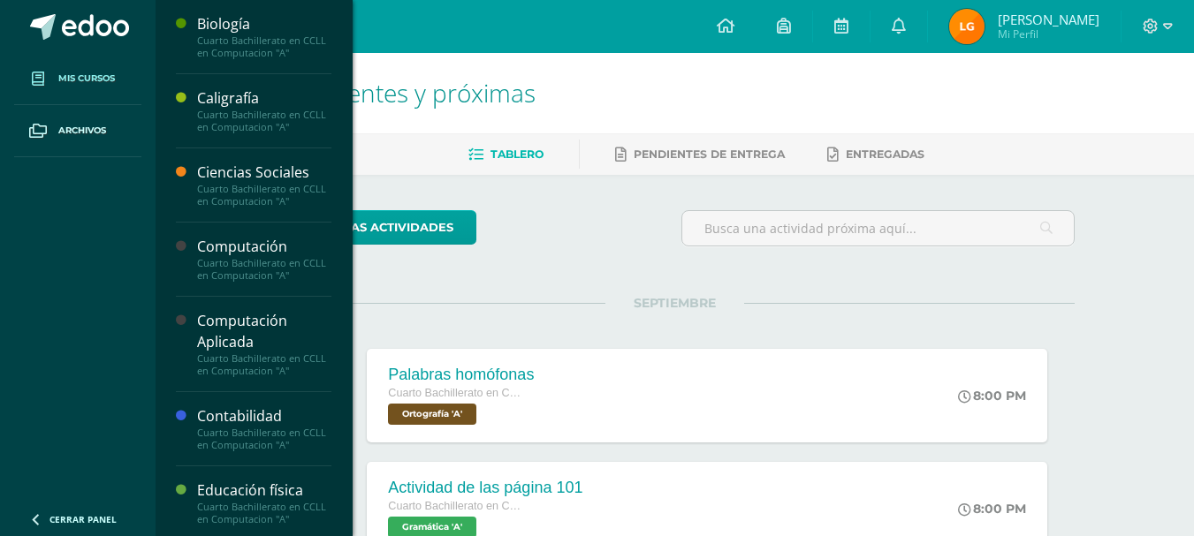
click at [106, 75] on span "Mis cursos" at bounding box center [86, 79] width 57 height 14
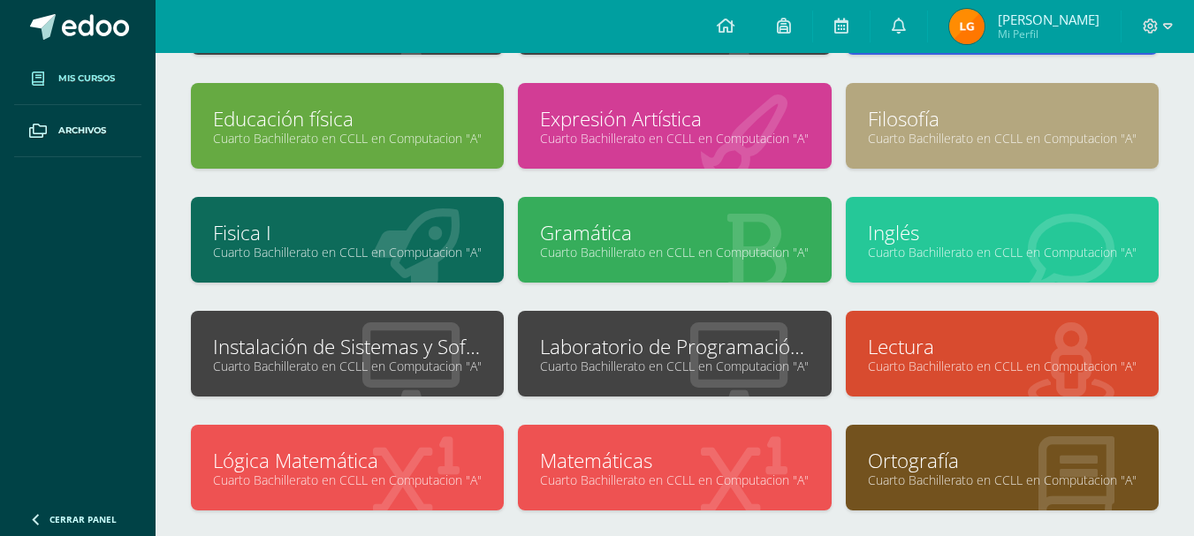
scroll to position [548, 0]
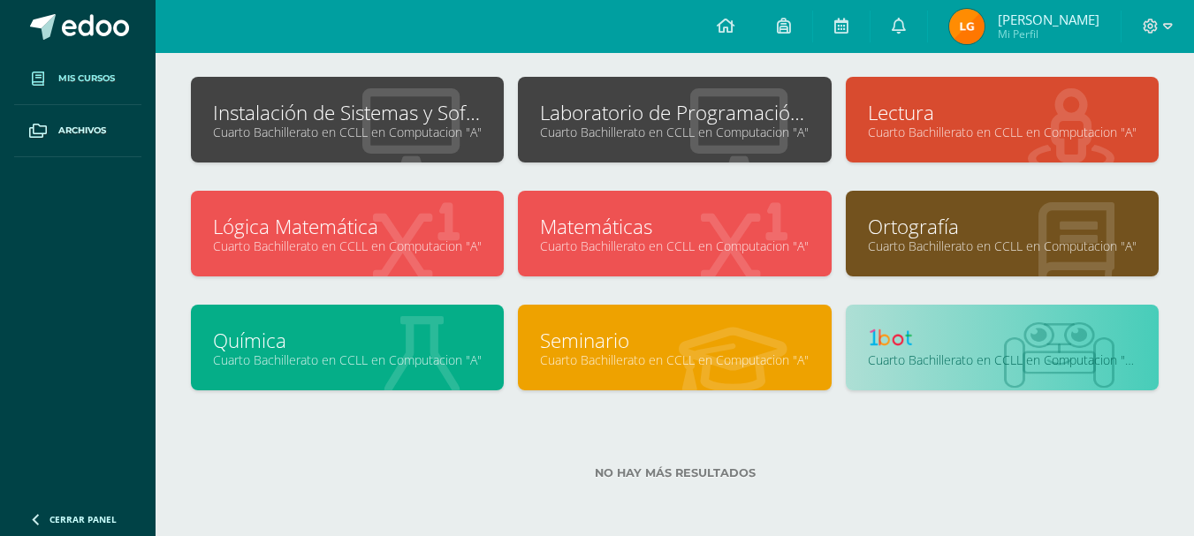
click at [897, 337] on img at bounding box center [894, 337] width 53 height 21
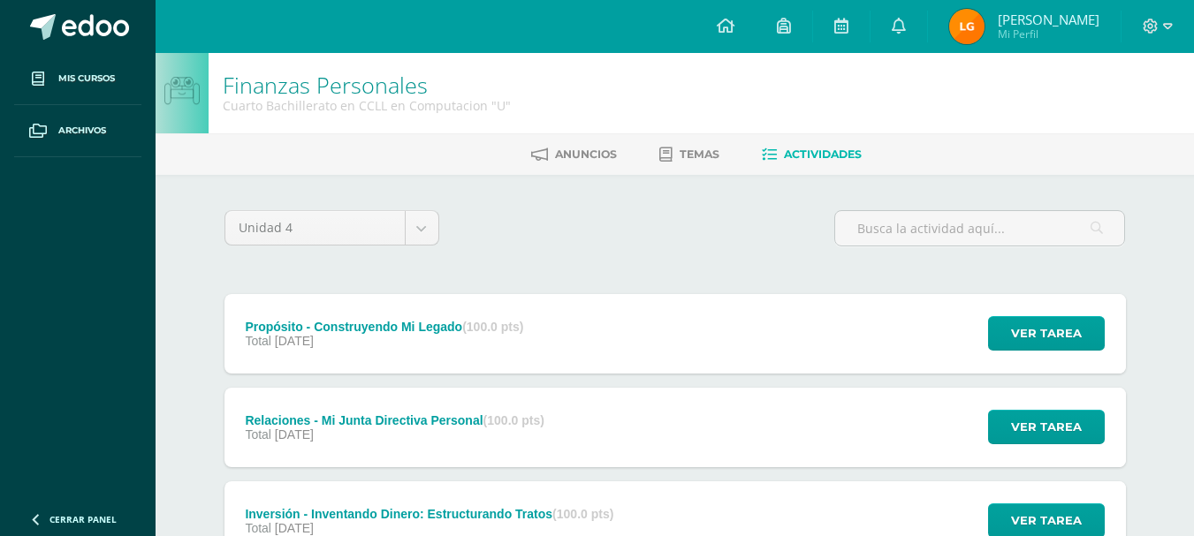
scroll to position [423, 0]
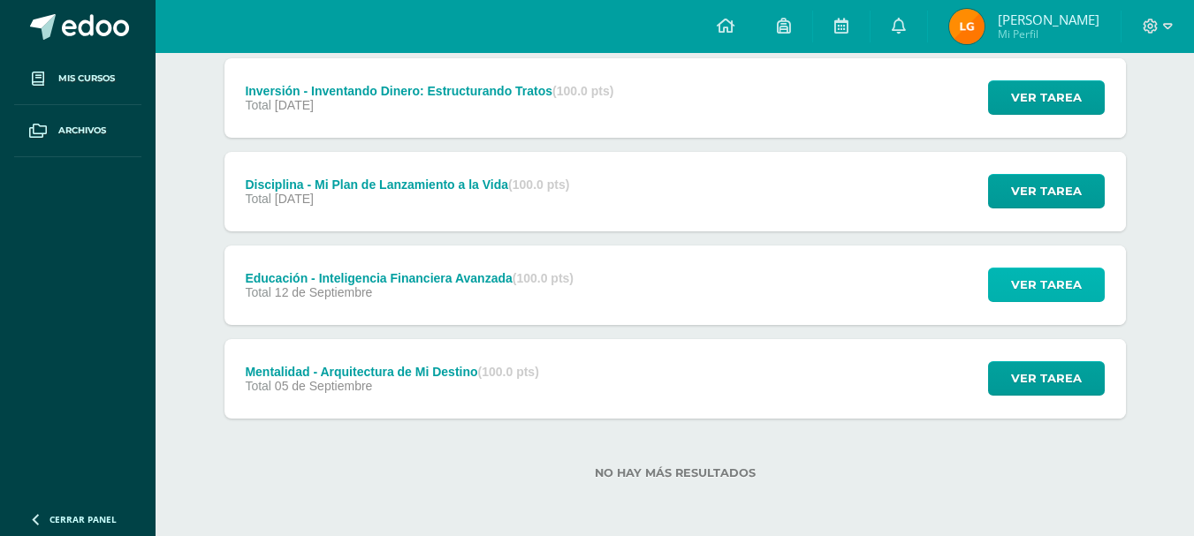
click at [1047, 284] on span "Ver tarea" at bounding box center [1046, 285] width 71 height 33
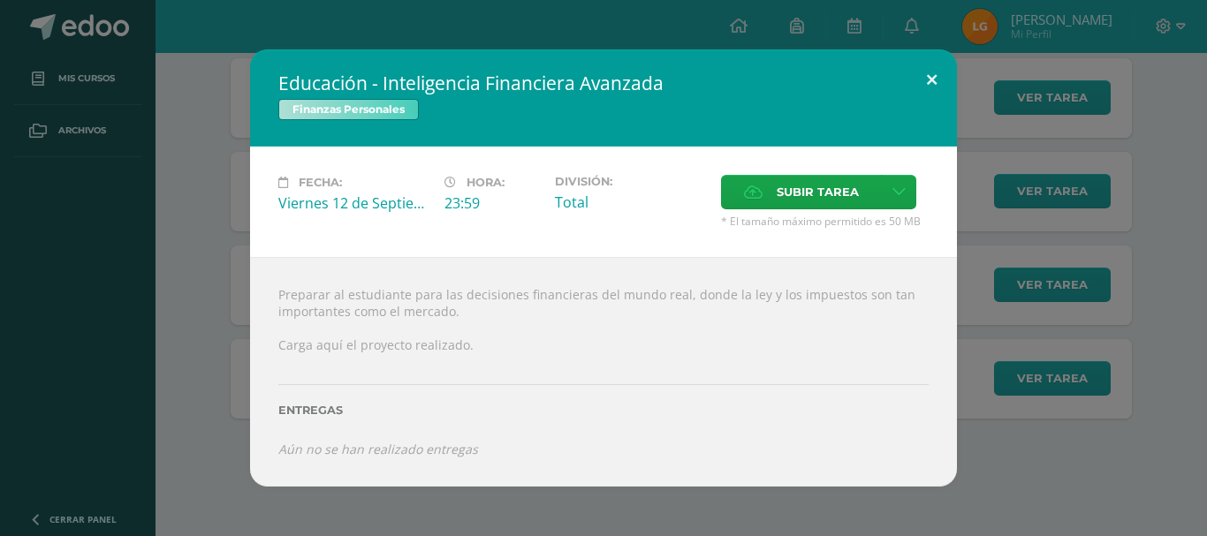
click at [939, 72] on button at bounding box center [931, 79] width 50 height 60
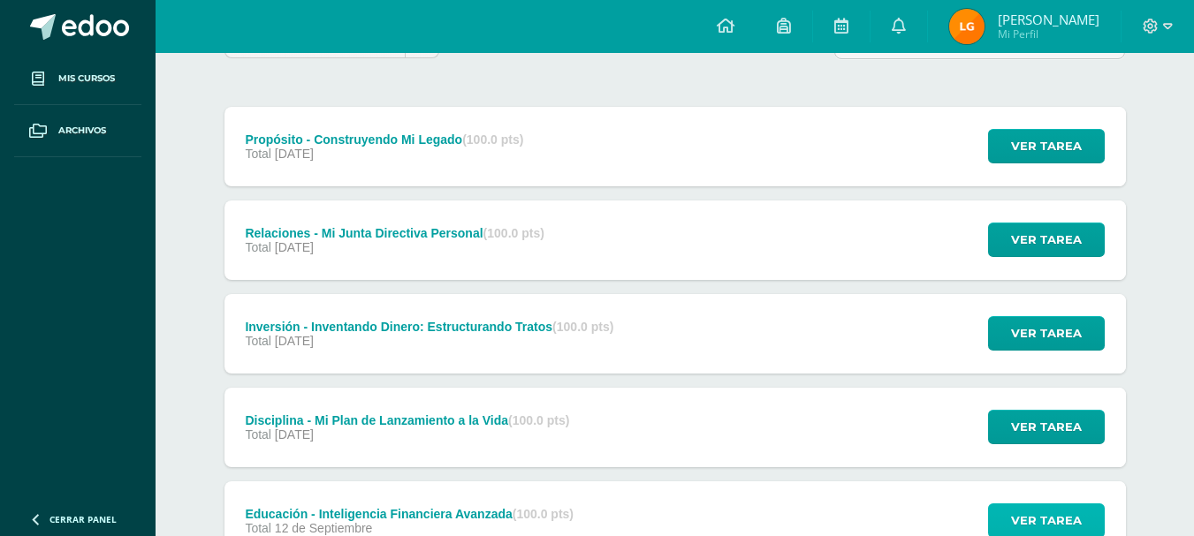
scroll to position [0, 0]
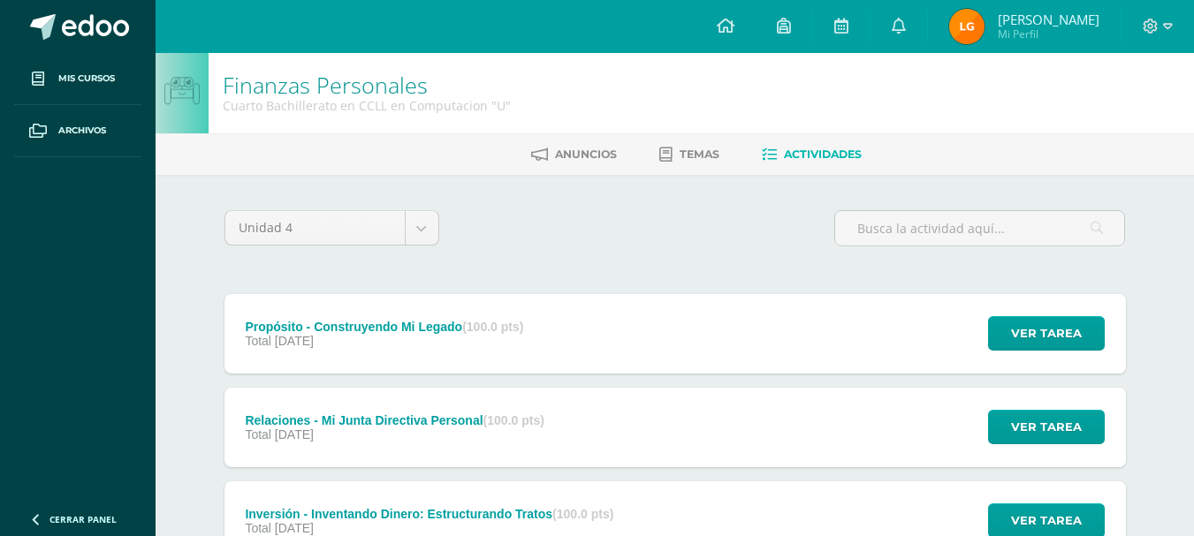
click at [693, 130] on div "Finanzas Personales Cuarto Bachillerato en CCLL en Computacion "U"" at bounding box center [674, 93] width 1038 height 80
click at [690, 158] on span "Temas" at bounding box center [699, 154] width 40 height 13
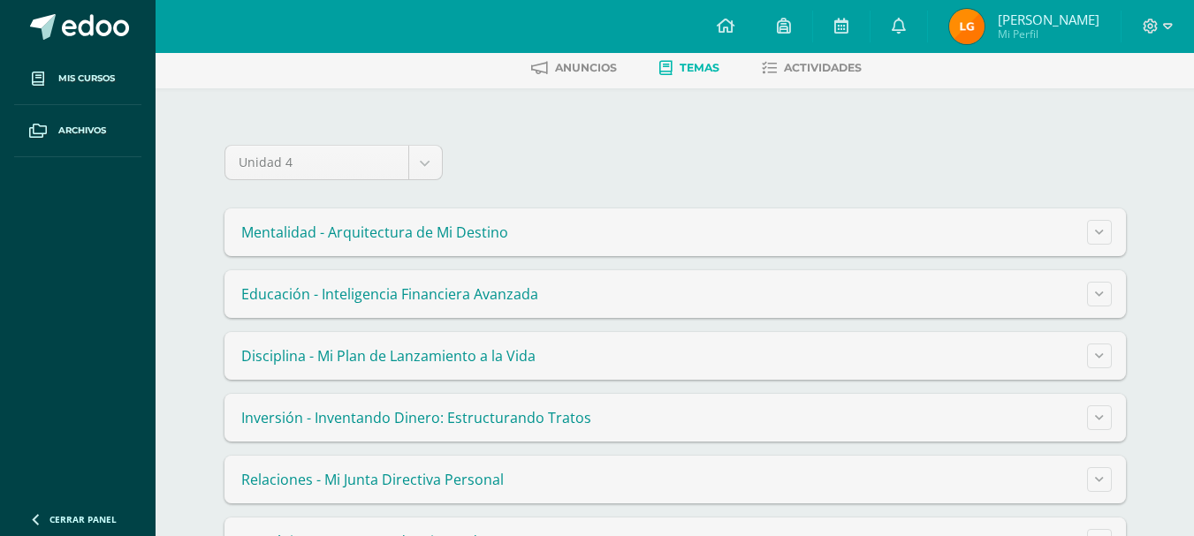
scroll to position [151, 0]
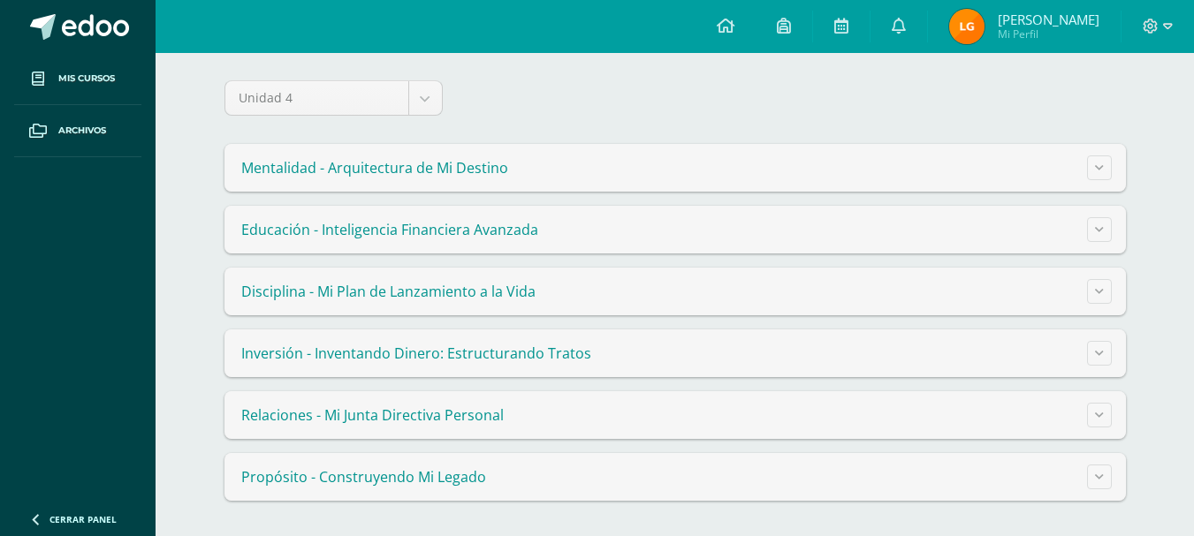
click at [1070, 145] on summary "Mentalidad - Arquitectura de Mi Destino" at bounding box center [674, 168] width 901 height 48
click at [1092, 173] on button at bounding box center [1099, 167] width 25 height 25
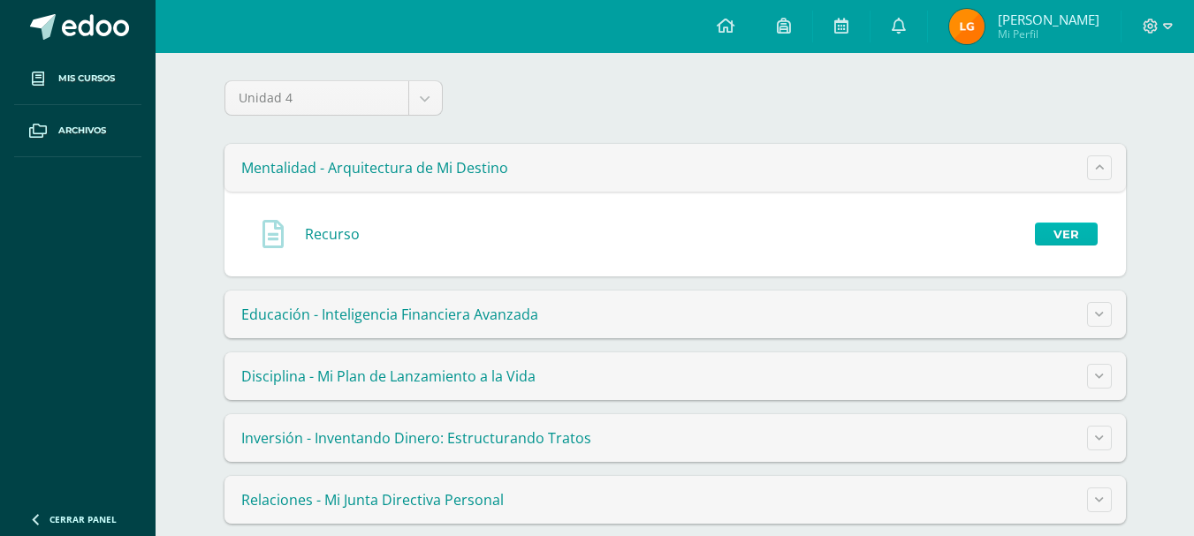
click at [1065, 245] on link "Ver" at bounding box center [1066, 234] width 63 height 23
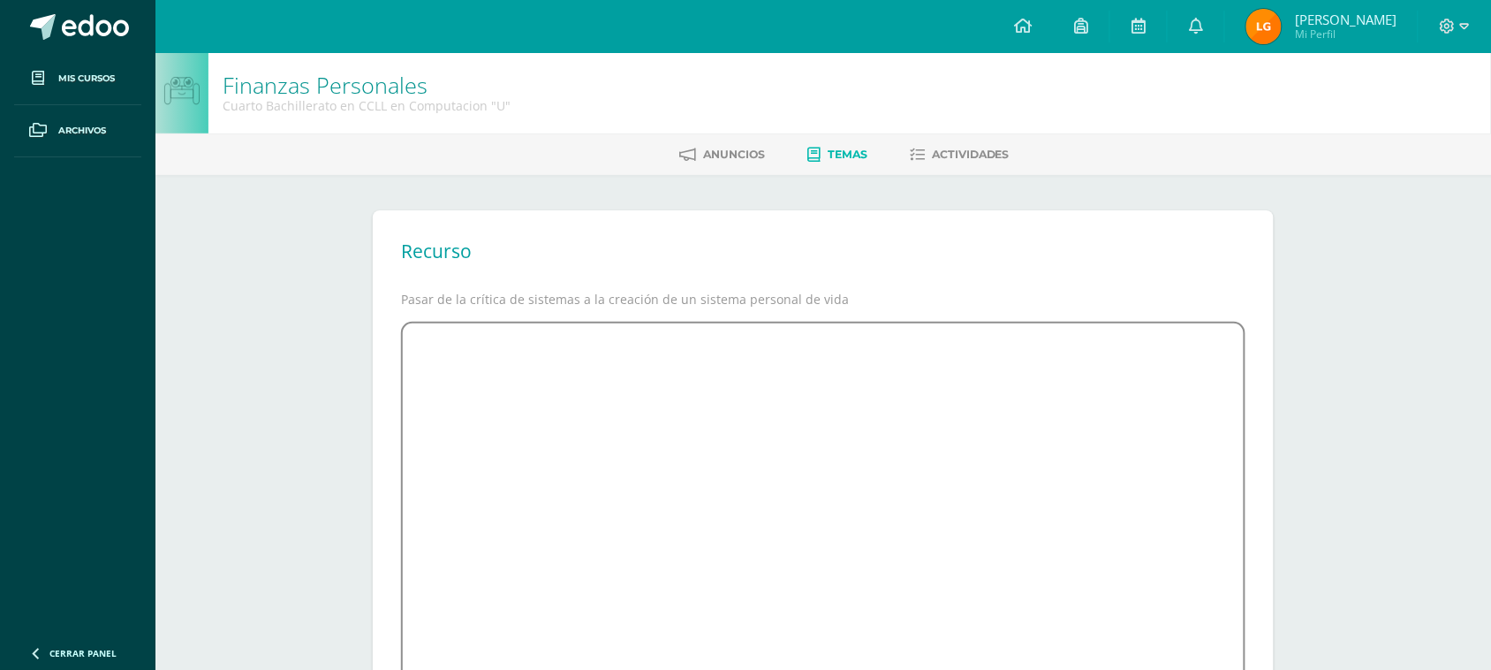
click at [830, 148] on span "Temas" at bounding box center [848, 154] width 40 height 13
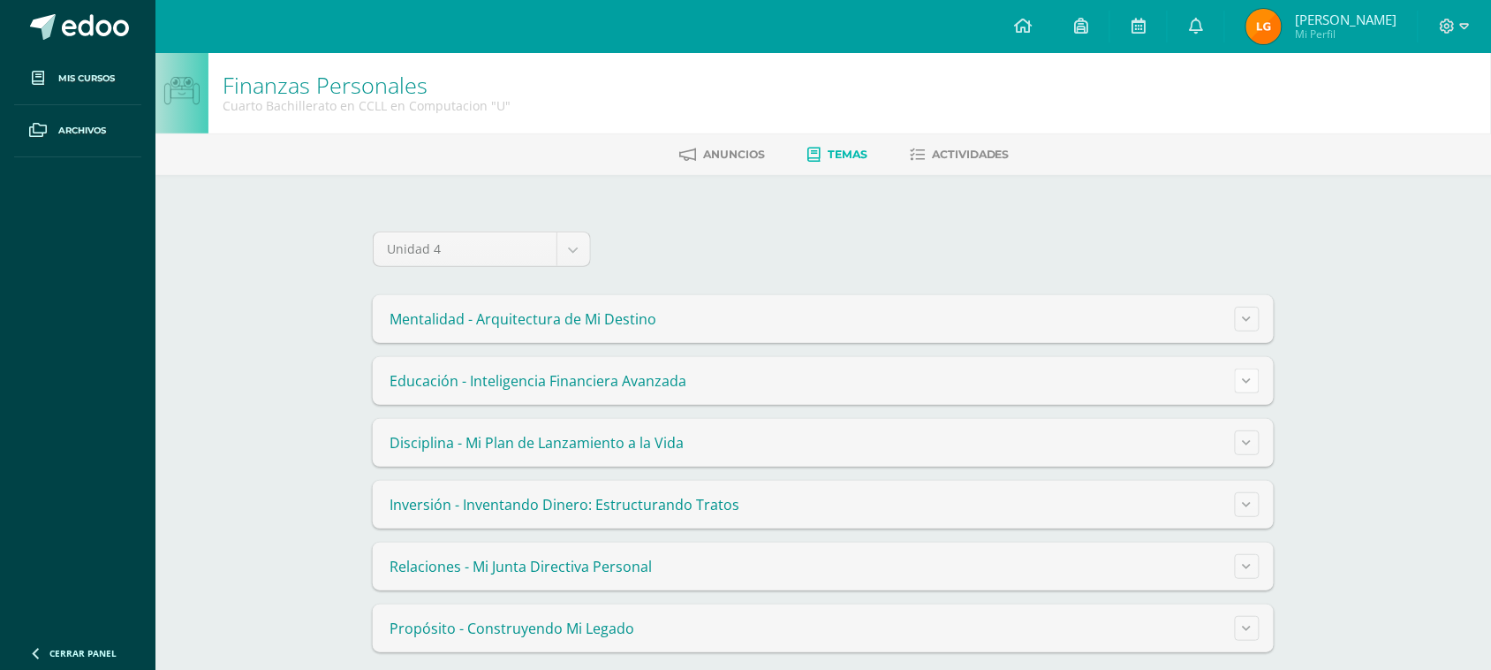
click at [1252, 380] on button at bounding box center [1247, 380] width 25 height 25
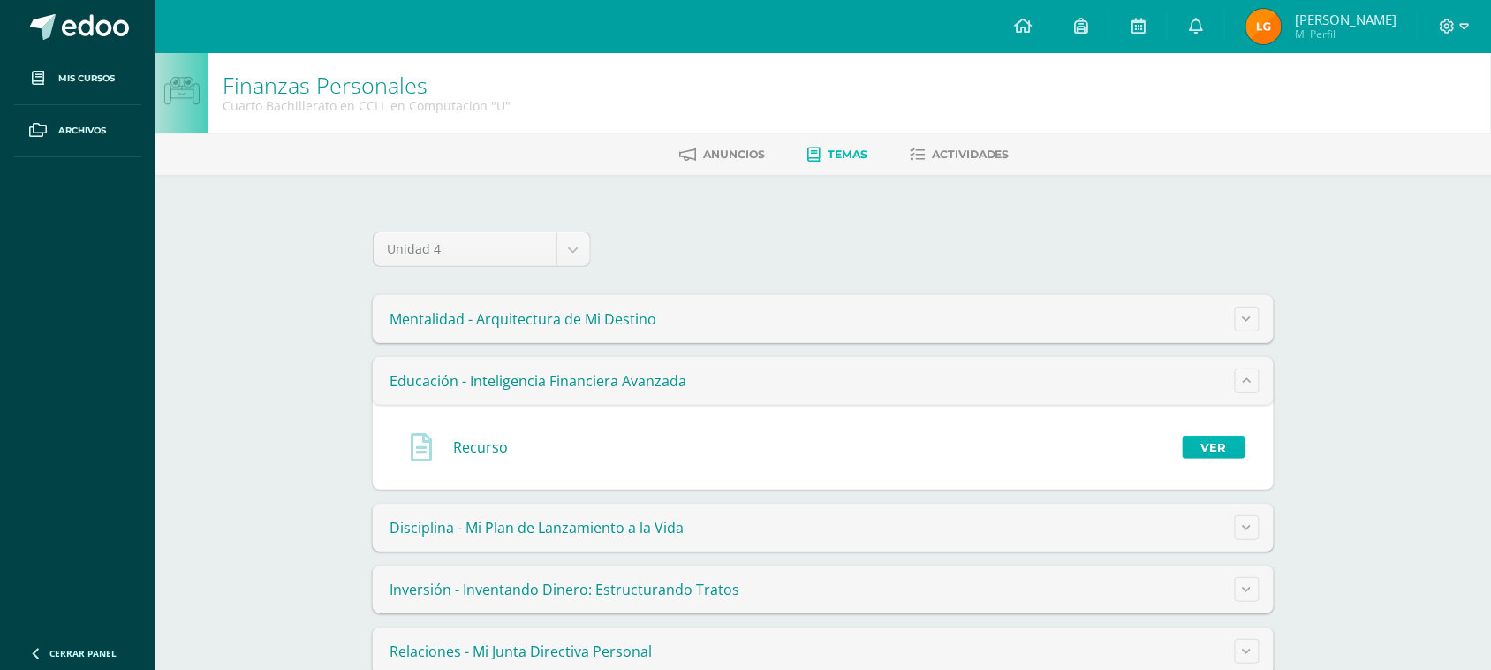
click at [1209, 446] on link "Ver" at bounding box center [1214, 447] width 63 height 23
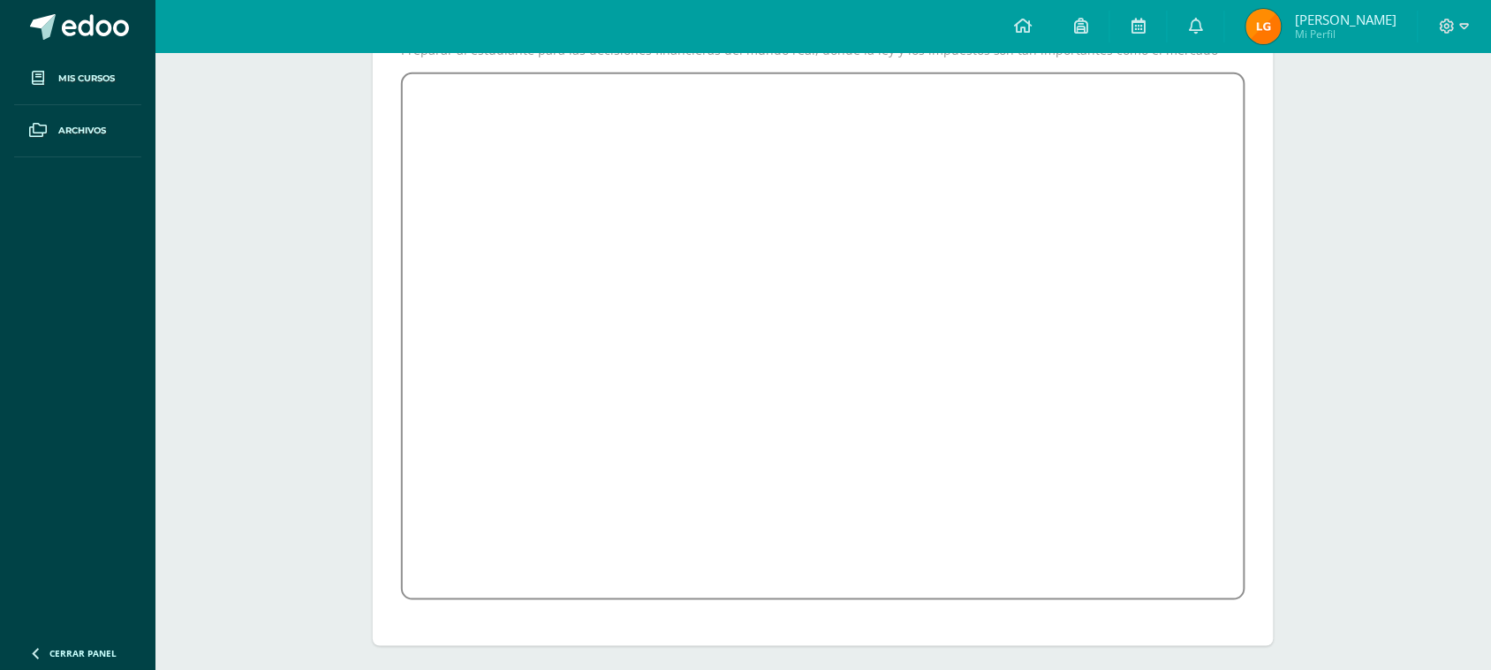
scroll to position [261, 0]
click at [1225, 16] on link at bounding box center [1196, 26] width 57 height 53
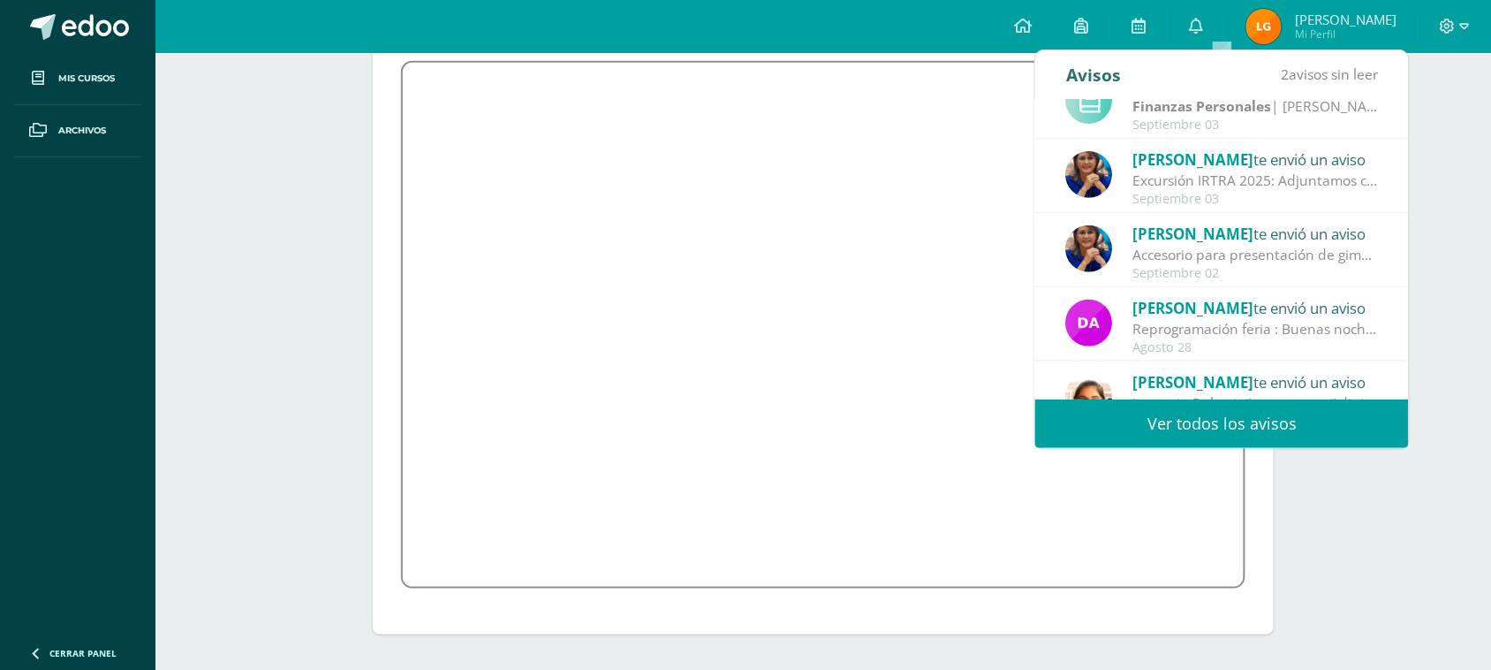
scroll to position [293, 0]
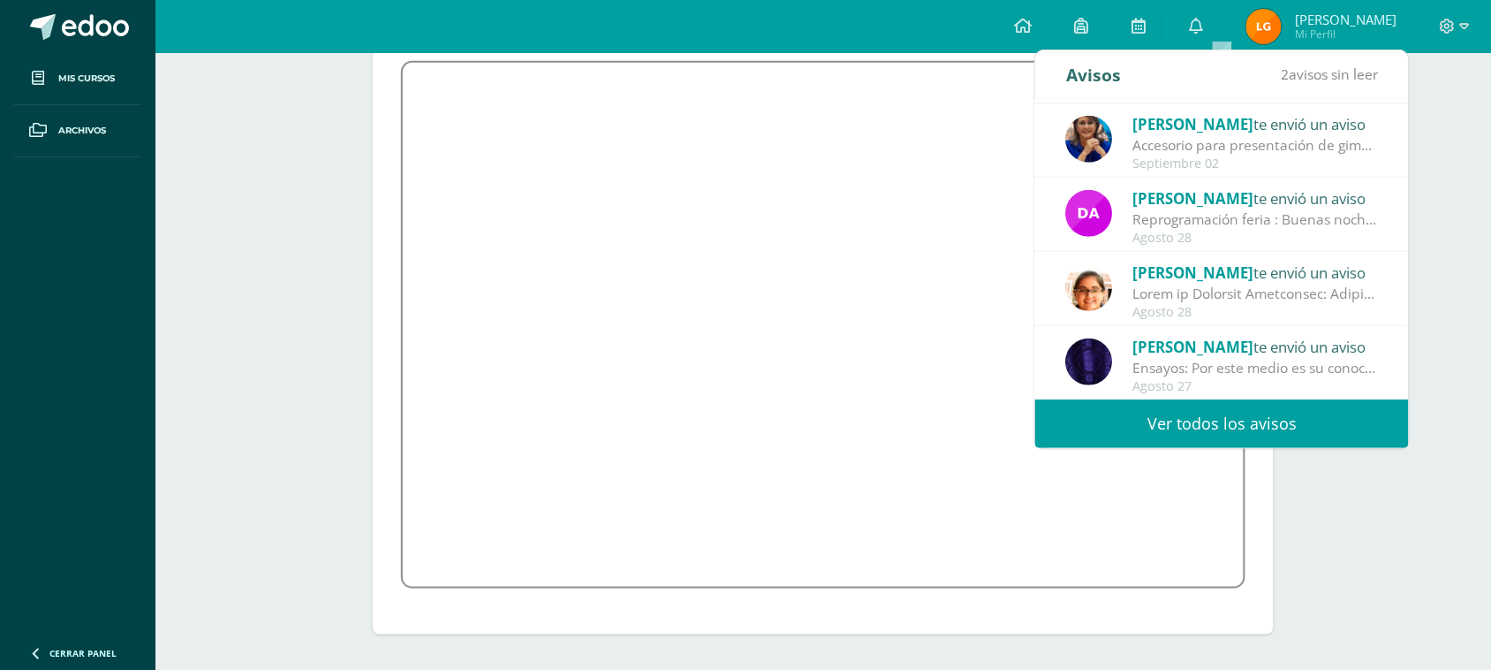
click at [1474, 24] on div at bounding box center [1455, 26] width 72 height 53
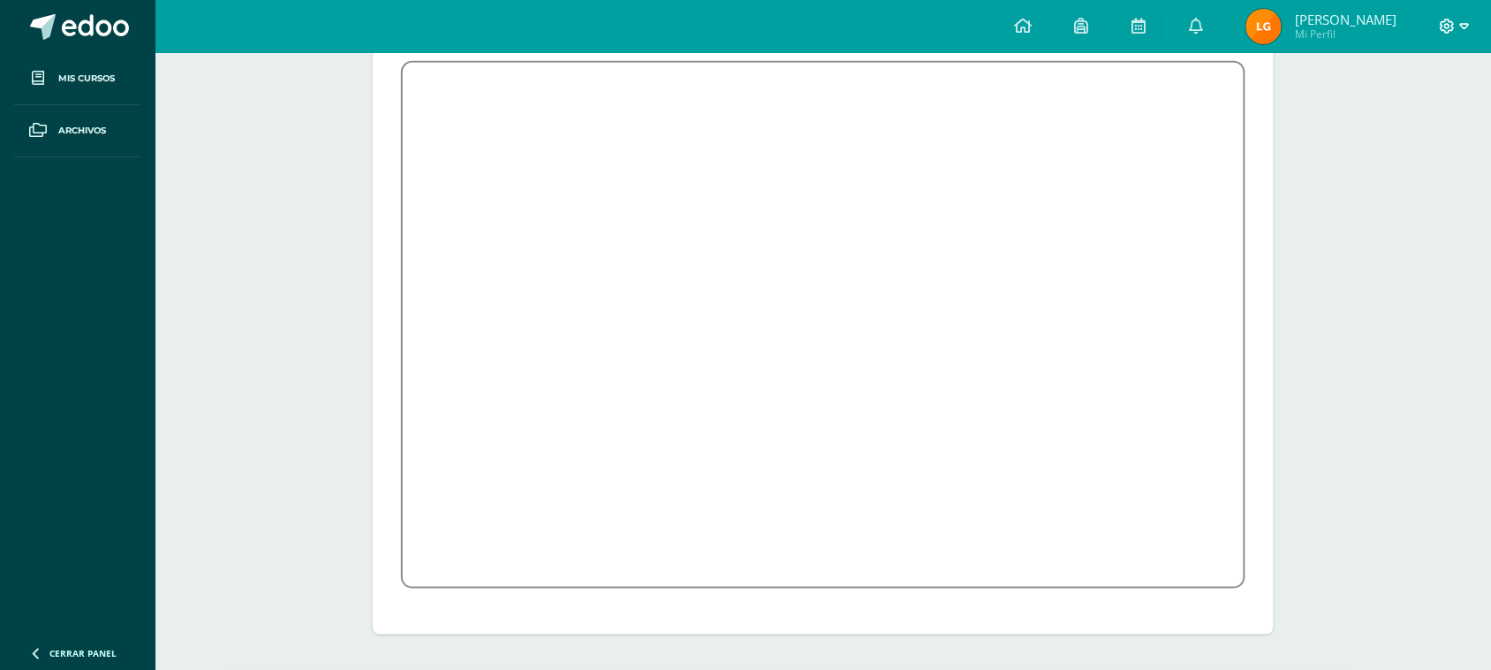
click at [1464, 25] on icon at bounding box center [1465, 27] width 10 height 16
click at [1411, 129] on link "Cerrar sesión" at bounding box center [1401, 121] width 140 height 26
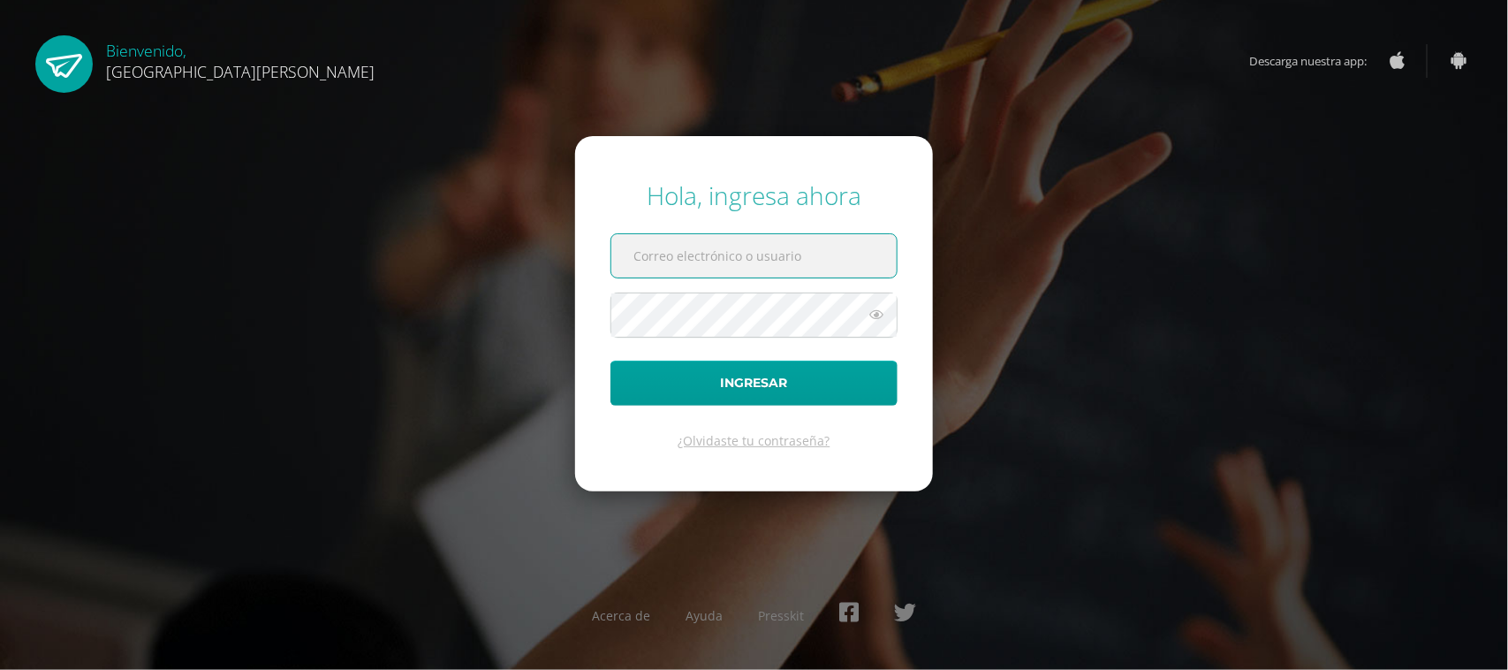
type input "[EMAIL_ADDRESS][DOMAIN_NAME]"
click at [773, 377] on button "Ingresar" at bounding box center [753, 382] width 287 height 45
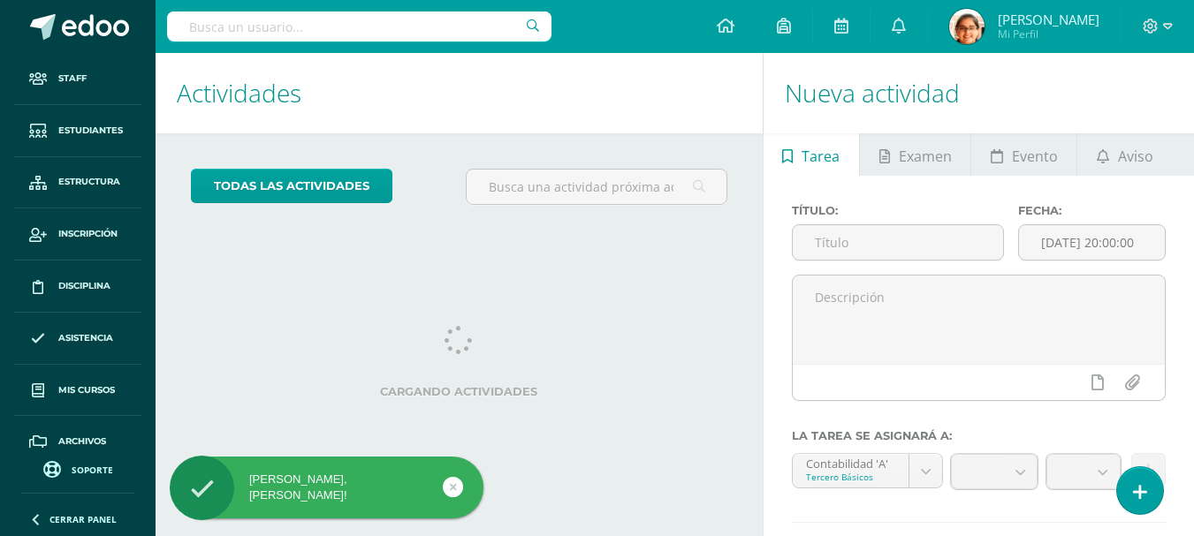
drag, startPoint x: 0, startPoint y: 0, endPoint x: 494, endPoint y: 127, distance: 510.0
click at [494, 128] on h1 "Actividades" at bounding box center [459, 93] width 565 height 80
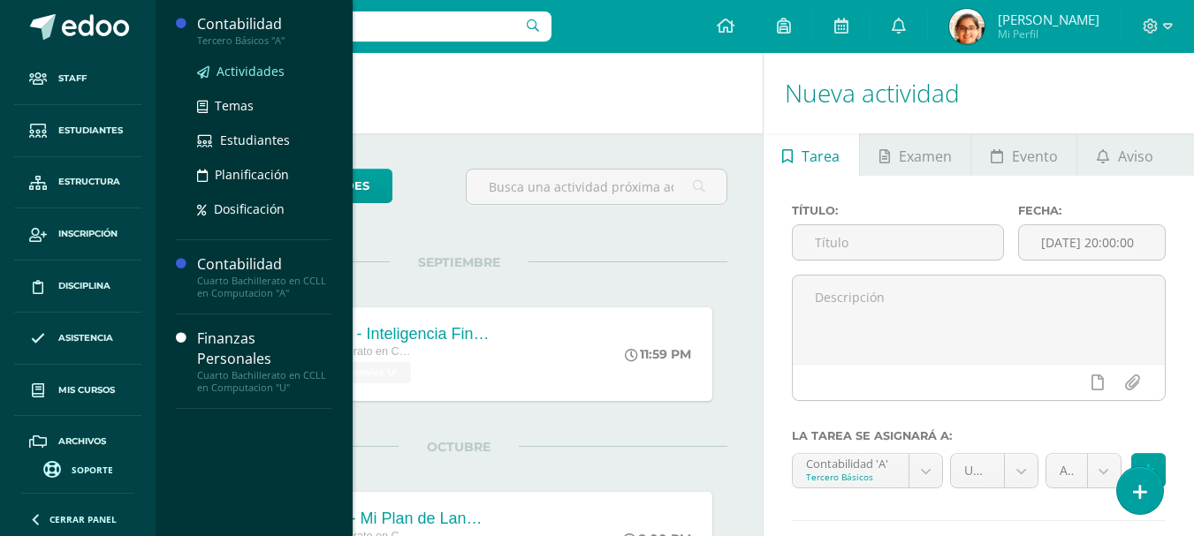
click at [234, 68] on span "Actividades" at bounding box center [250, 71] width 68 height 17
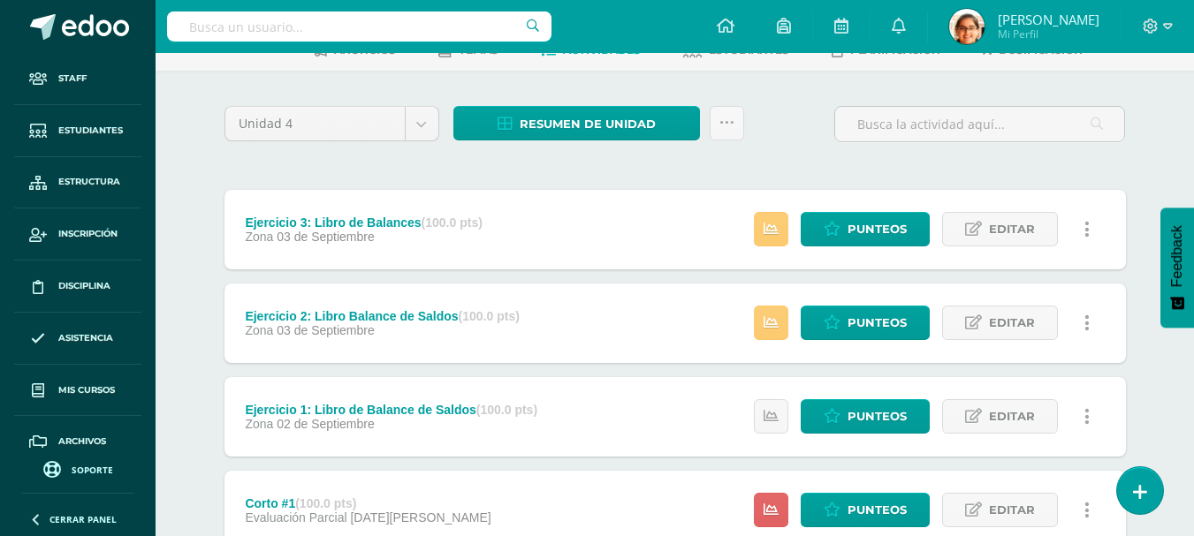
scroll to position [148, 0]
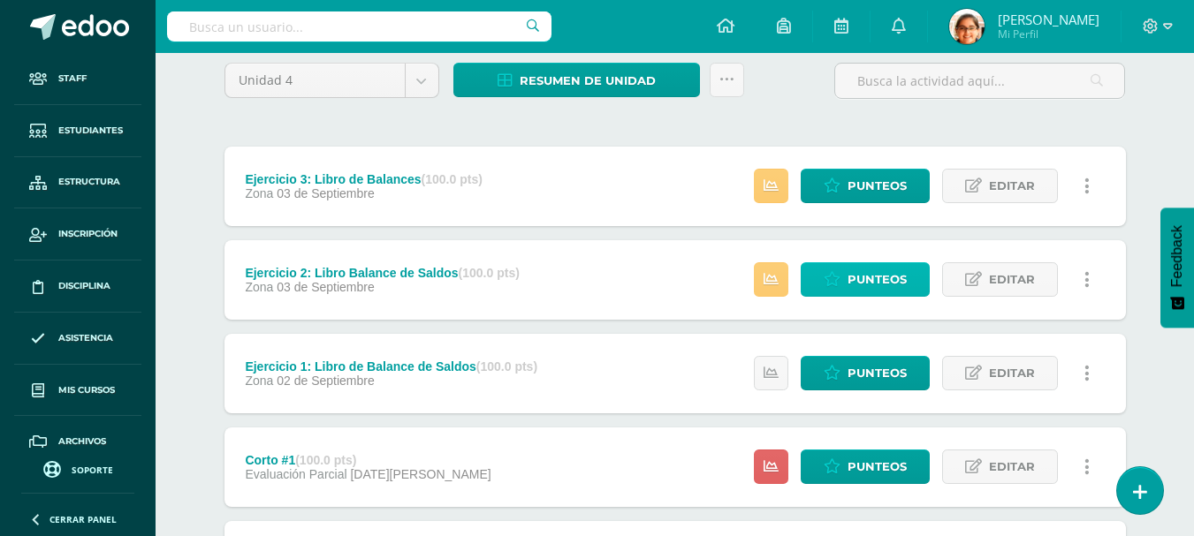
click at [876, 290] on span "Punteos" at bounding box center [876, 279] width 59 height 33
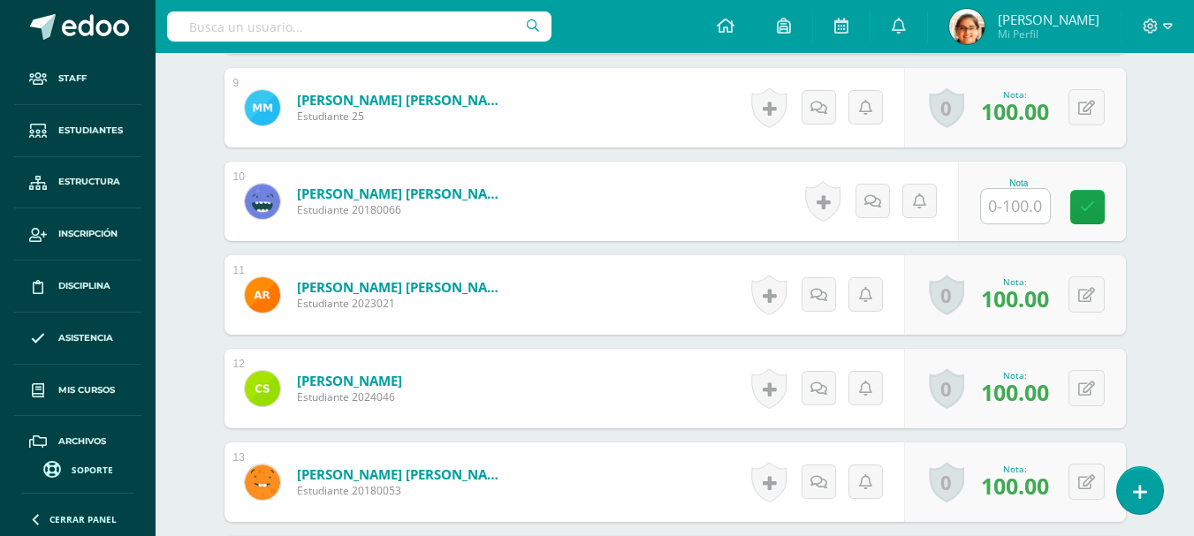
scroll to position [1313, 0]
click at [1024, 209] on input "text" at bounding box center [1015, 205] width 69 height 34
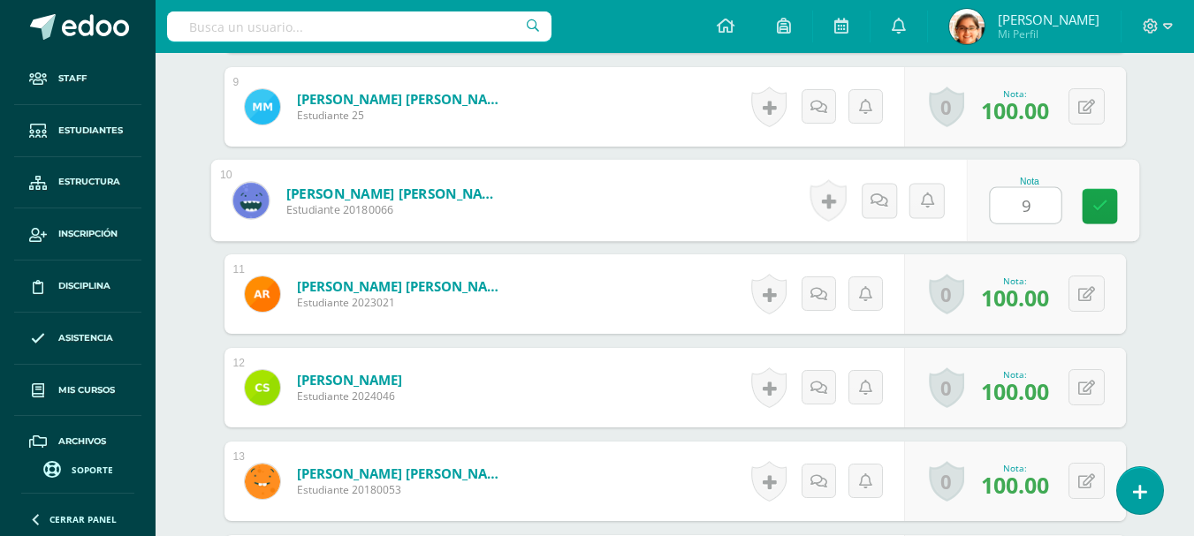
type input "97"
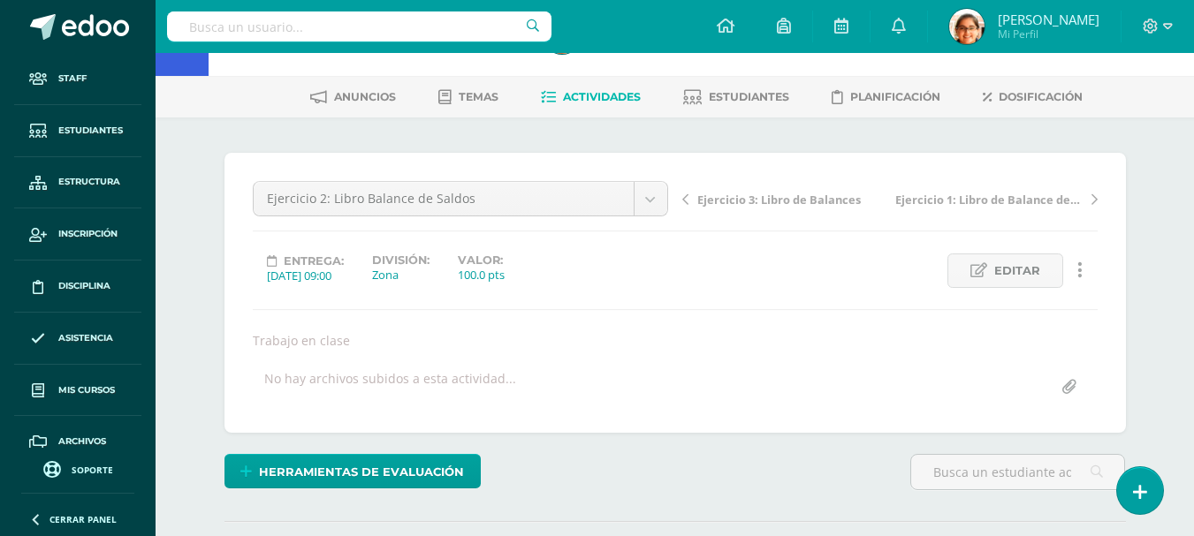
scroll to position [0, 0]
